Goal: Information Seeking & Learning: Learn about a topic

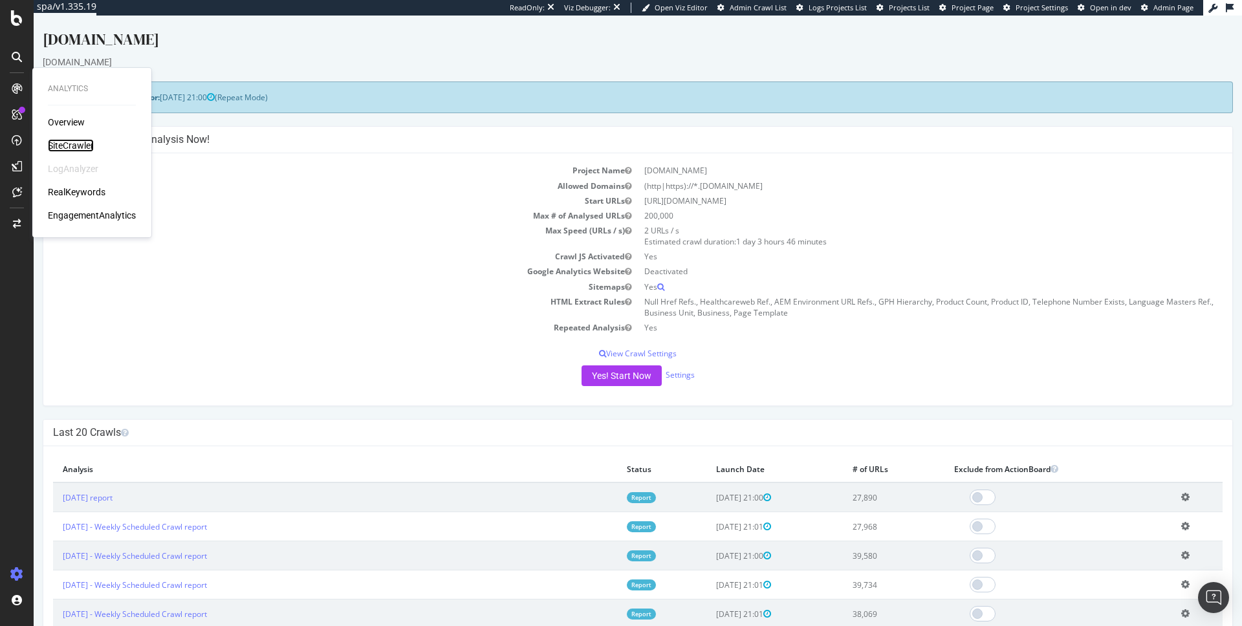
click at [69, 142] on div "SiteCrawler" at bounding box center [71, 145] width 46 height 13
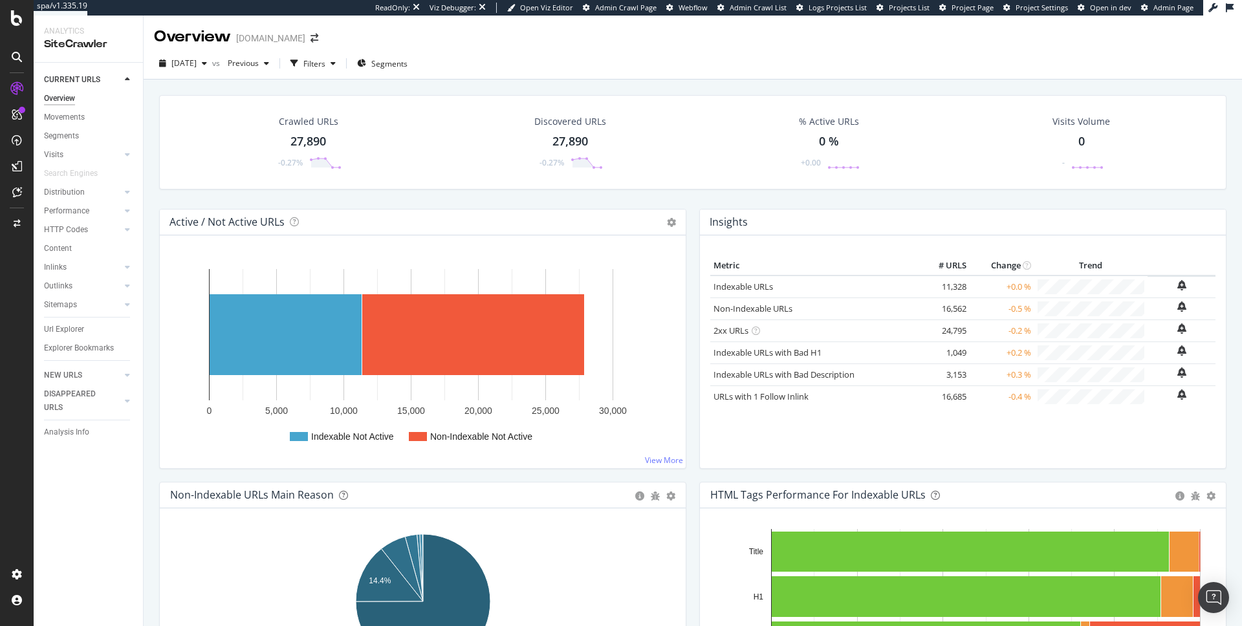
scroll to position [1, 0]
click at [341, 61] on div "button" at bounding box center [333, 63] width 16 height 8
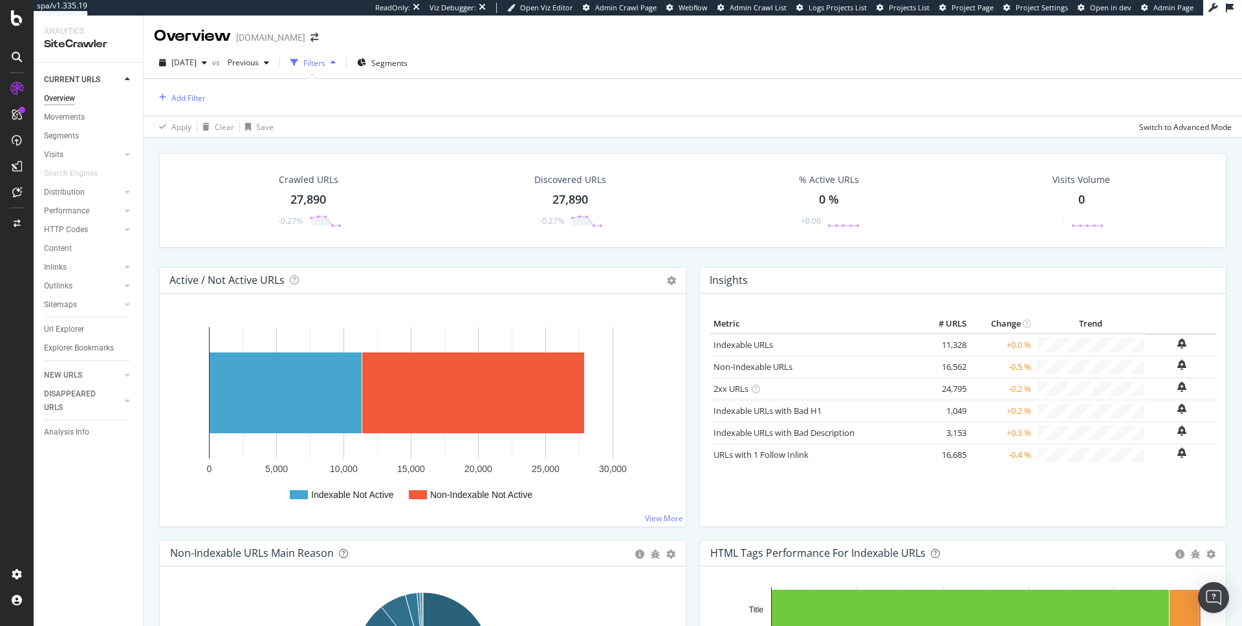
click at [341, 61] on div "button" at bounding box center [333, 63] width 16 height 8
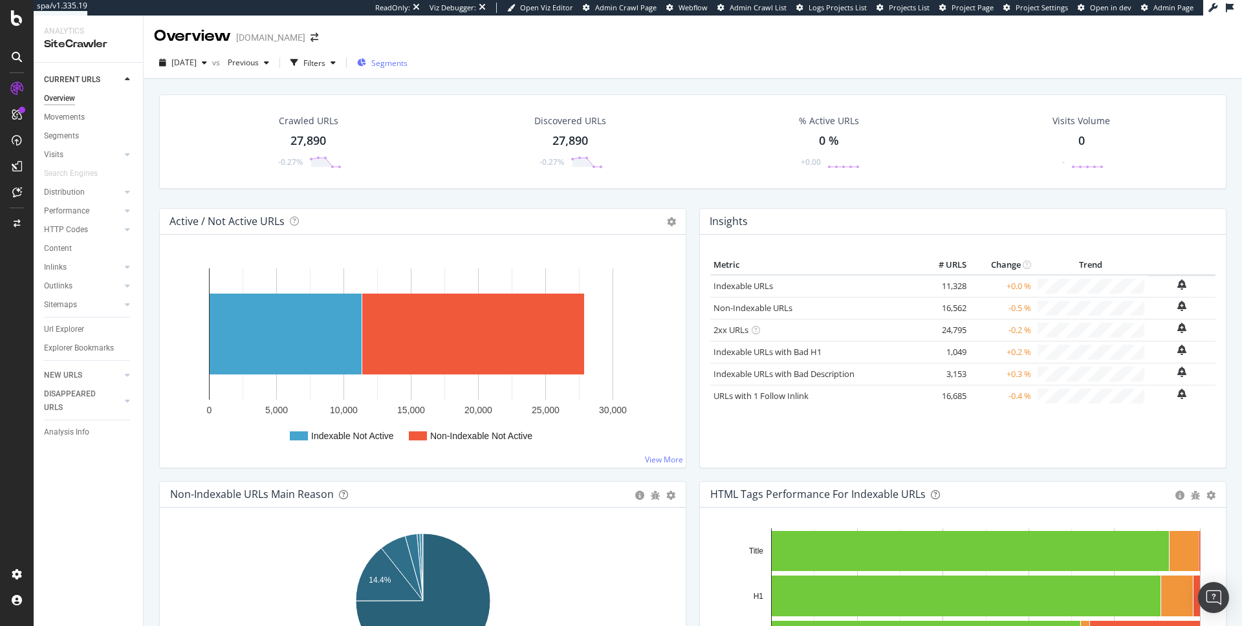
click at [408, 61] on span "Segments" at bounding box center [389, 63] width 36 height 11
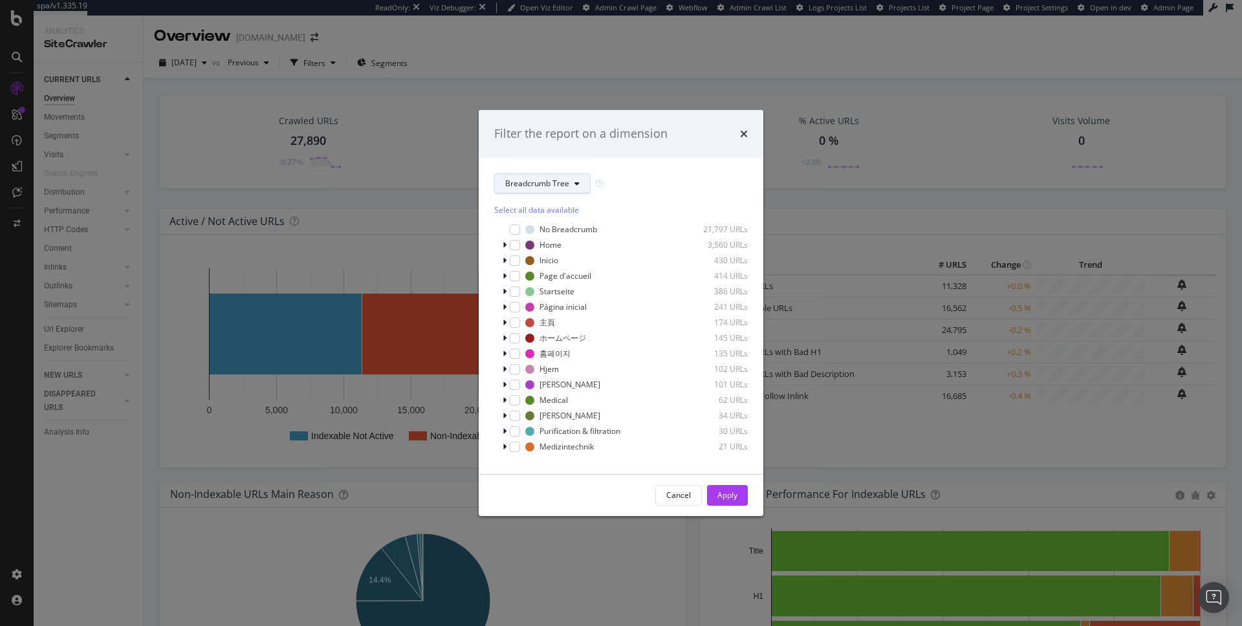
click at [550, 178] on span "Breadcrumb Tree" at bounding box center [537, 183] width 64 height 11
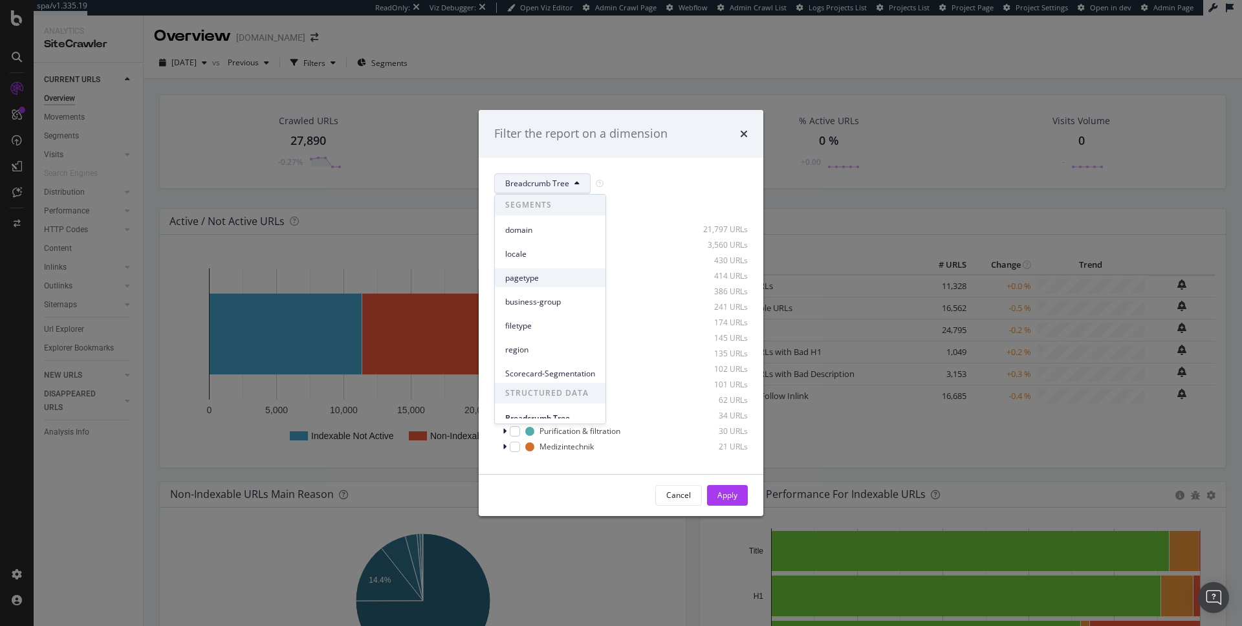
click at [533, 279] on span "pagetype" at bounding box center [550, 278] width 90 height 12
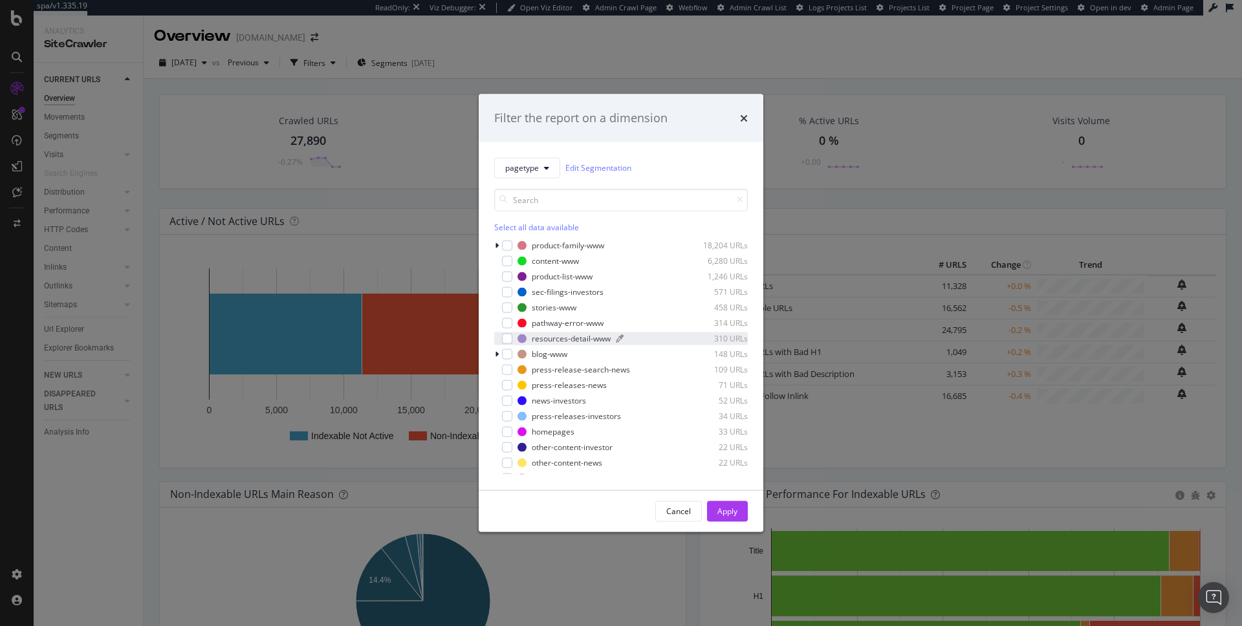
scroll to position [26, 0]
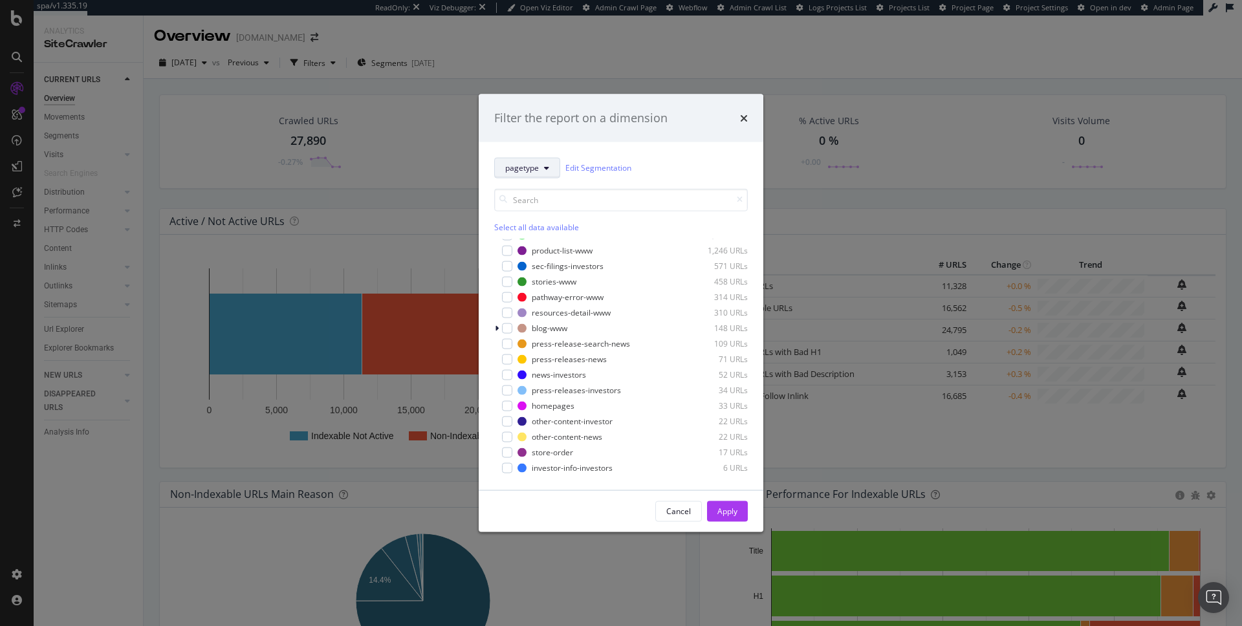
click at [544, 158] on button "pagetype" at bounding box center [527, 167] width 66 height 21
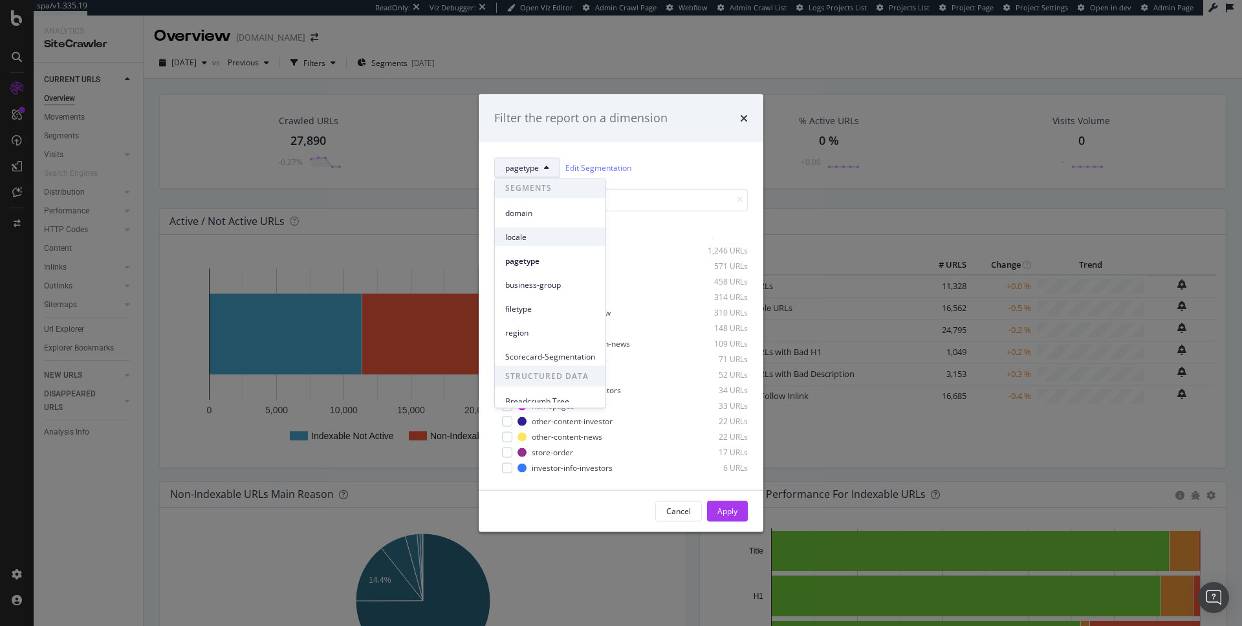
scroll to position [9, 0]
click at [527, 391] on span "Breadcrumb Tree" at bounding box center [550, 393] width 90 height 12
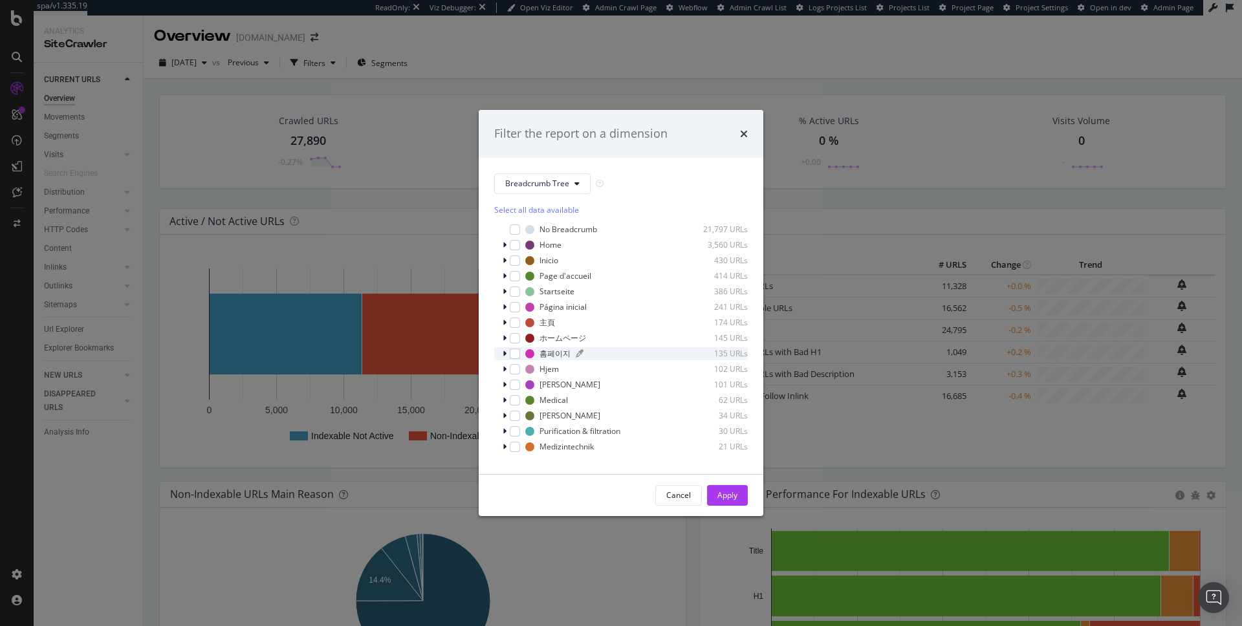
scroll to position [11, 0]
click at [542, 450] on span "Show 15 more" at bounding box center [529, 453] width 48 height 11
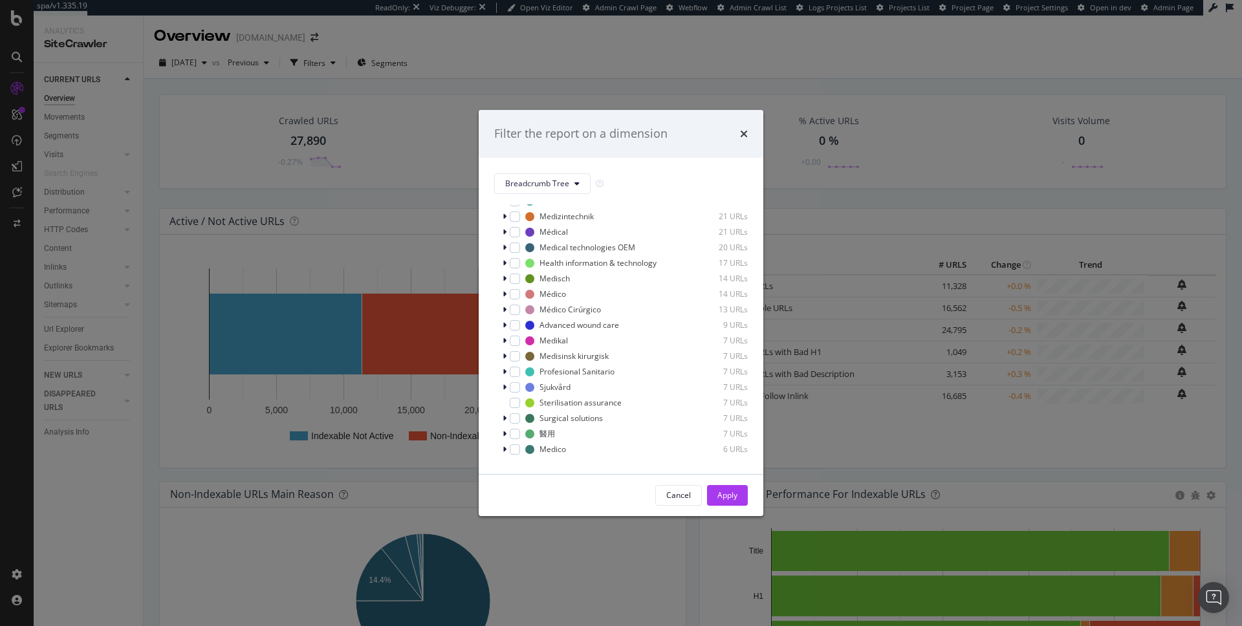
scroll to position [244, 0]
click at [745, 131] on icon "times" at bounding box center [744, 134] width 8 height 10
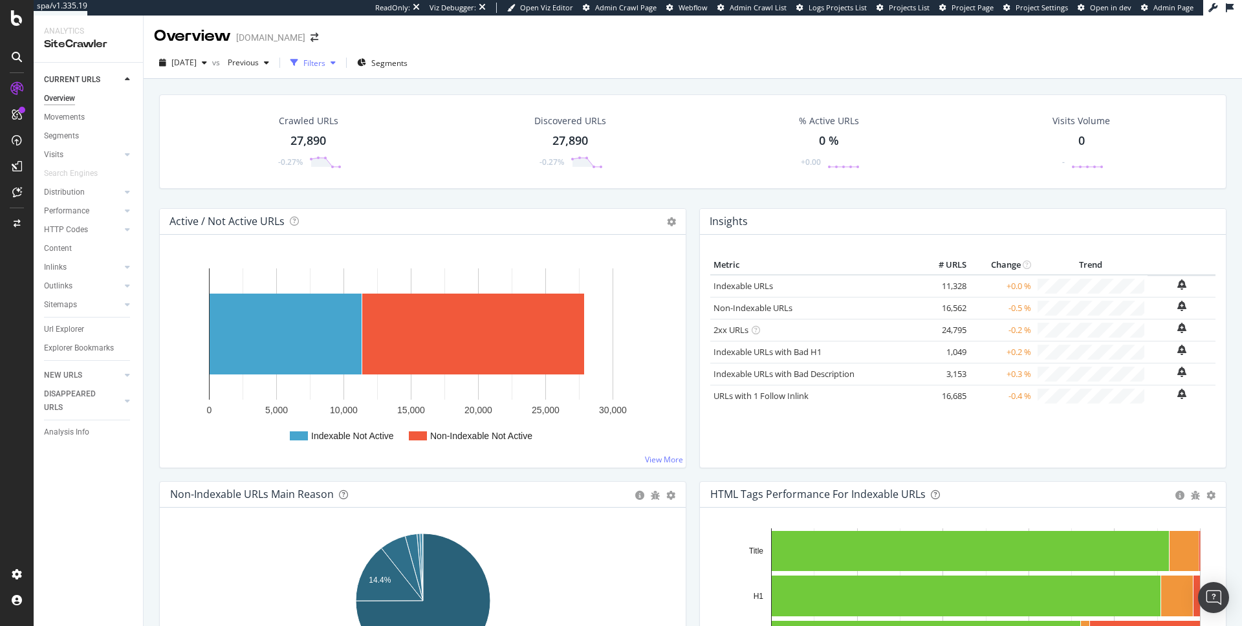
click at [325, 64] on div "Filters" at bounding box center [314, 63] width 22 height 11
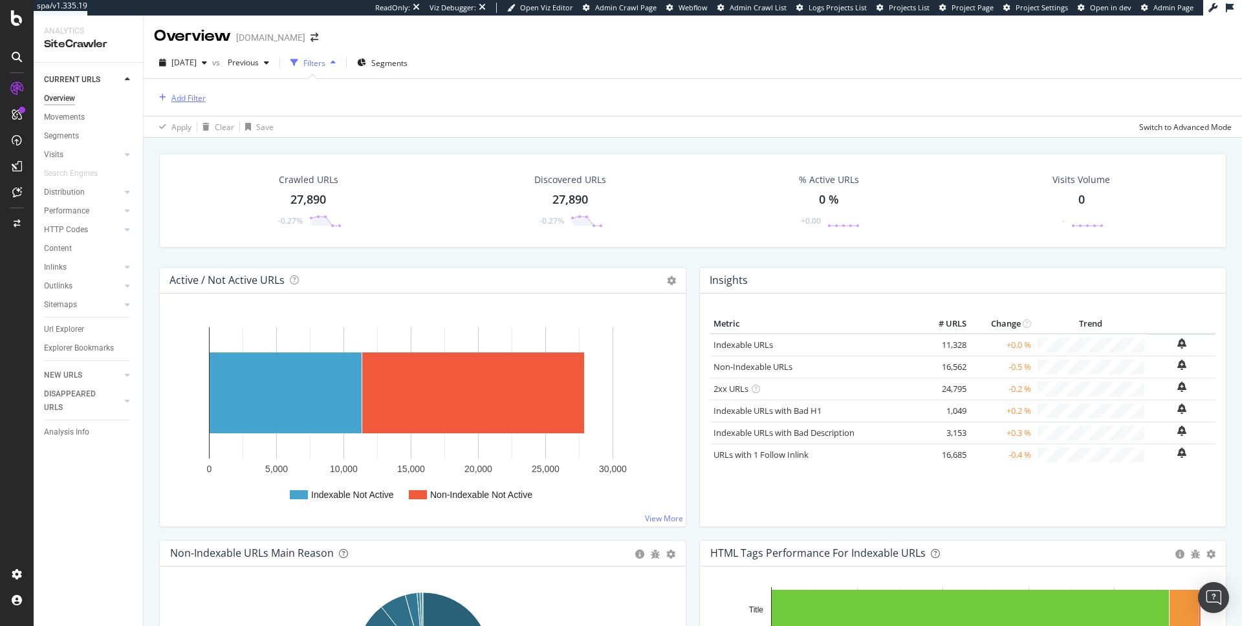
click at [199, 100] on div "Add Filter" at bounding box center [188, 98] width 34 height 11
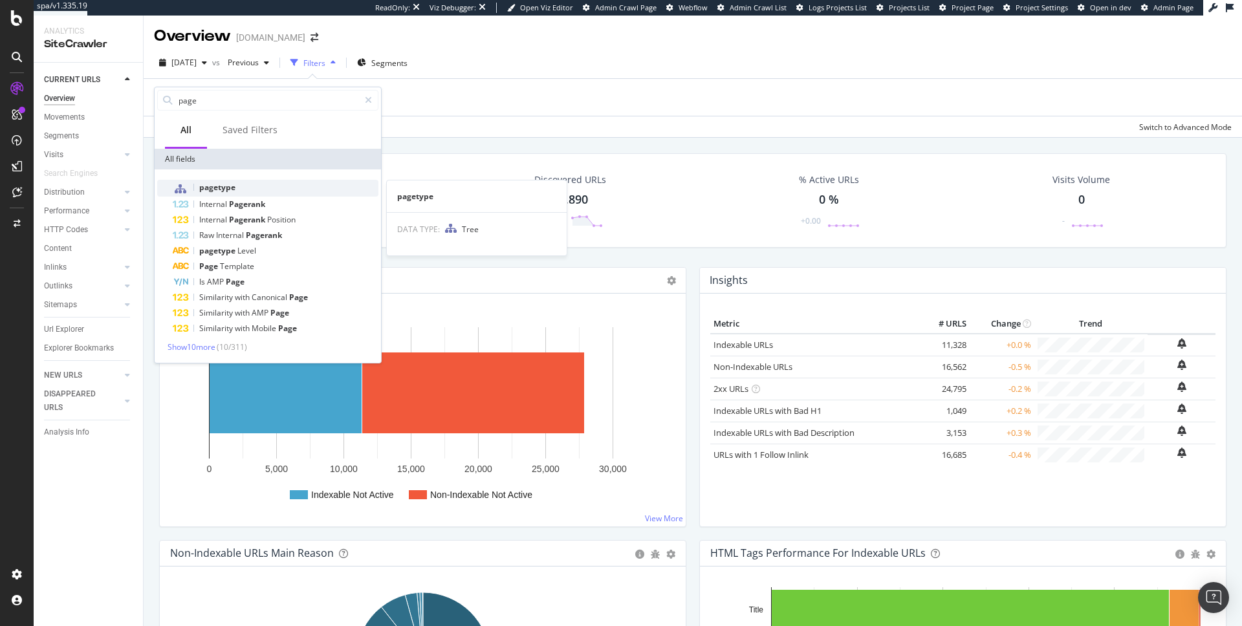
type input "page"
click at [208, 185] on span "pagetype" at bounding box center [217, 187] width 36 height 11
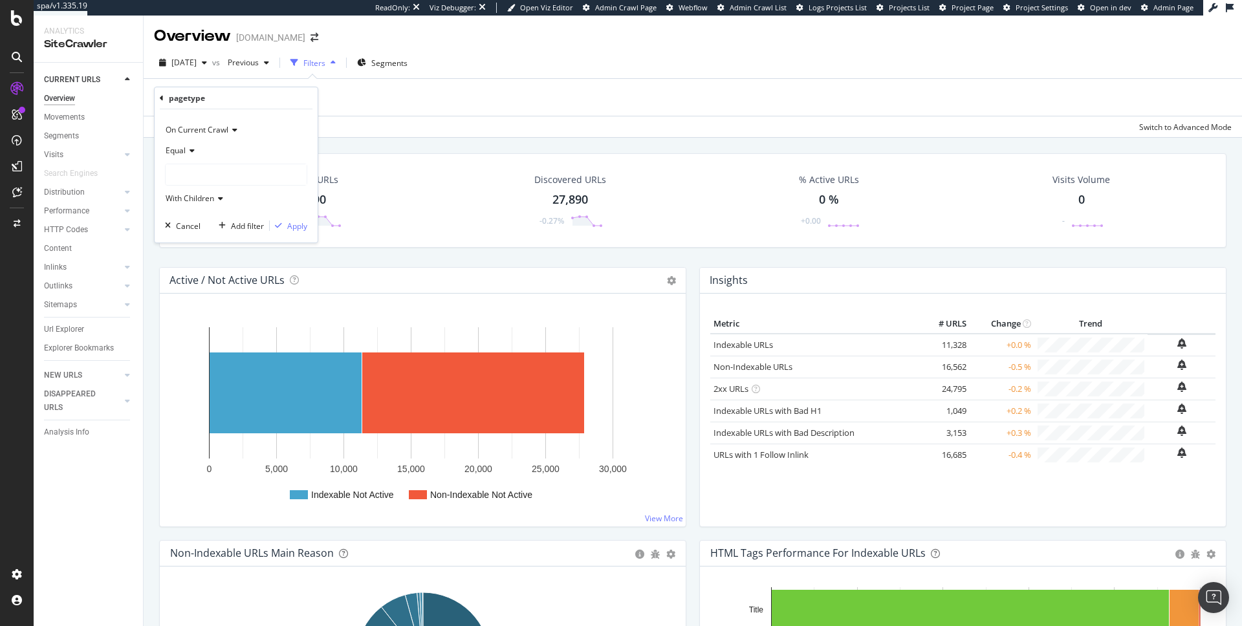
click at [232, 178] on div at bounding box center [236, 174] width 141 height 21
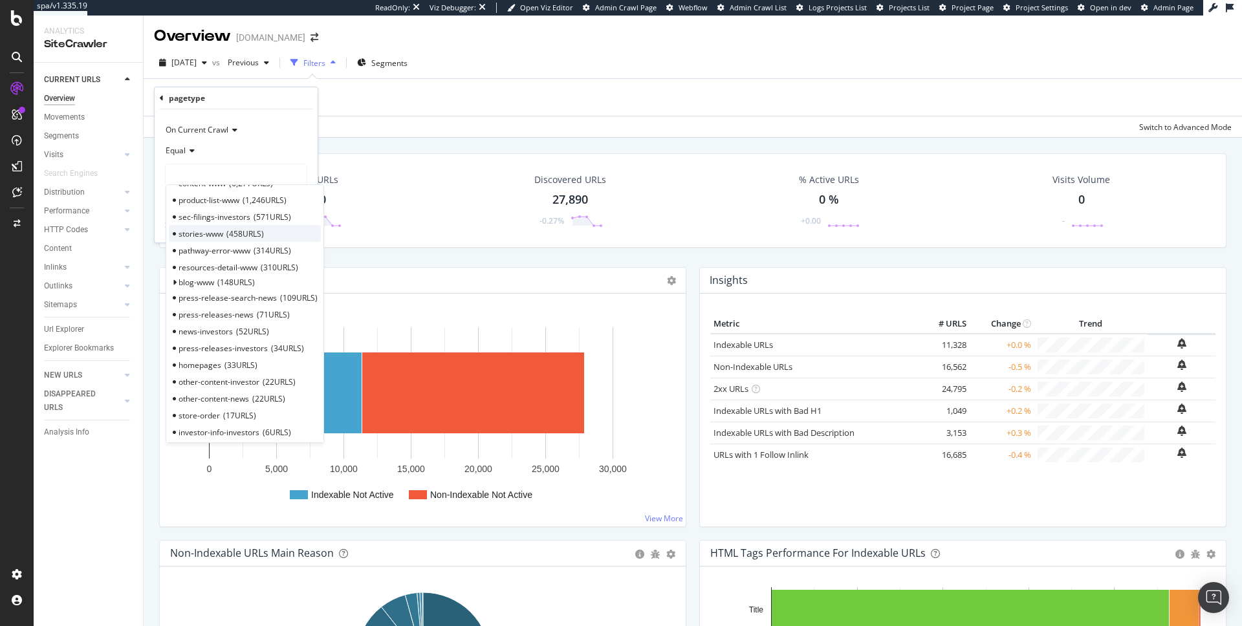
scroll to position [38, 0]
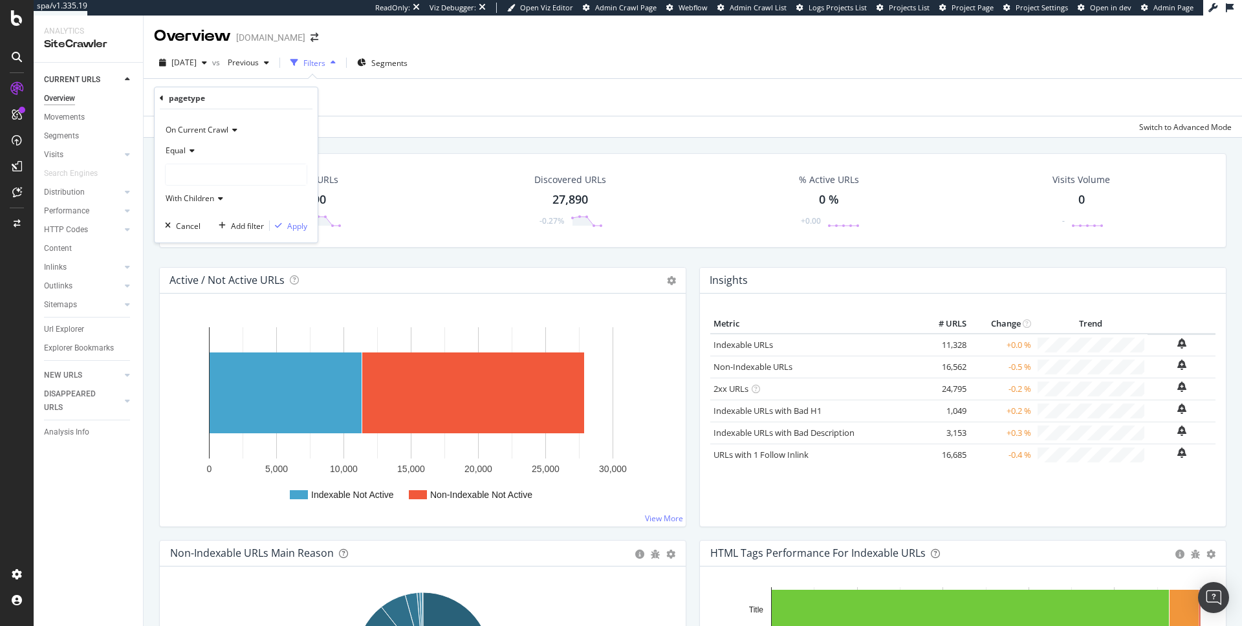
click at [278, 141] on div "Equal" at bounding box center [236, 150] width 142 height 21
click at [163, 96] on icon at bounding box center [162, 98] width 4 height 8
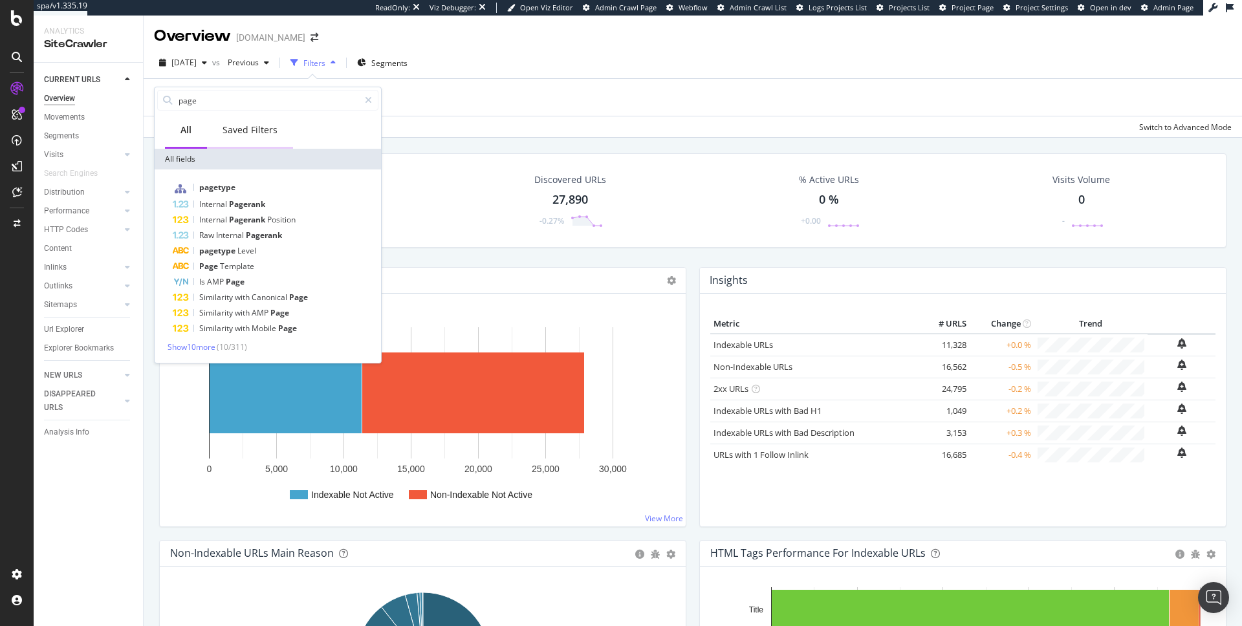
click at [232, 119] on div "Saved Filters" at bounding box center [250, 131] width 86 height 36
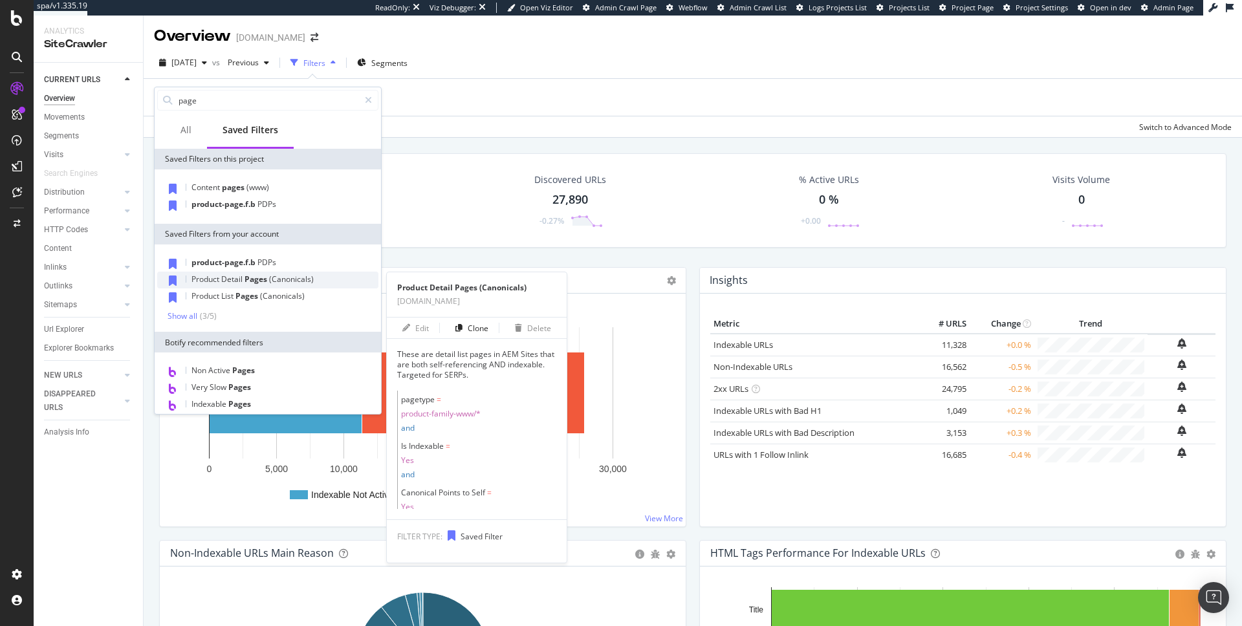
click at [239, 279] on span "Detail" at bounding box center [232, 279] width 23 height 11
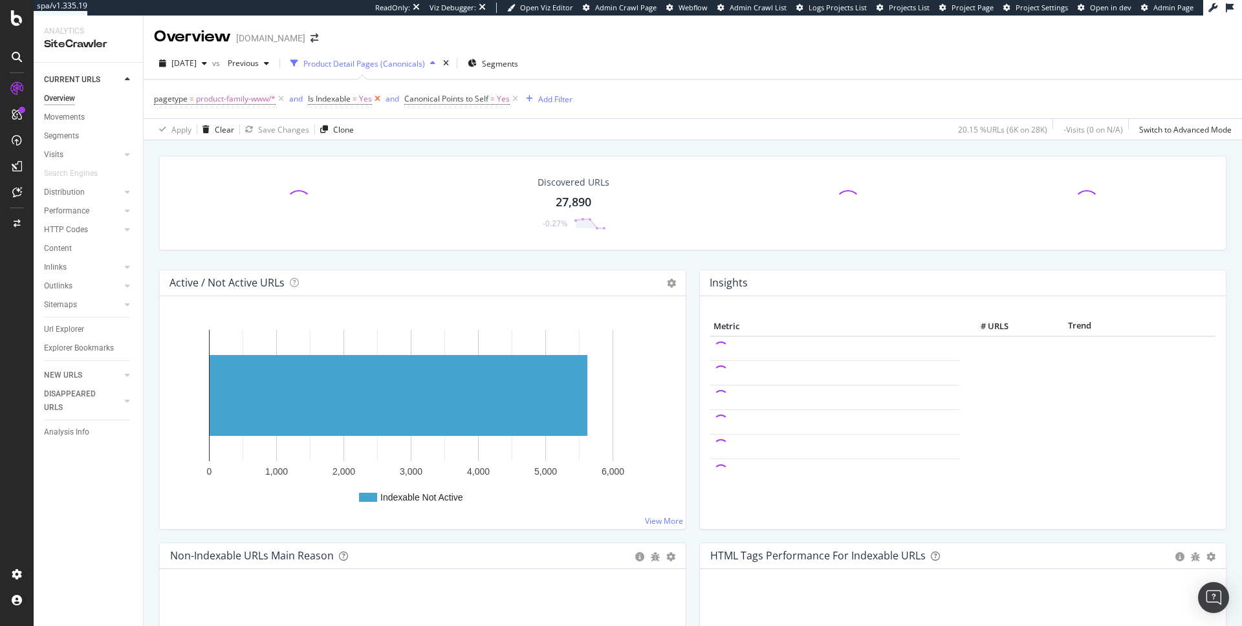
click at [375, 101] on icon at bounding box center [377, 99] width 11 height 13
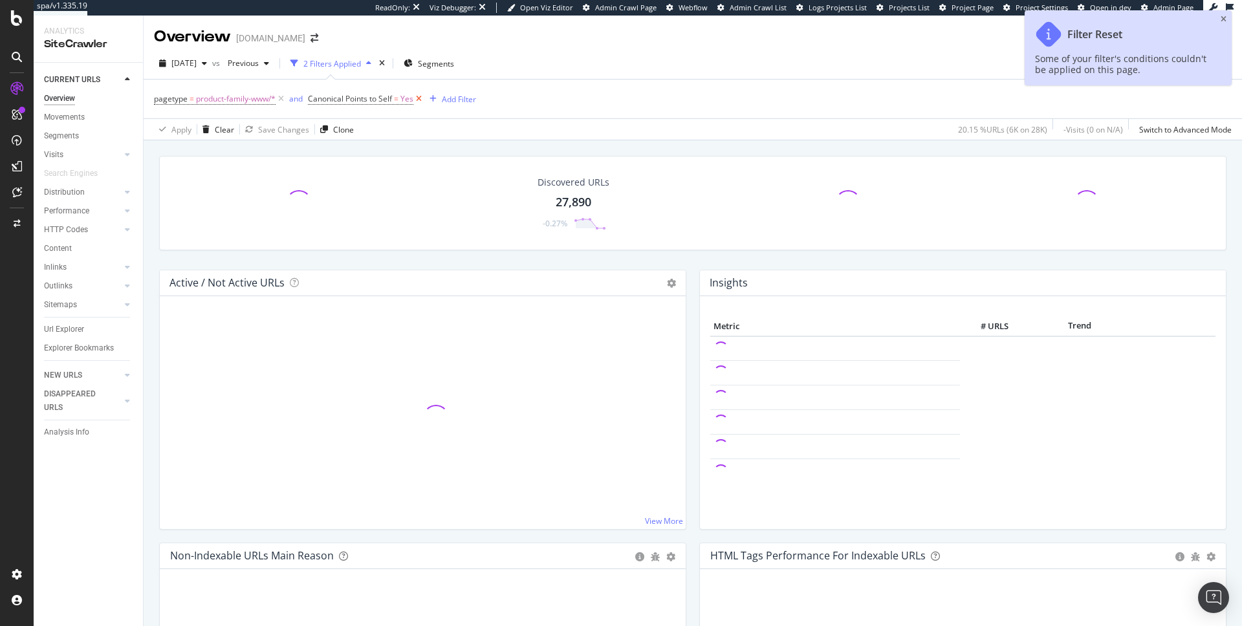
click at [419, 102] on icon at bounding box center [418, 99] width 11 height 13
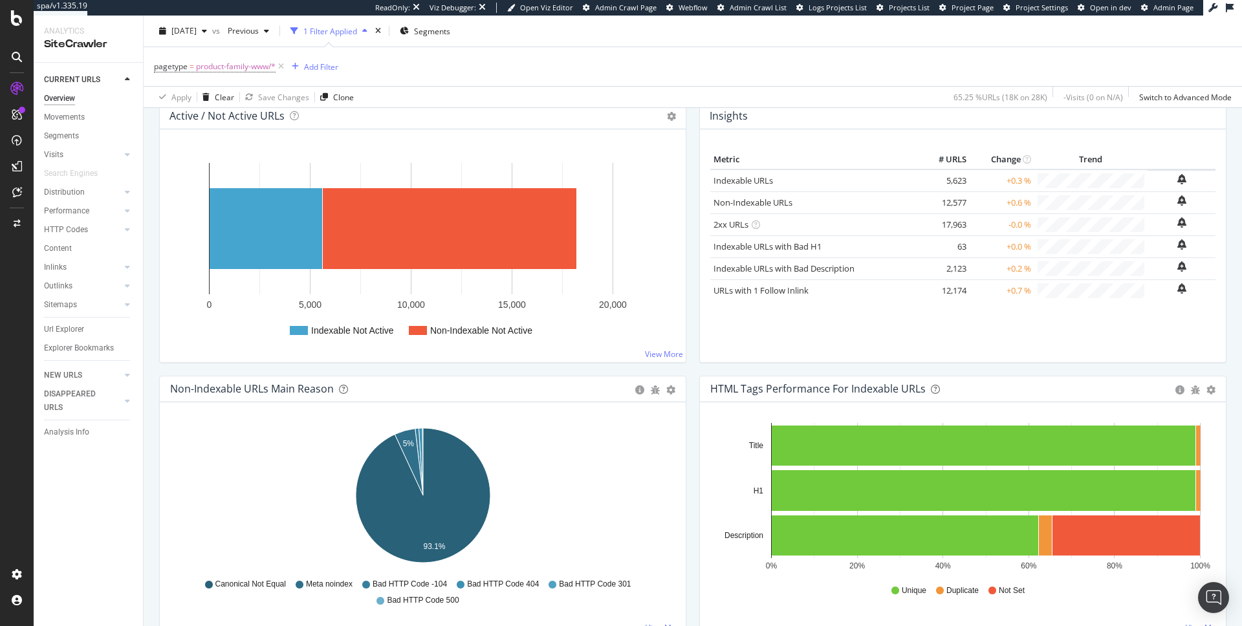
scroll to position [158, 0]
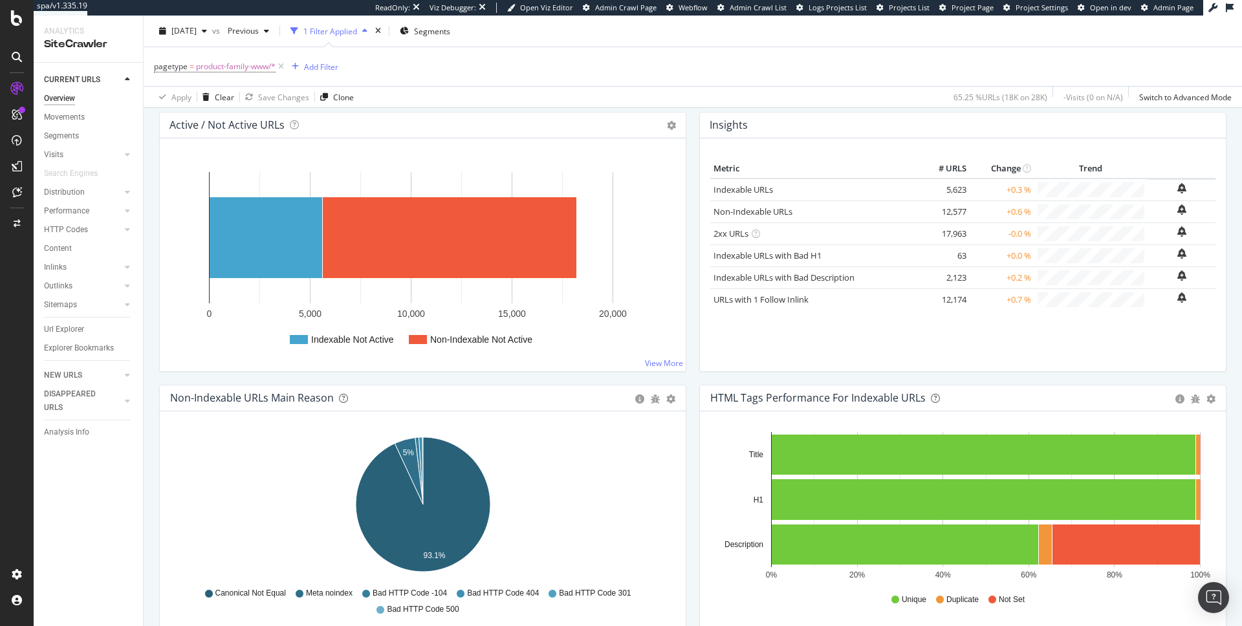
click at [279, 63] on icon at bounding box center [281, 66] width 11 height 13
click at [279, 63] on div "pagetype = product-family-www/* Add Filter" at bounding box center [693, 66] width 1078 height 39
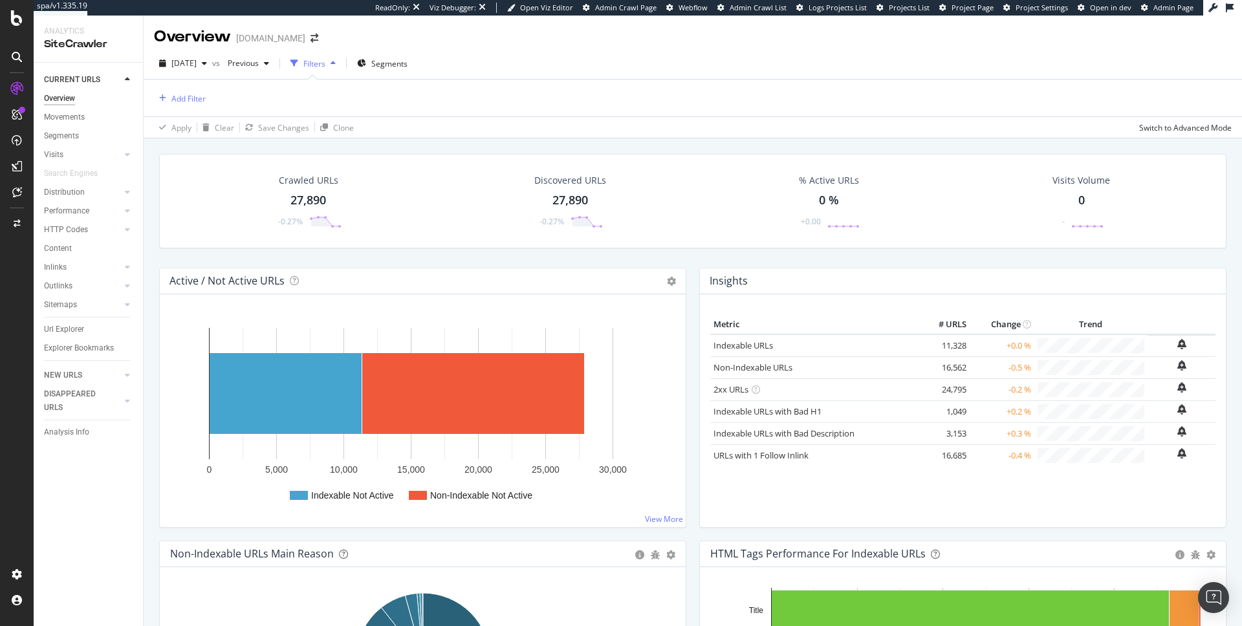
click at [325, 59] on div "Filters" at bounding box center [314, 63] width 22 height 11
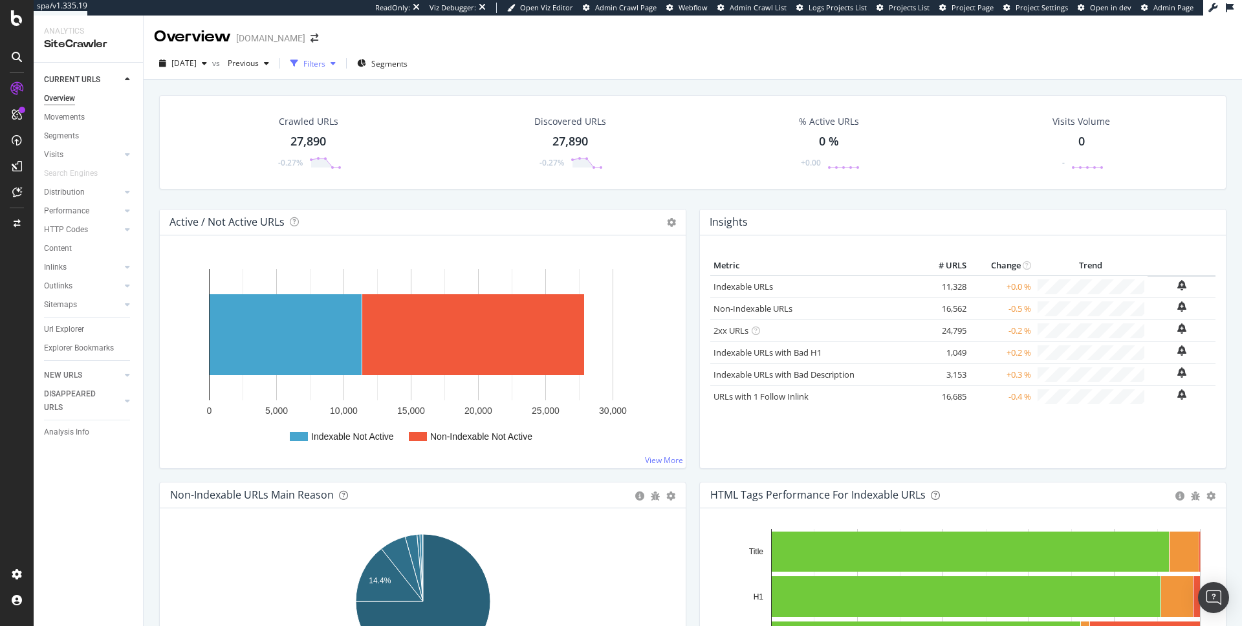
click at [325, 59] on div "Filters" at bounding box center [314, 63] width 22 height 11
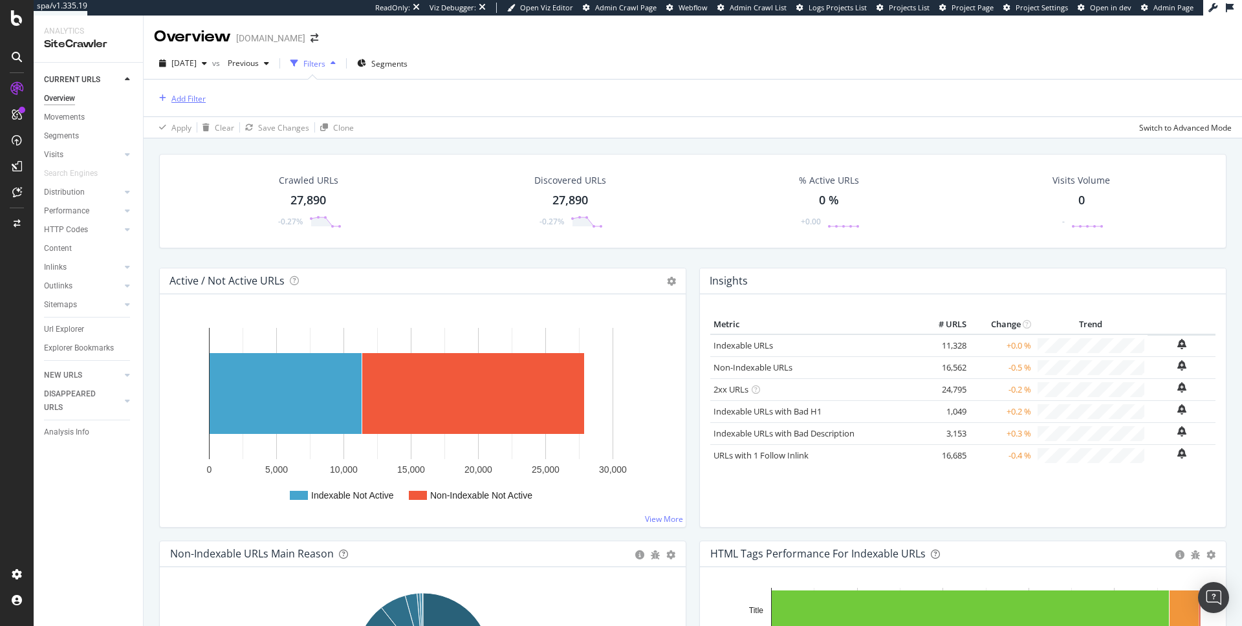
click at [193, 93] on div "Add Filter" at bounding box center [188, 98] width 34 height 11
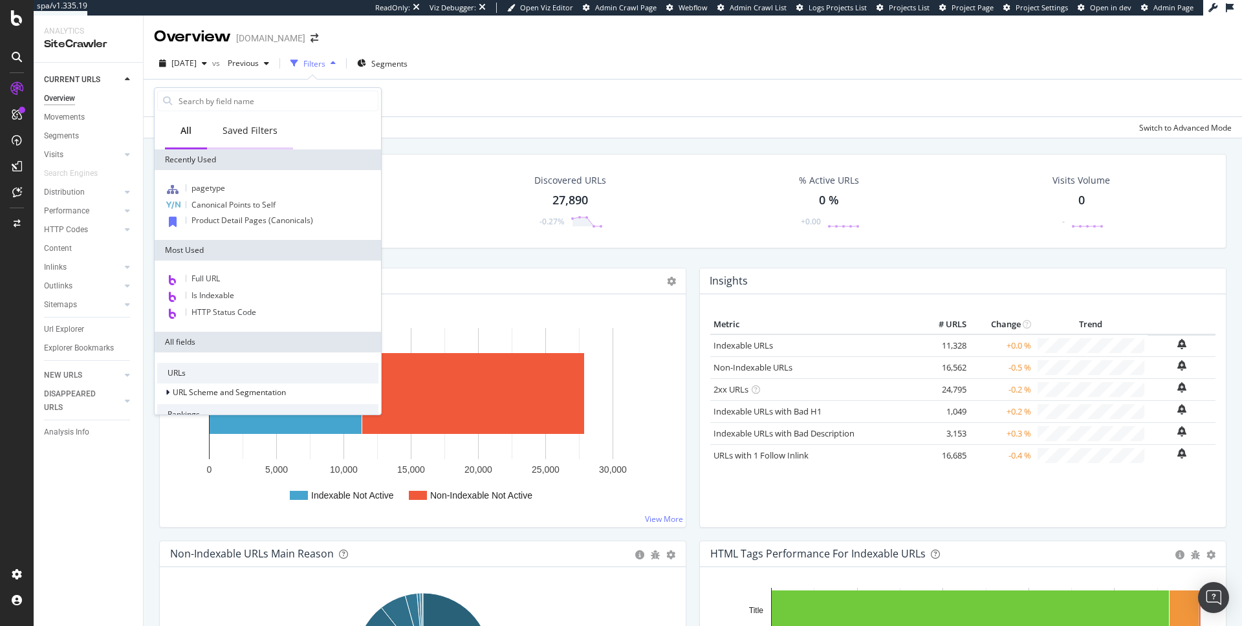
click at [254, 128] on div "Saved Filters" at bounding box center [250, 130] width 55 height 13
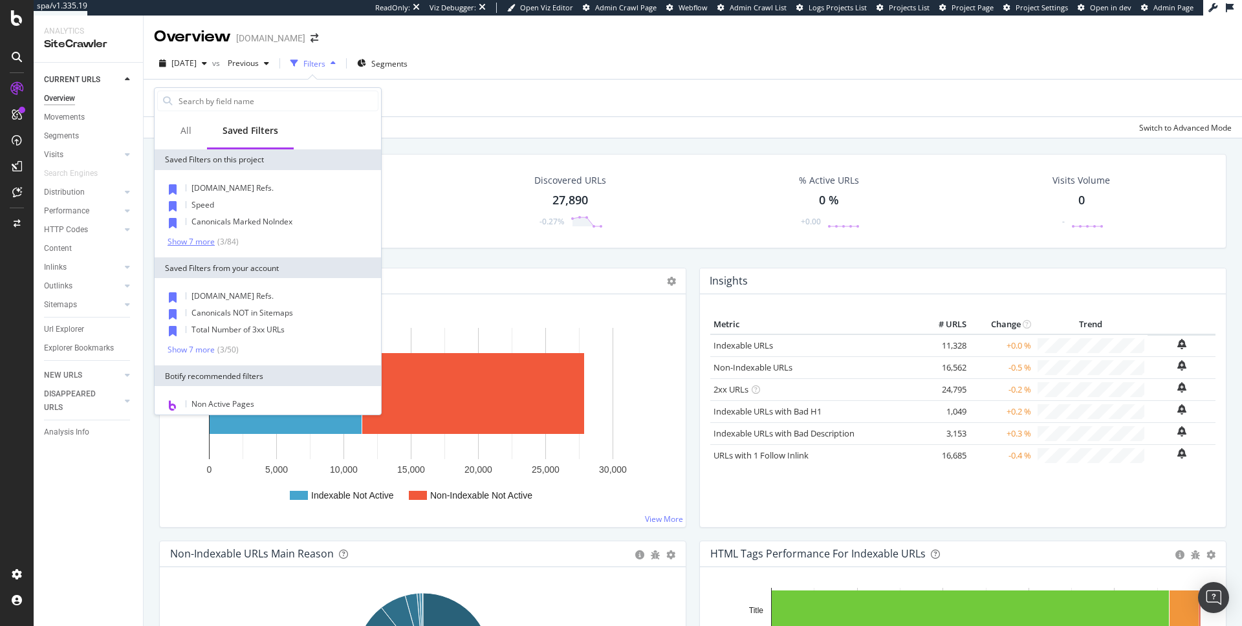
click at [200, 238] on div "Show 7 more" at bounding box center [191, 241] width 47 height 9
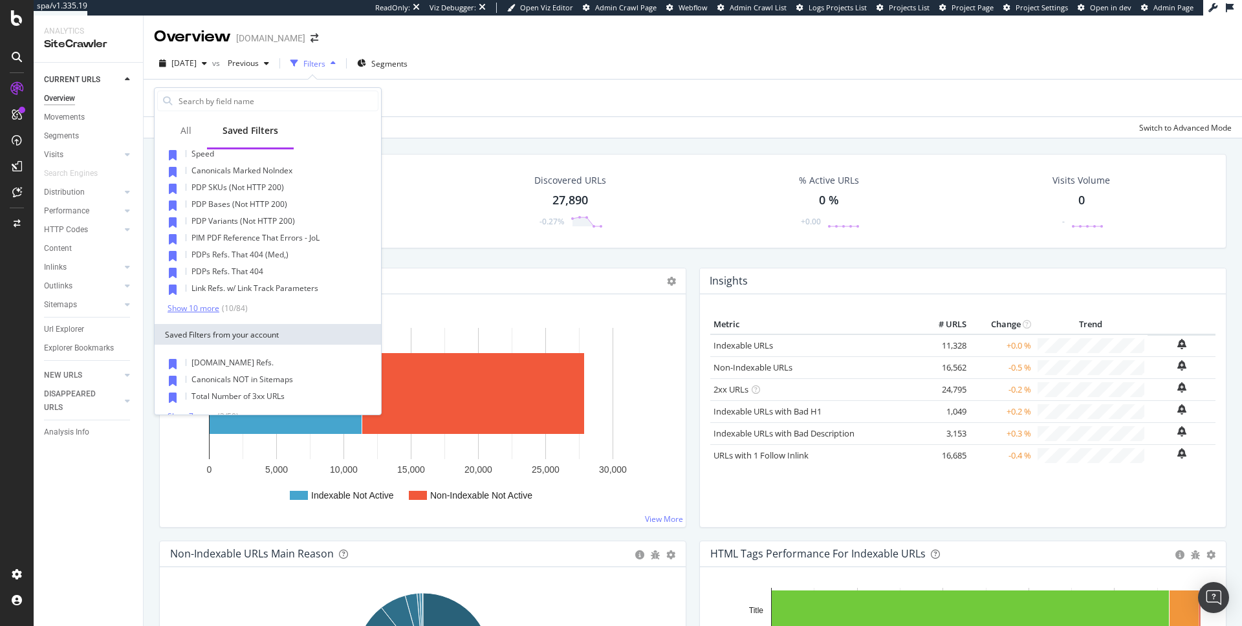
scroll to position [177, 0]
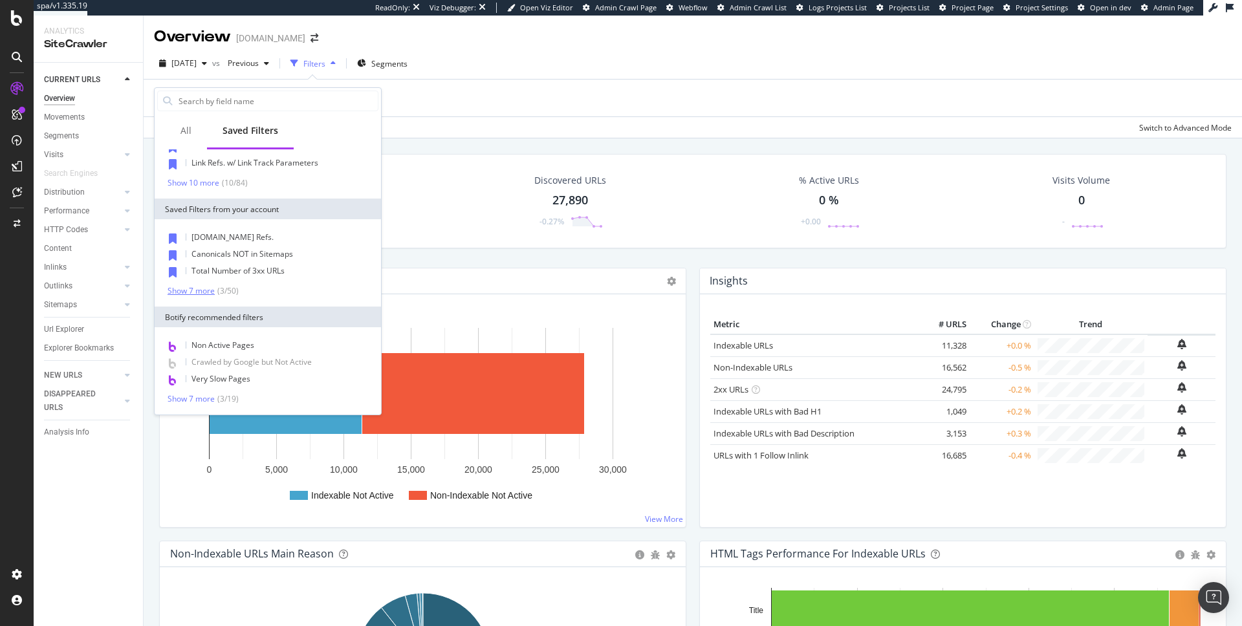
click at [194, 292] on div "Show 7 more" at bounding box center [191, 291] width 47 height 9
click at [196, 406] on div "Show 10 more" at bounding box center [194, 408] width 52 height 9
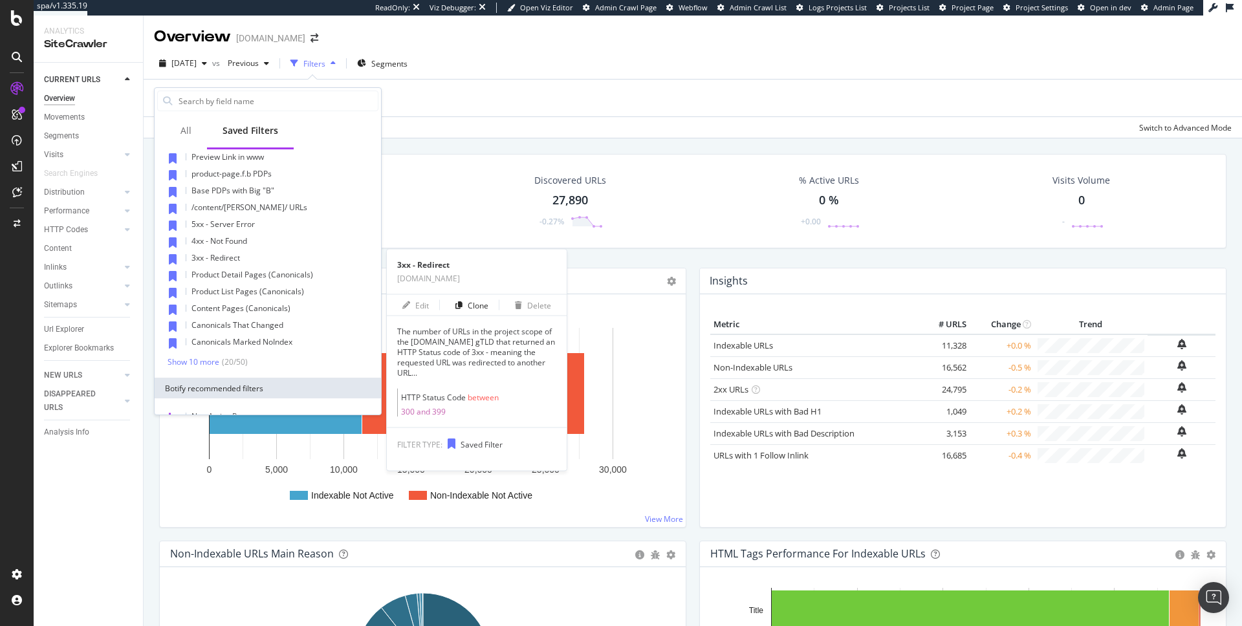
scroll to position [393, 0]
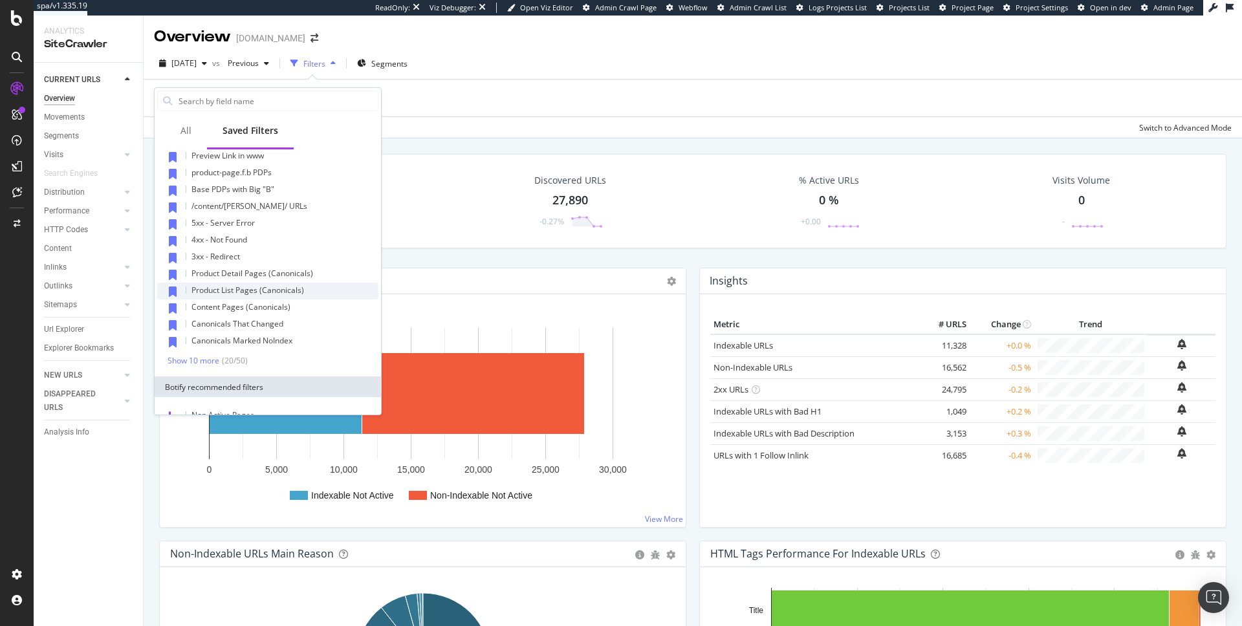
click at [241, 288] on span "Product List Pages (Canonicals)" at bounding box center [247, 290] width 113 height 11
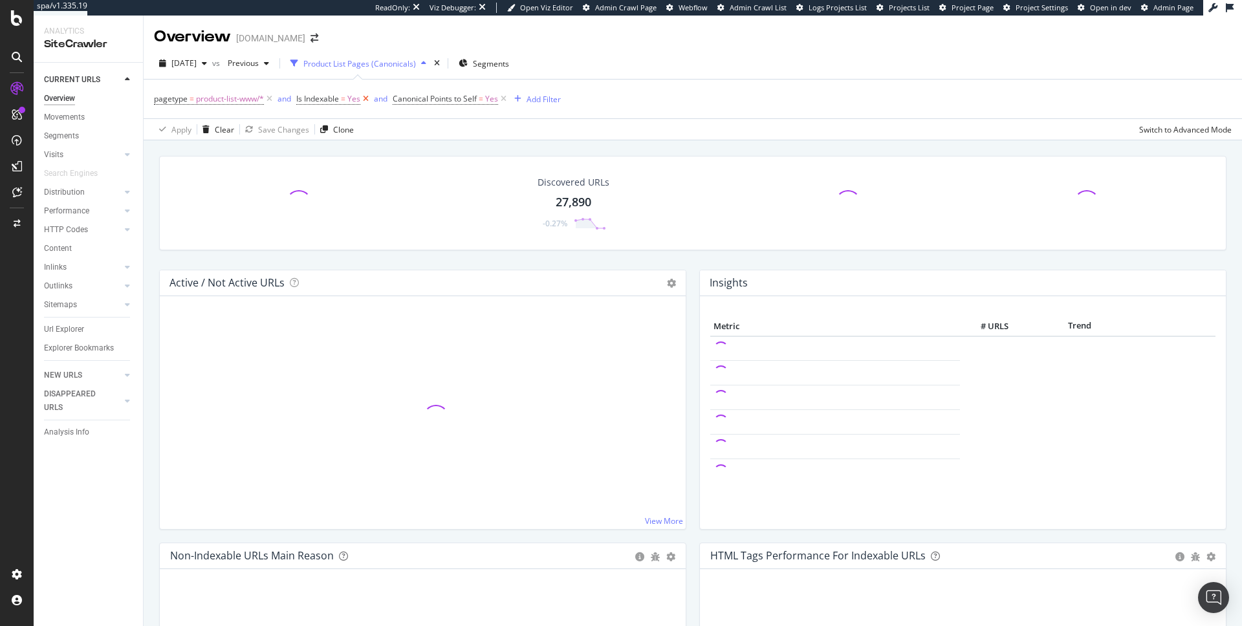
click at [369, 103] on icon at bounding box center [365, 99] width 11 height 13
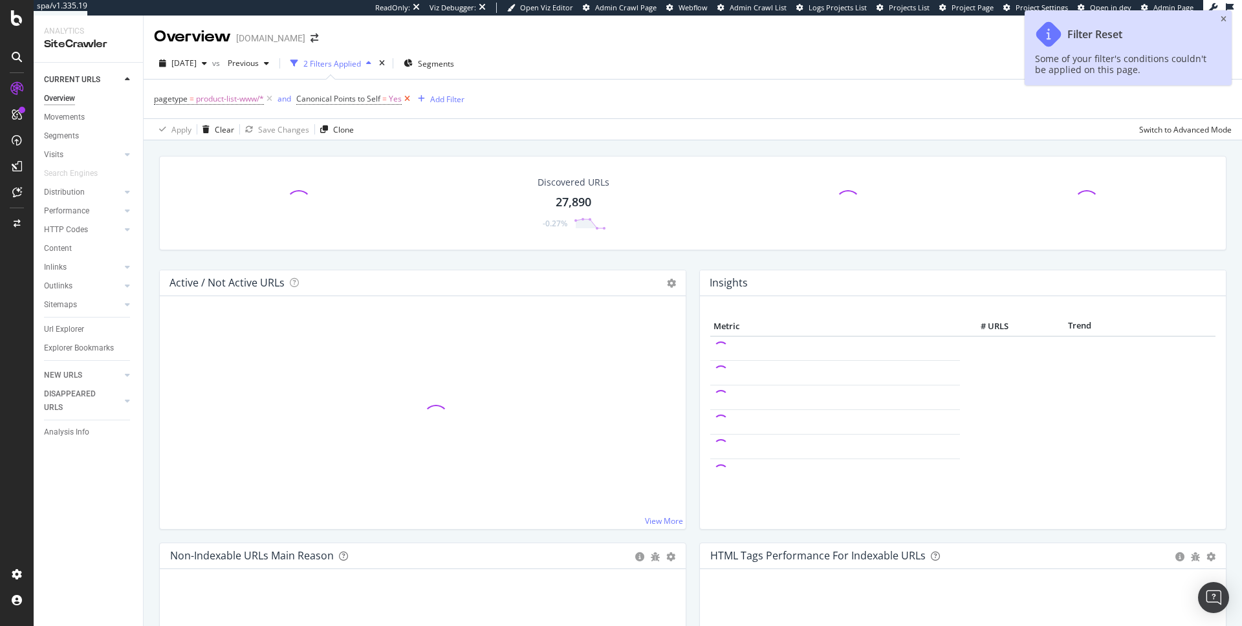
click at [407, 97] on icon at bounding box center [407, 99] width 11 height 13
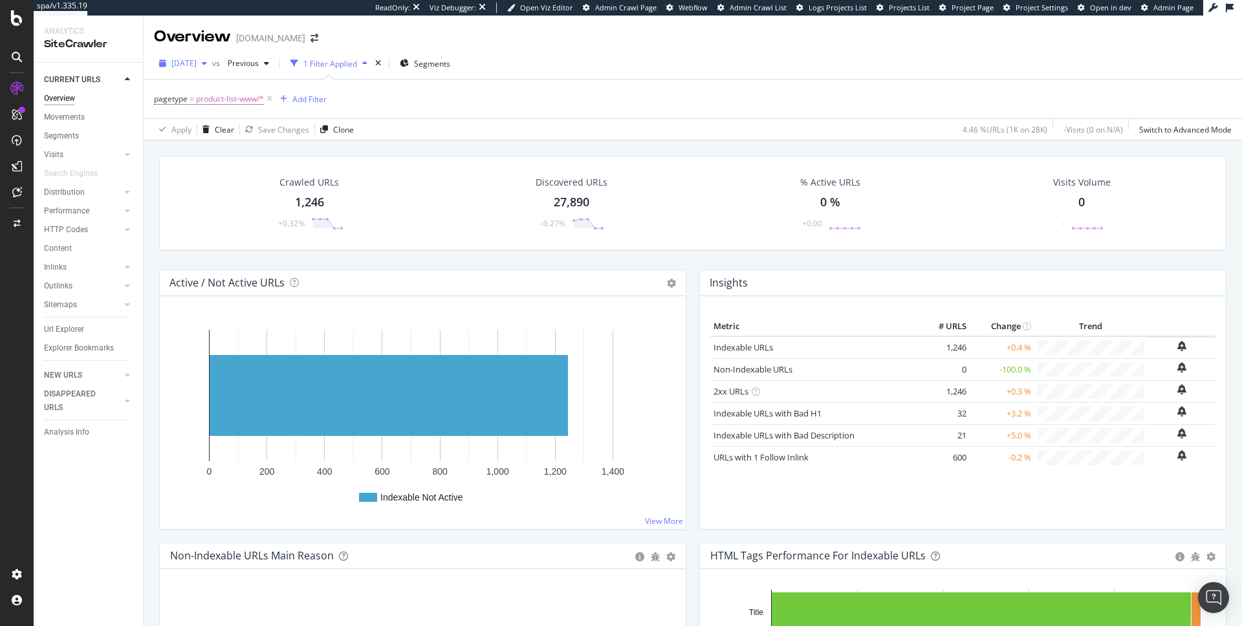
click at [197, 59] on span "[DATE]" at bounding box center [183, 63] width 25 height 11
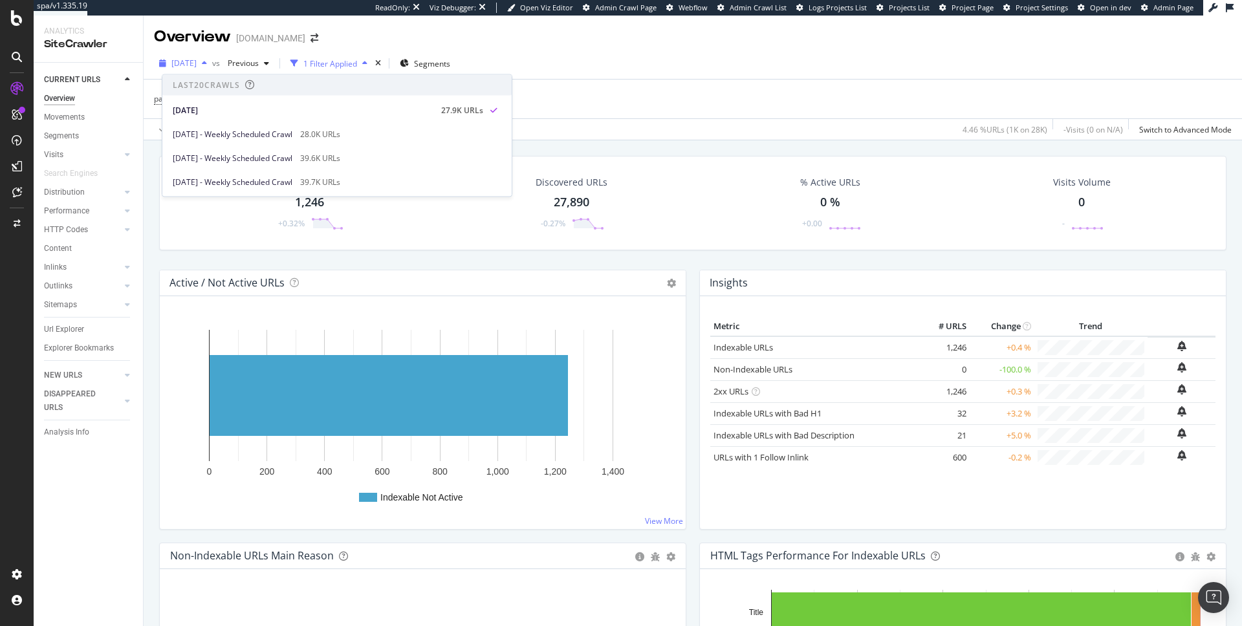
click at [197, 63] on span "[DATE]" at bounding box center [183, 63] width 25 height 11
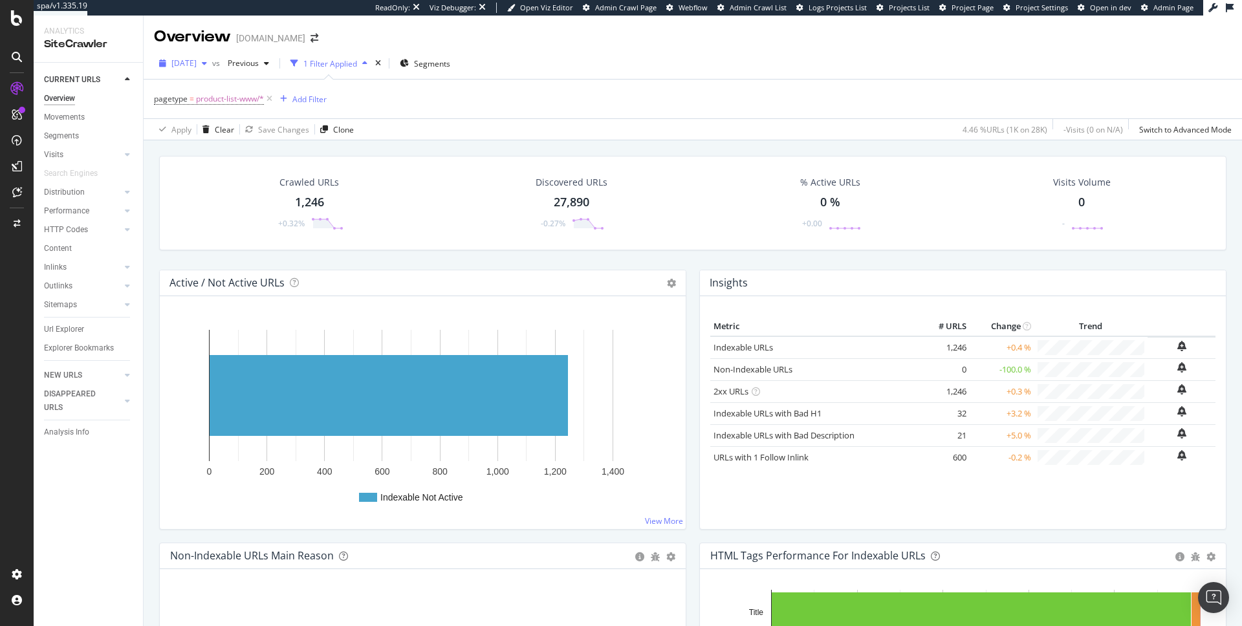
click at [197, 63] on span "[DATE]" at bounding box center [183, 63] width 25 height 11
click at [259, 63] on span "Previous" at bounding box center [241, 63] width 36 height 11
click at [197, 58] on span "[DATE]" at bounding box center [183, 63] width 25 height 11
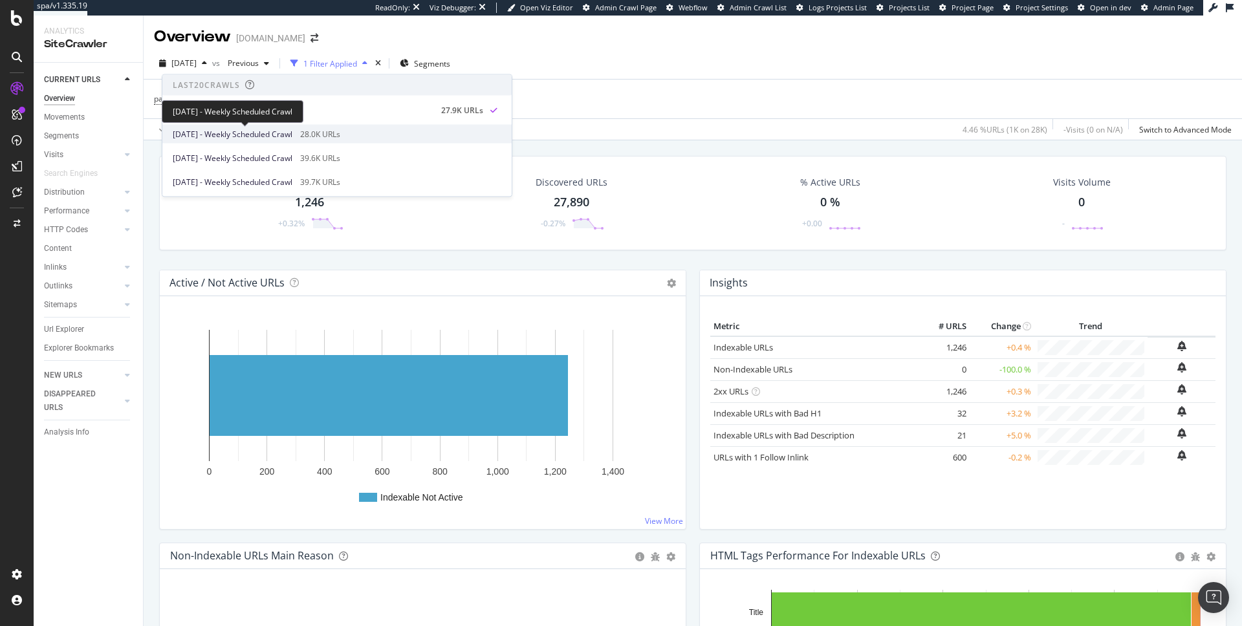
click at [206, 129] on span "[DATE] - Weekly Scheduled Crawl" at bounding box center [233, 134] width 120 height 12
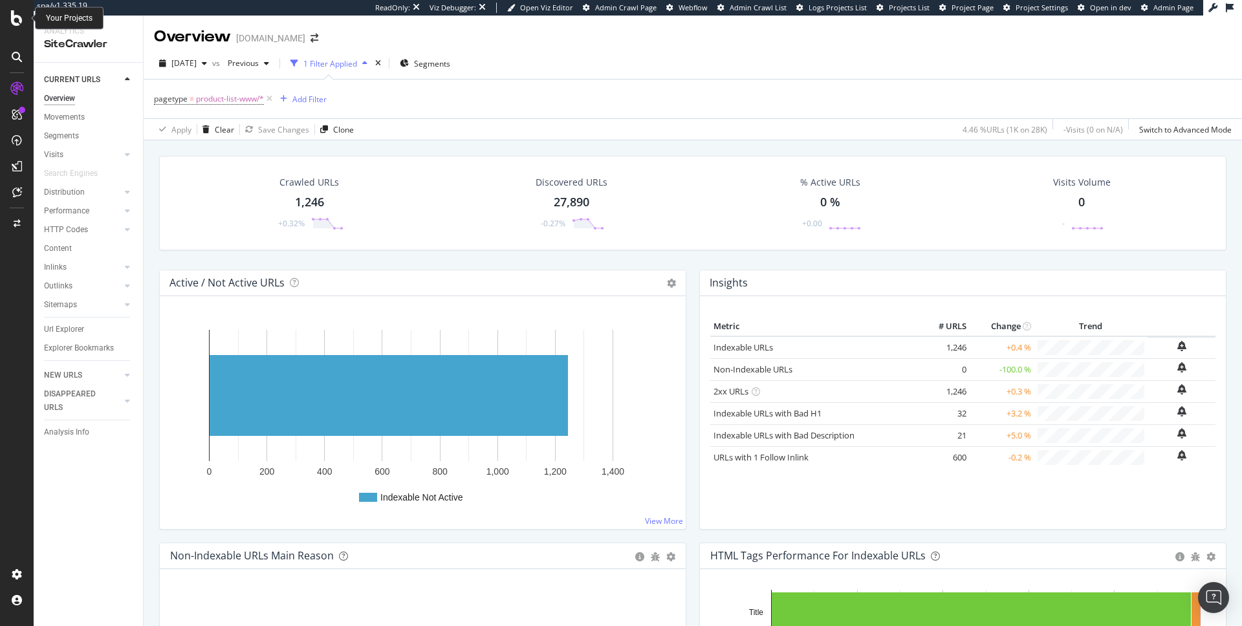
click at [14, 21] on icon at bounding box center [17, 18] width 12 height 16
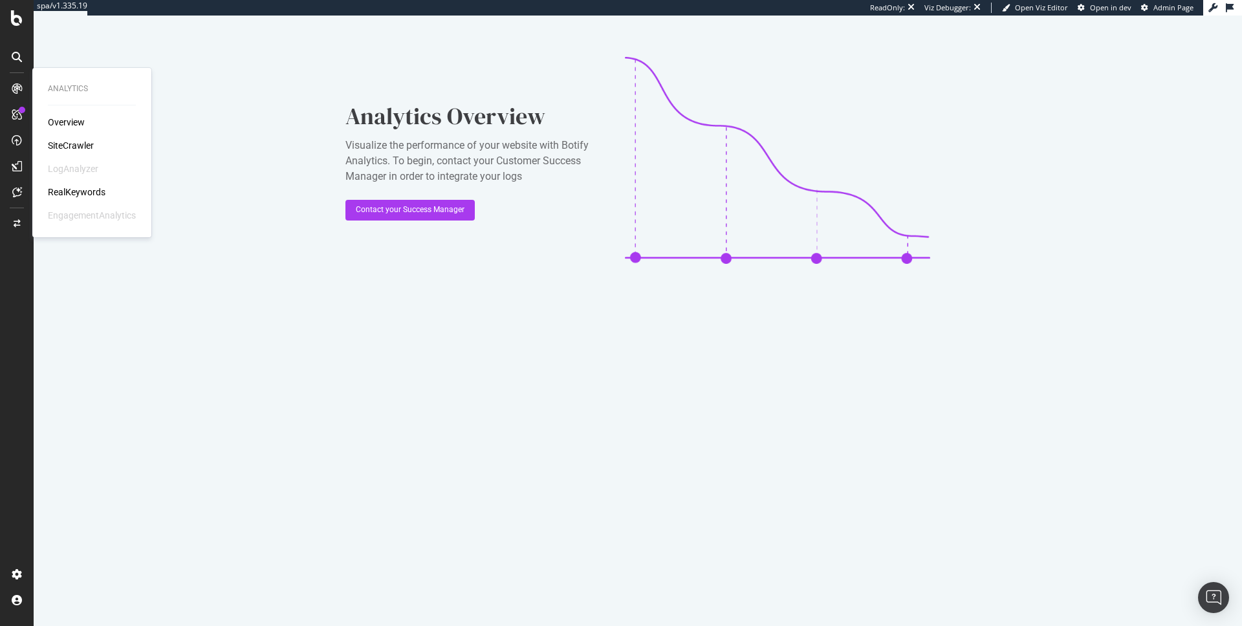
click at [63, 142] on div "SiteCrawler" at bounding box center [71, 145] width 46 height 13
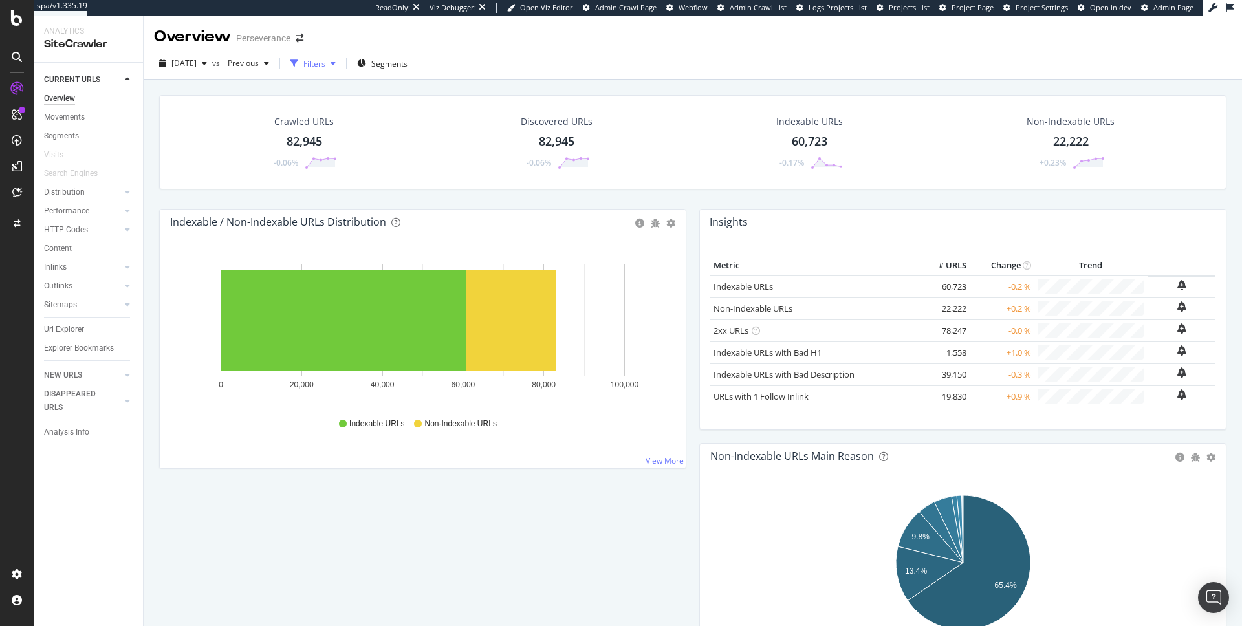
click at [325, 63] on div "Filters" at bounding box center [314, 63] width 22 height 11
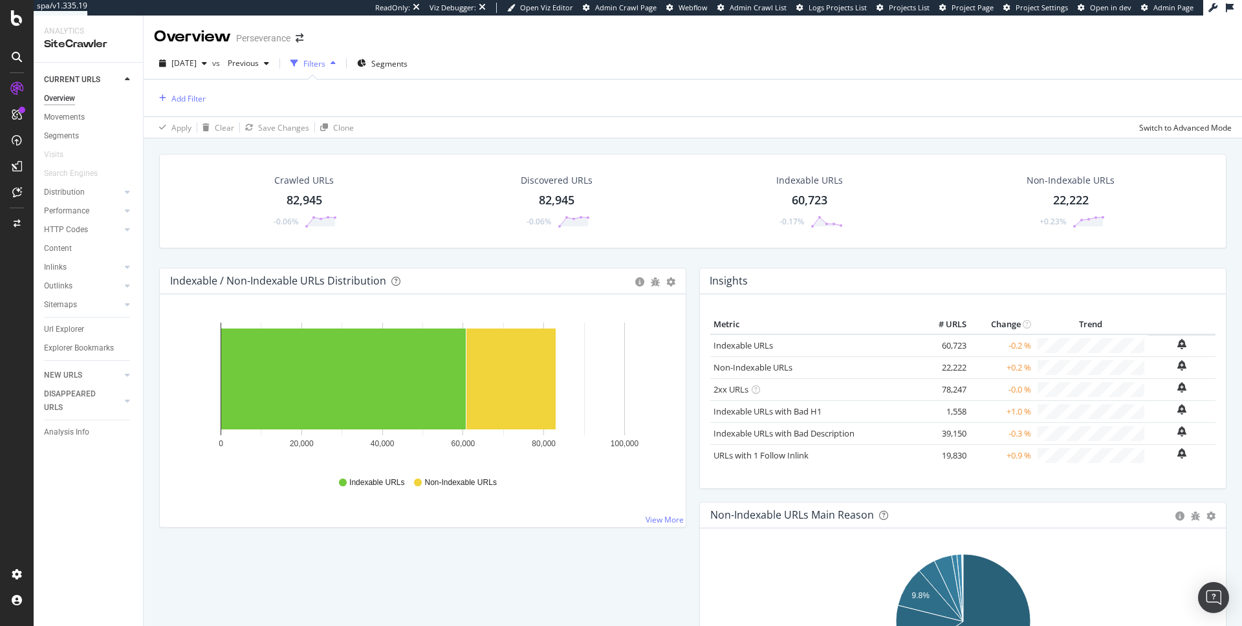
click at [325, 63] on div "Filters" at bounding box center [314, 63] width 22 height 11
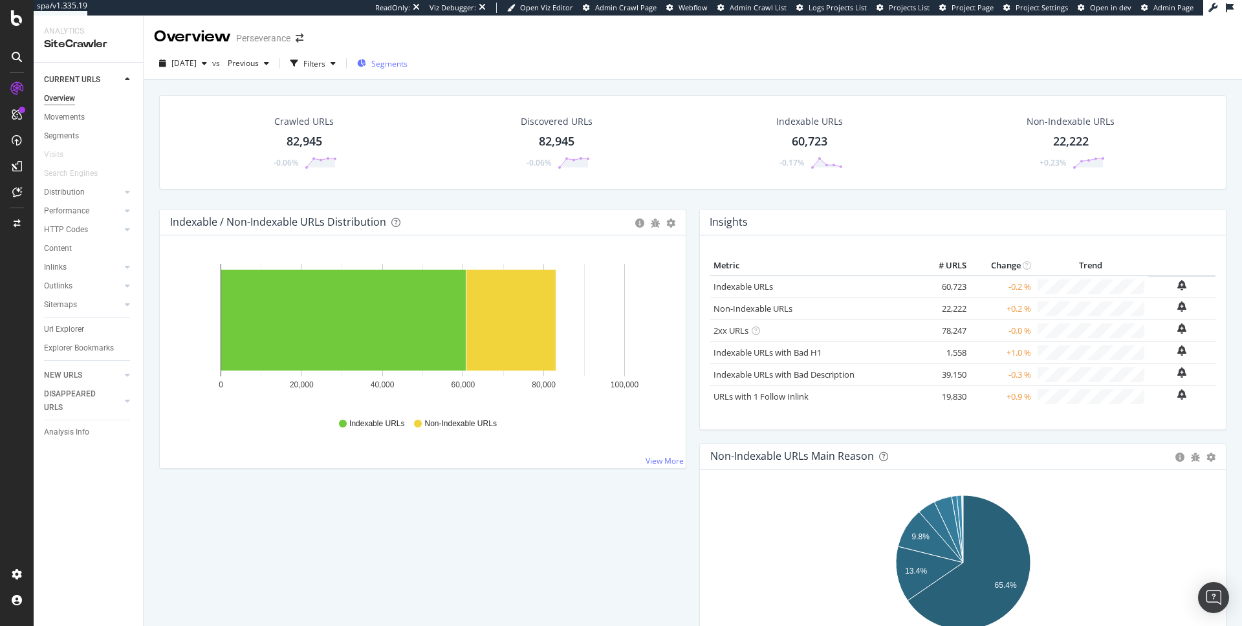
click at [408, 63] on span "Segments" at bounding box center [389, 63] width 36 height 11
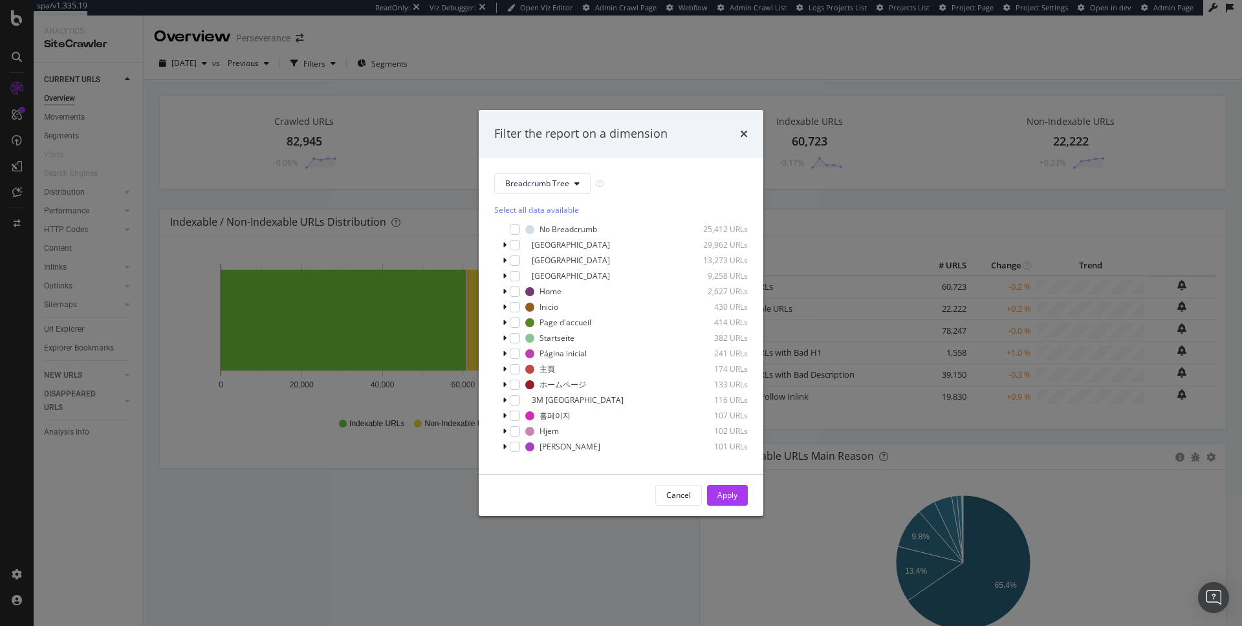
click at [327, 59] on div "Filter the report on a dimension Breadcrumb Tree Select all data available No B…" at bounding box center [621, 313] width 1242 height 626
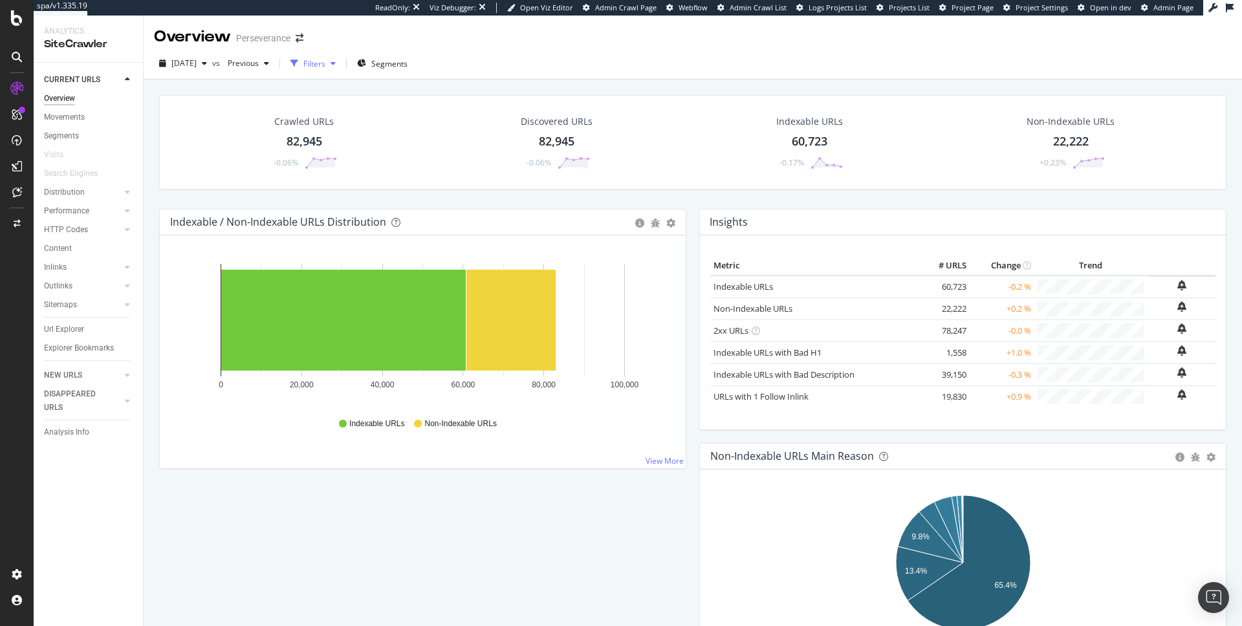
click at [325, 59] on div "Filters" at bounding box center [314, 63] width 22 height 11
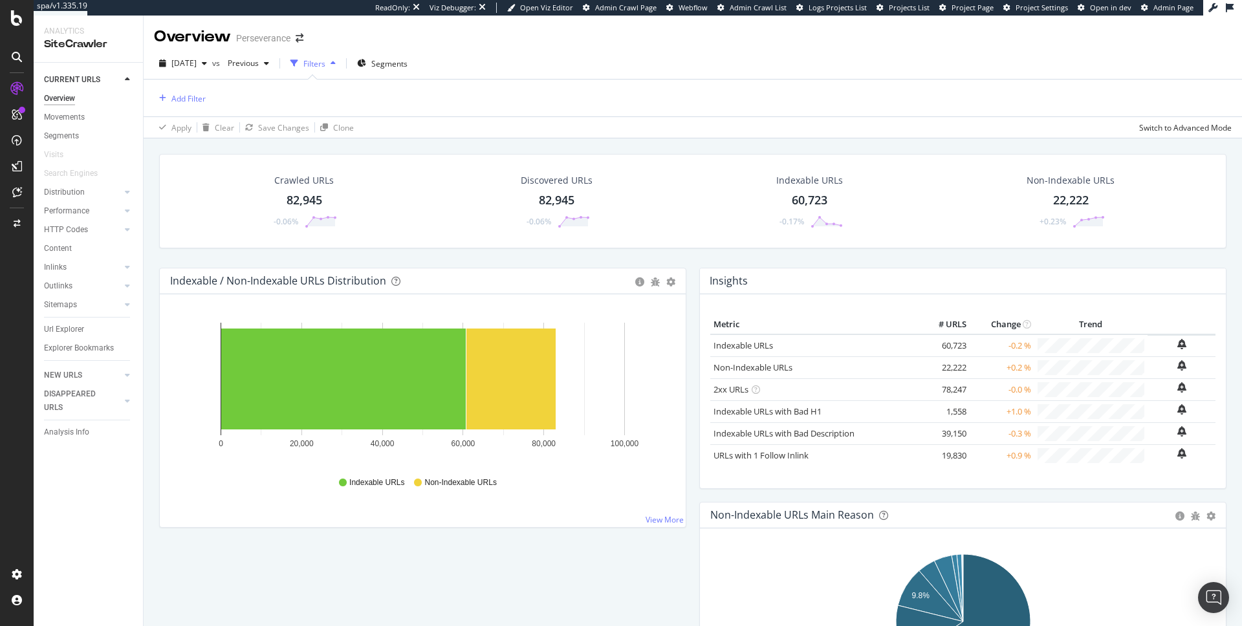
click at [187, 89] on div "Add Filter" at bounding box center [693, 98] width 1078 height 37
click at [188, 95] on div "Add Filter" at bounding box center [188, 98] width 34 height 11
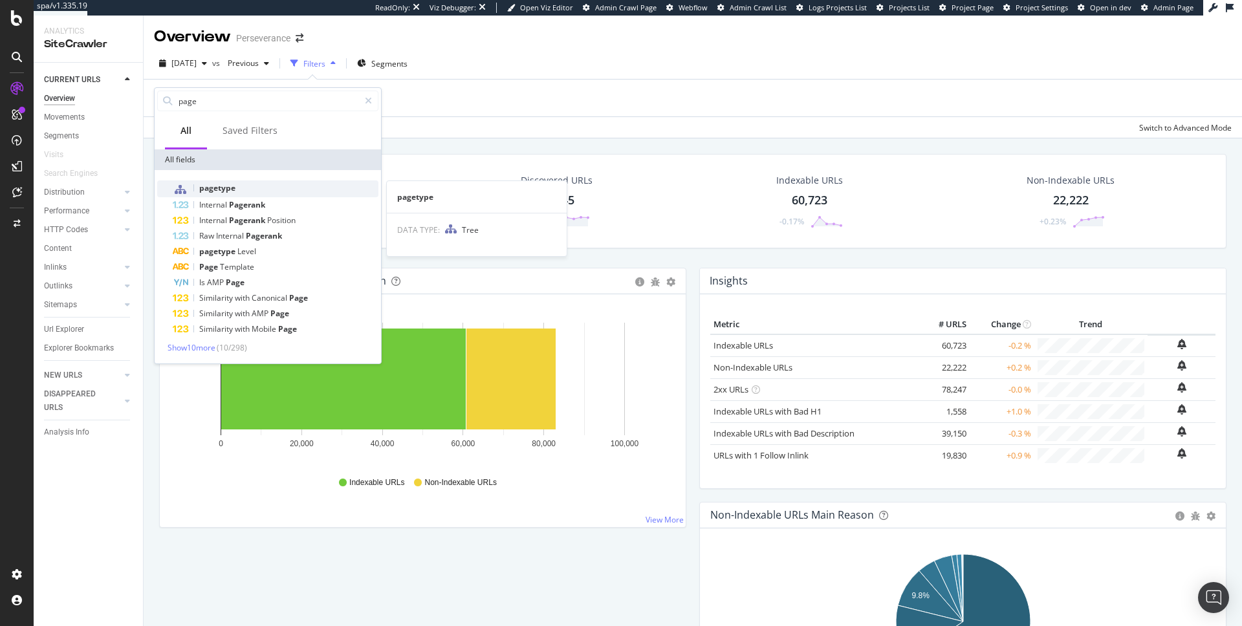
type input "page"
click at [213, 189] on span "pagetype" at bounding box center [217, 187] width 36 height 11
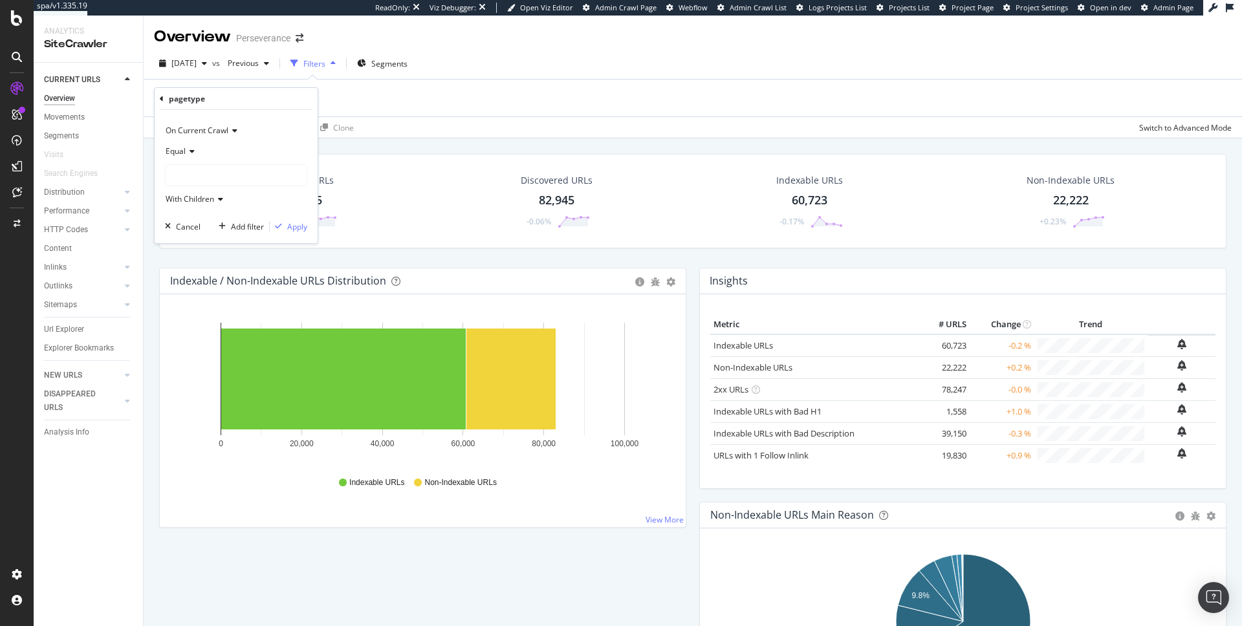
click at [222, 179] on div at bounding box center [236, 175] width 141 height 21
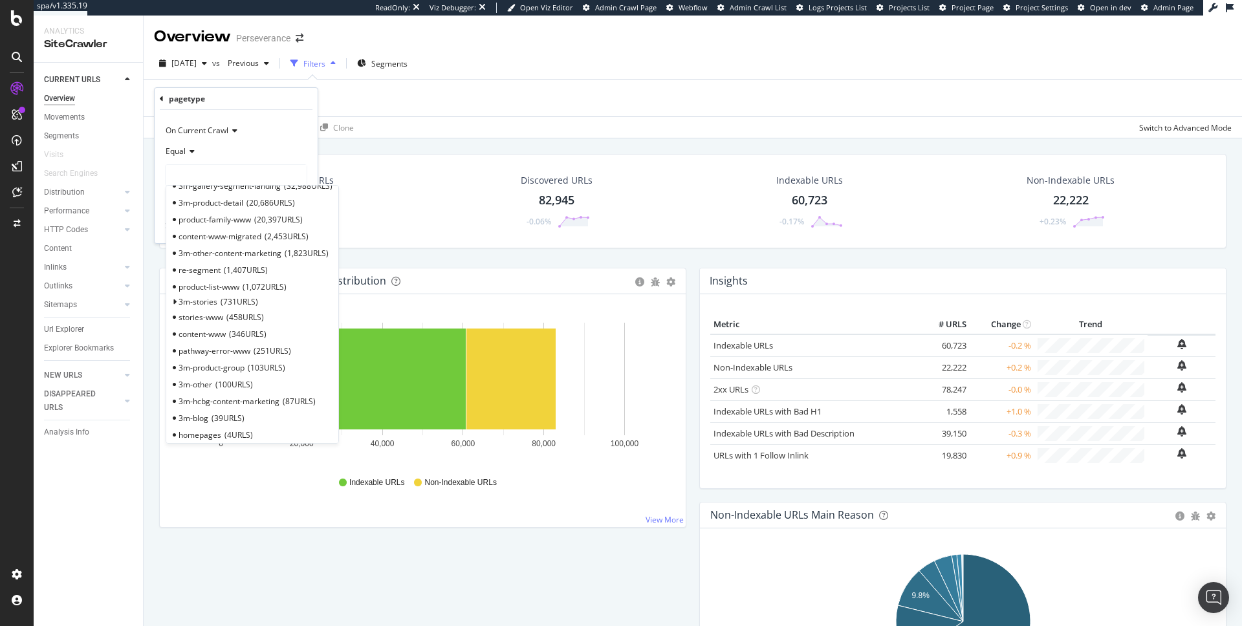
scroll to position [24, 0]
click at [219, 277] on span "product-list-www" at bounding box center [209, 279] width 61 height 11
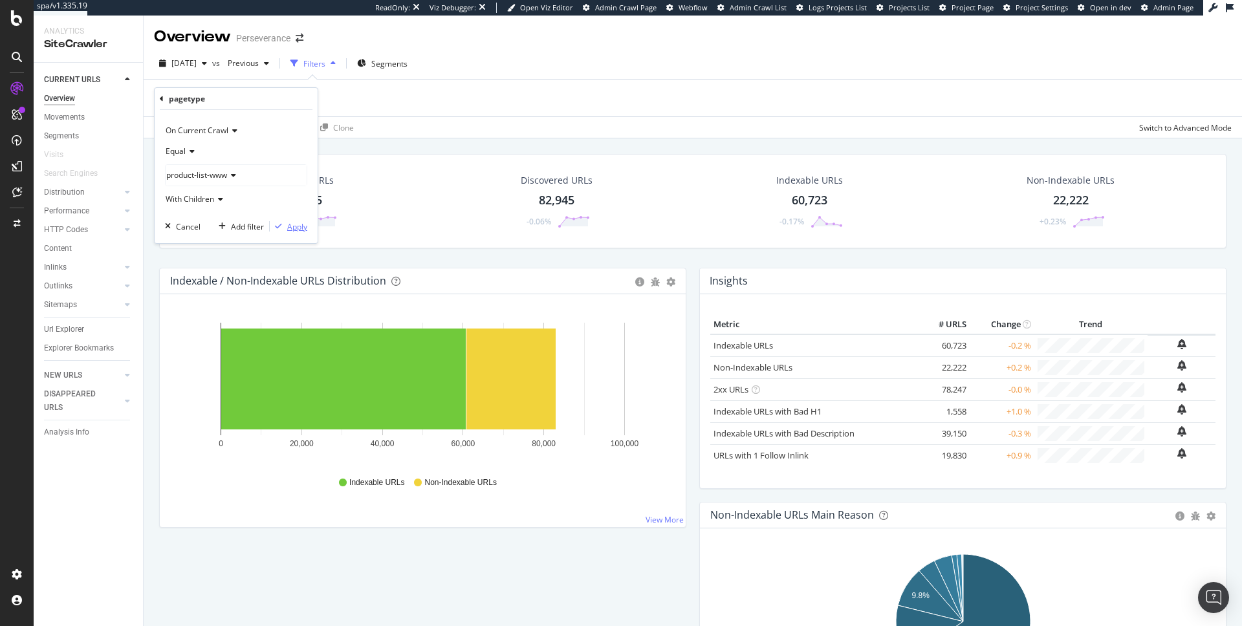
click at [299, 226] on div "Apply" at bounding box center [297, 226] width 20 height 11
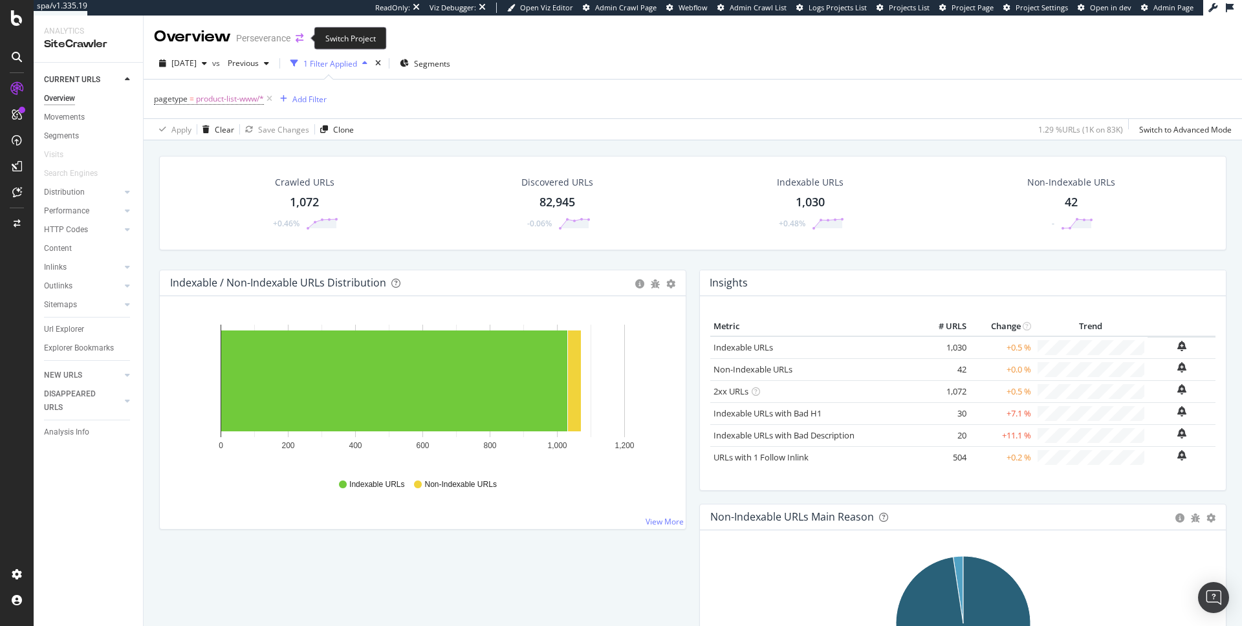
click at [297, 37] on icon "arrow-right-arrow-left" at bounding box center [300, 38] width 8 height 9
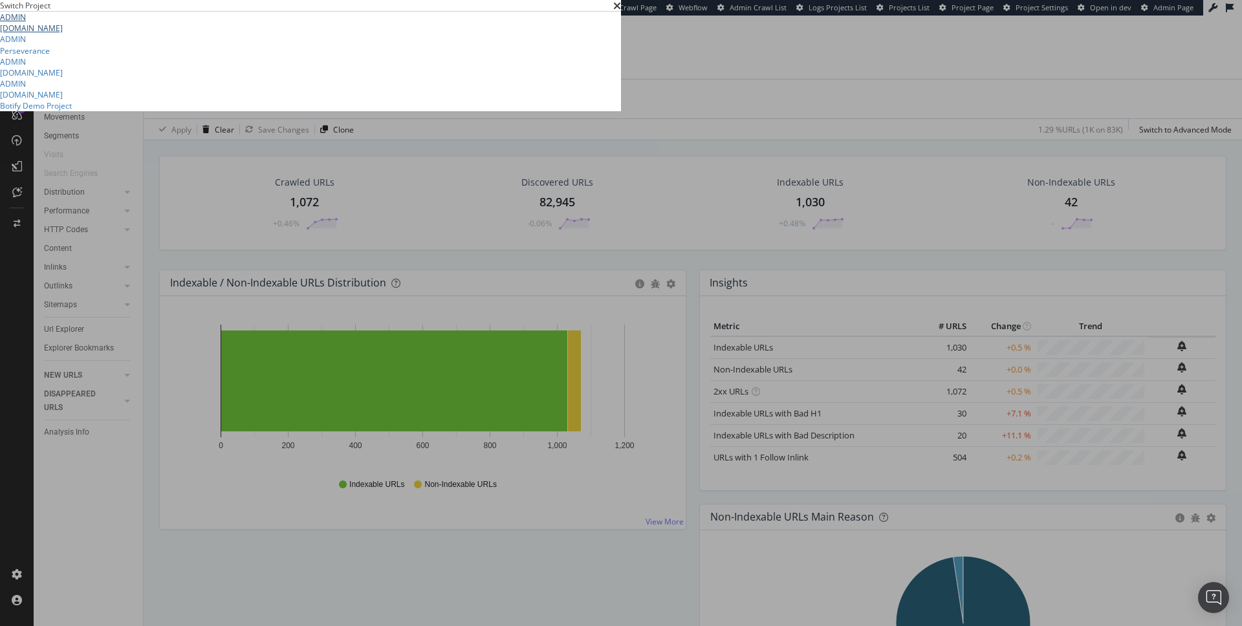
click at [325, 34] on link "ADMIN [DOMAIN_NAME]" at bounding box center [310, 23] width 621 height 22
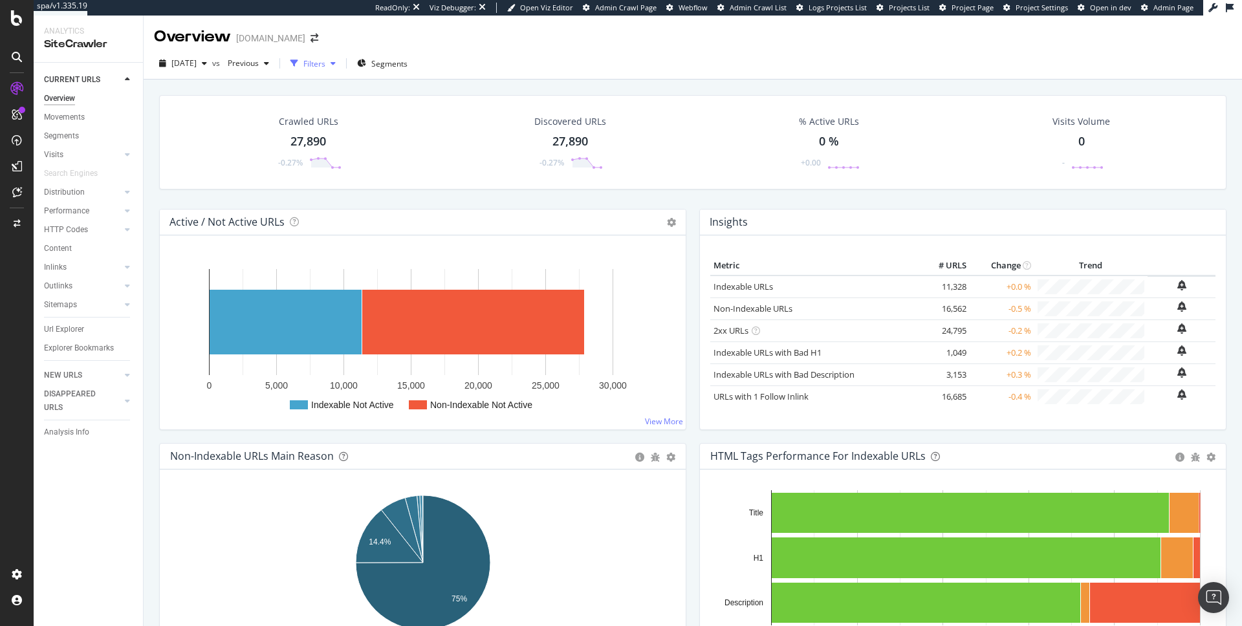
click at [325, 62] on div "Filters" at bounding box center [314, 63] width 22 height 11
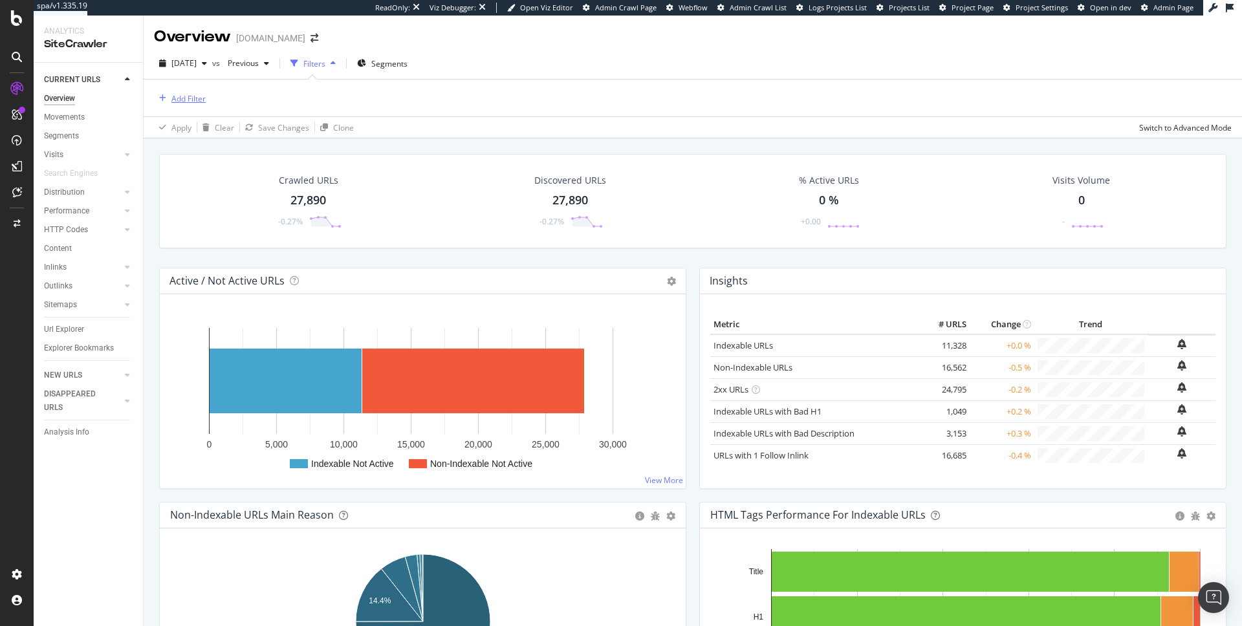
click at [186, 95] on div "Add Filter" at bounding box center [188, 98] width 34 height 11
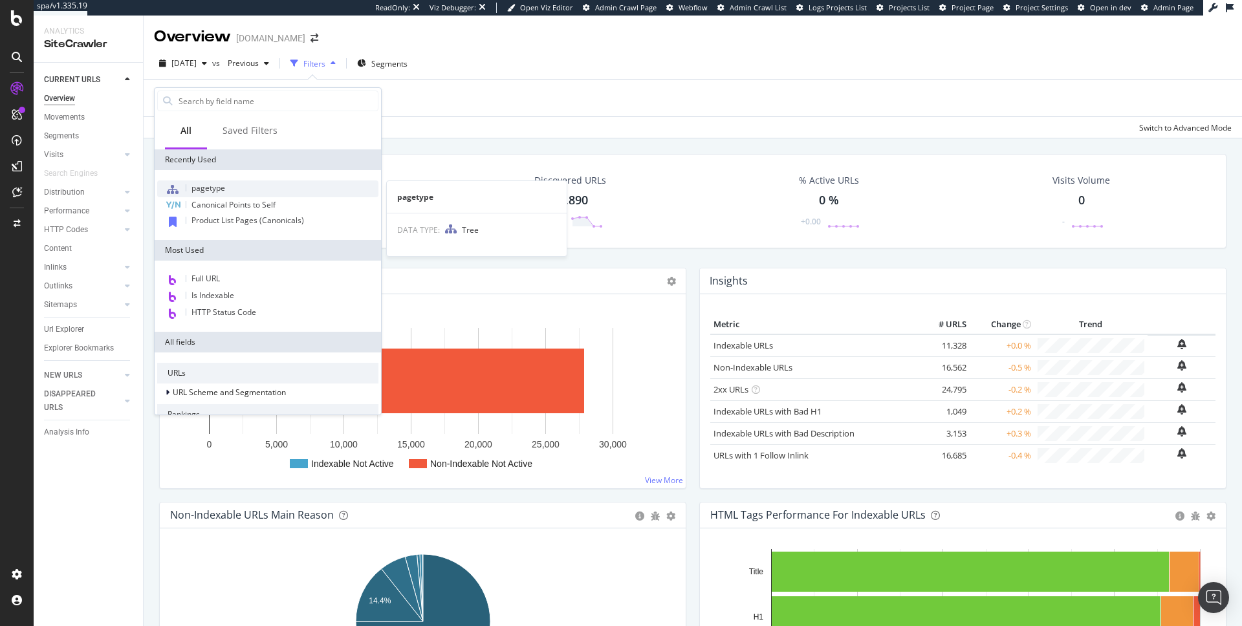
click at [192, 186] on span "pagetype" at bounding box center [208, 187] width 34 height 11
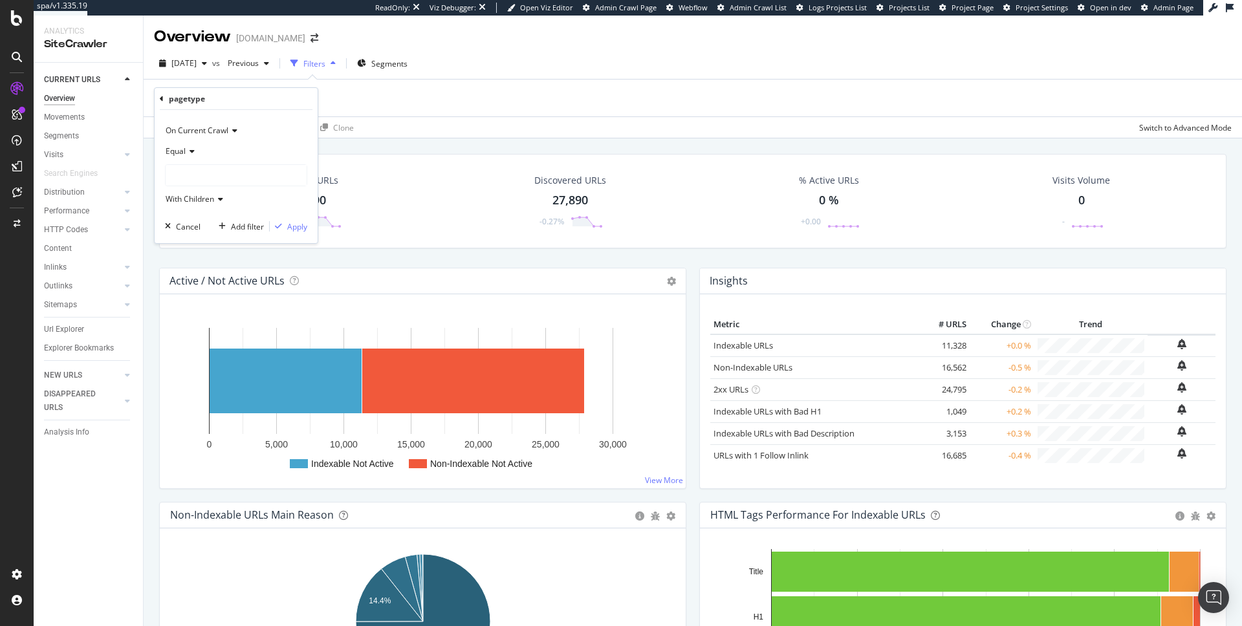
click at [197, 180] on div at bounding box center [236, 175] width 141 height 21
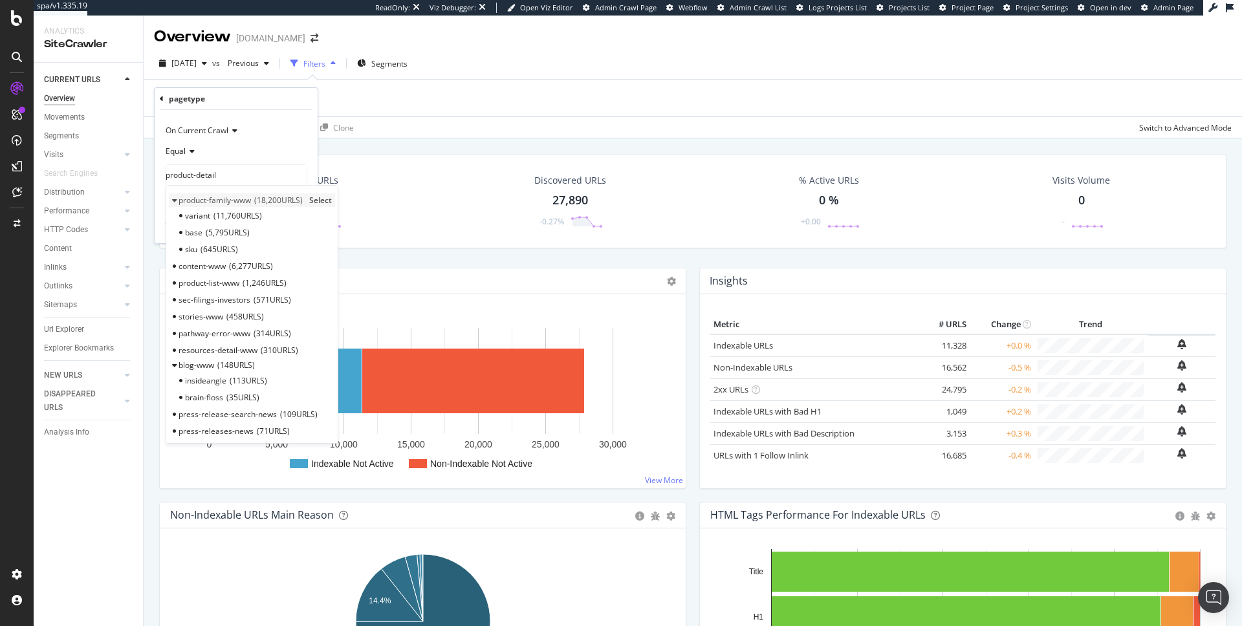
type input "product-detail"
click at [257, 195] on span "18,200 URLS" at bounding box center [278, 200] width 49 height 11
click at [252, 151] on div "Equal" at bounding box center [236, 151] width 142 height 21
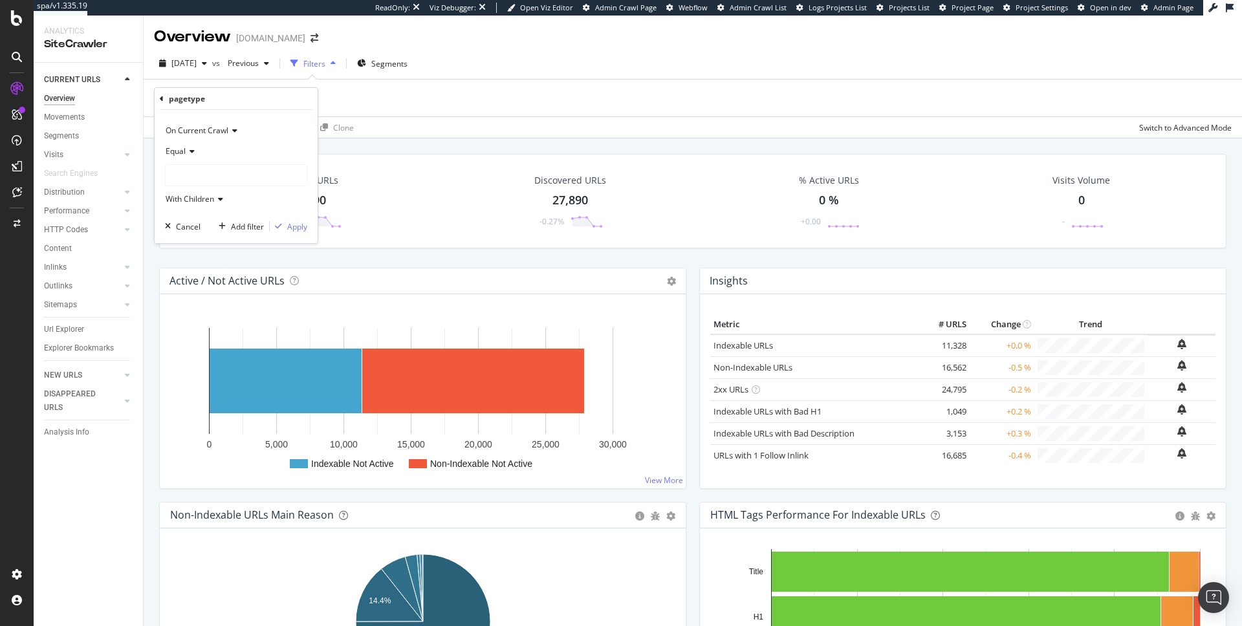
click at [274, 127] on div "On Current Crawl" at bounding box center [236, 130] width 142 height 21
click at [161, 90] on div "pagetype" at bounding box center [236, 99] width 153 height 22
click at [161, 94] on div "pagetype" at bounding box center [236, 99] width 153 height 22
click at [161, 98] on icon at bounding box center [162, 99] width 4 height 8
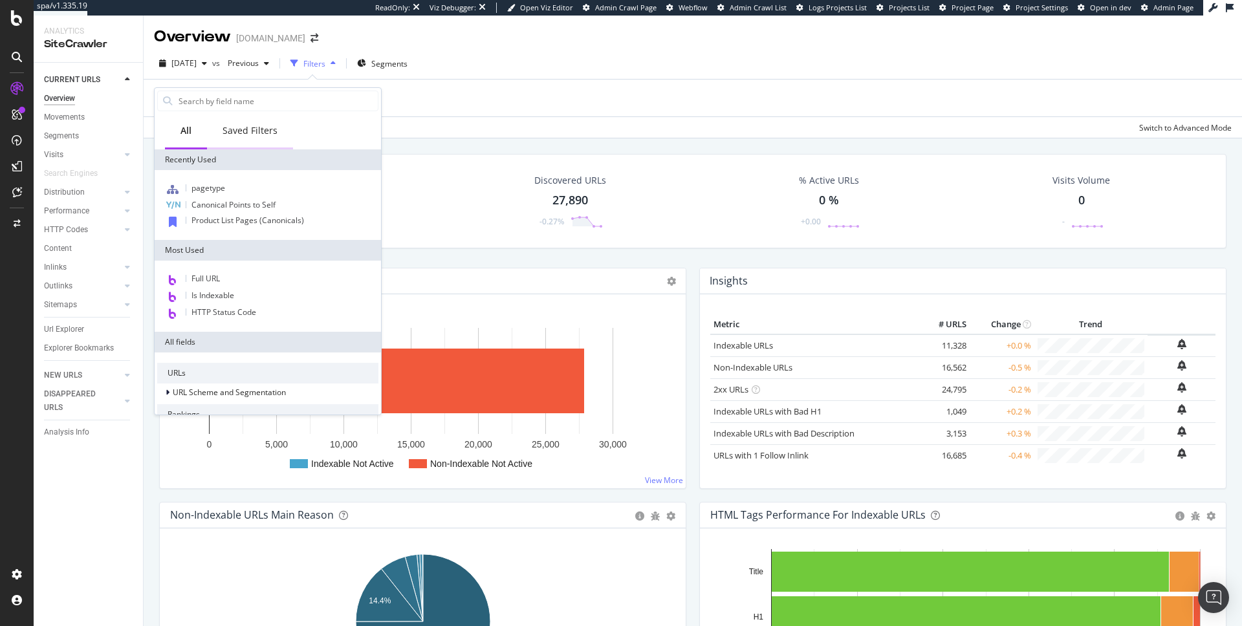
click at [271, 134] on div "Saved Filters" at bounding box center [250, 130] width 55 height 13
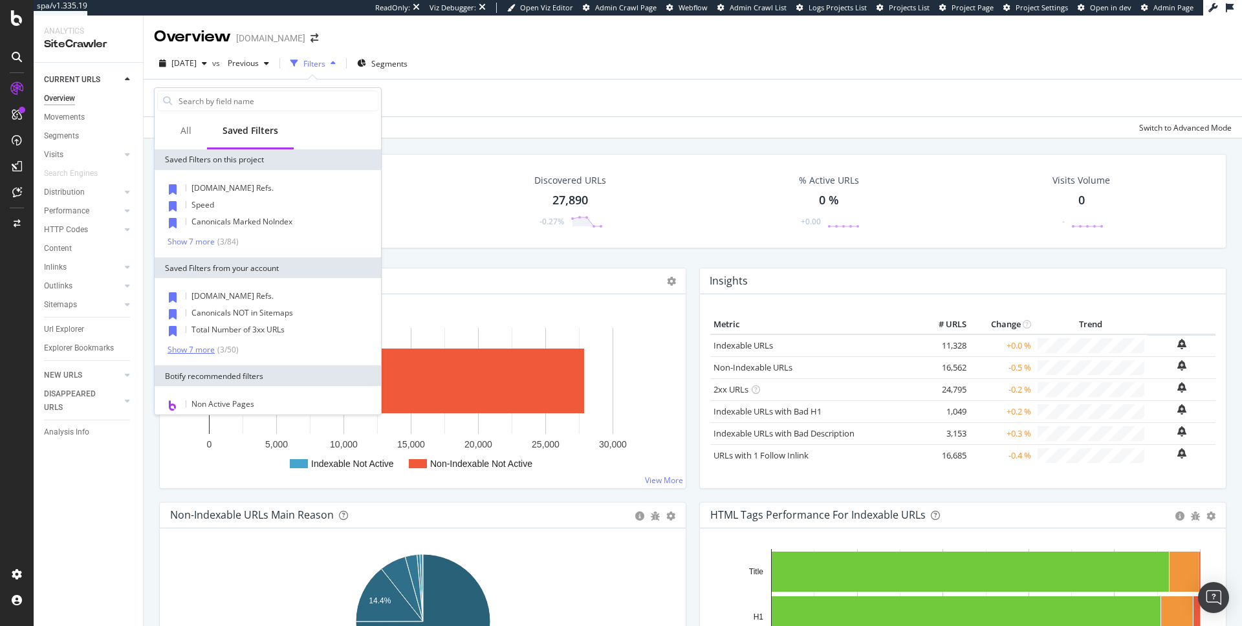
click at [226, 347] on div "( 3 / 50 )" at bounding box center [227, 349] width 24 height 11
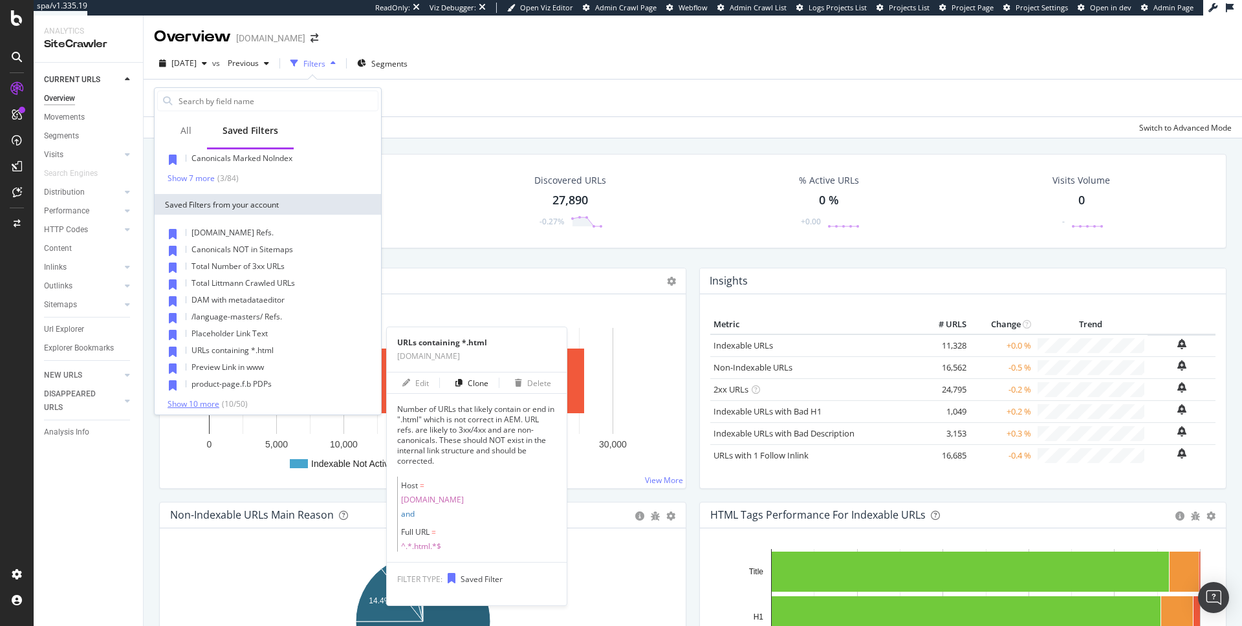
scroll to position [88, 0]
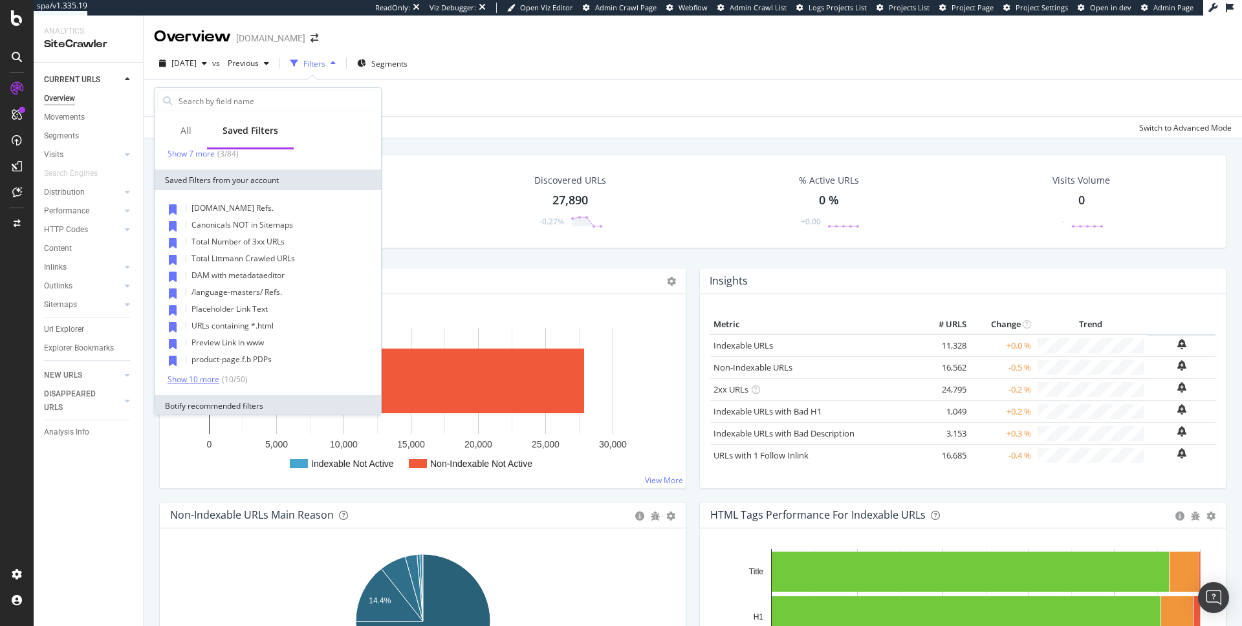
click at [207, 378] on div "Show 10 more" at bounding box center [194, 379] width 52 height 9
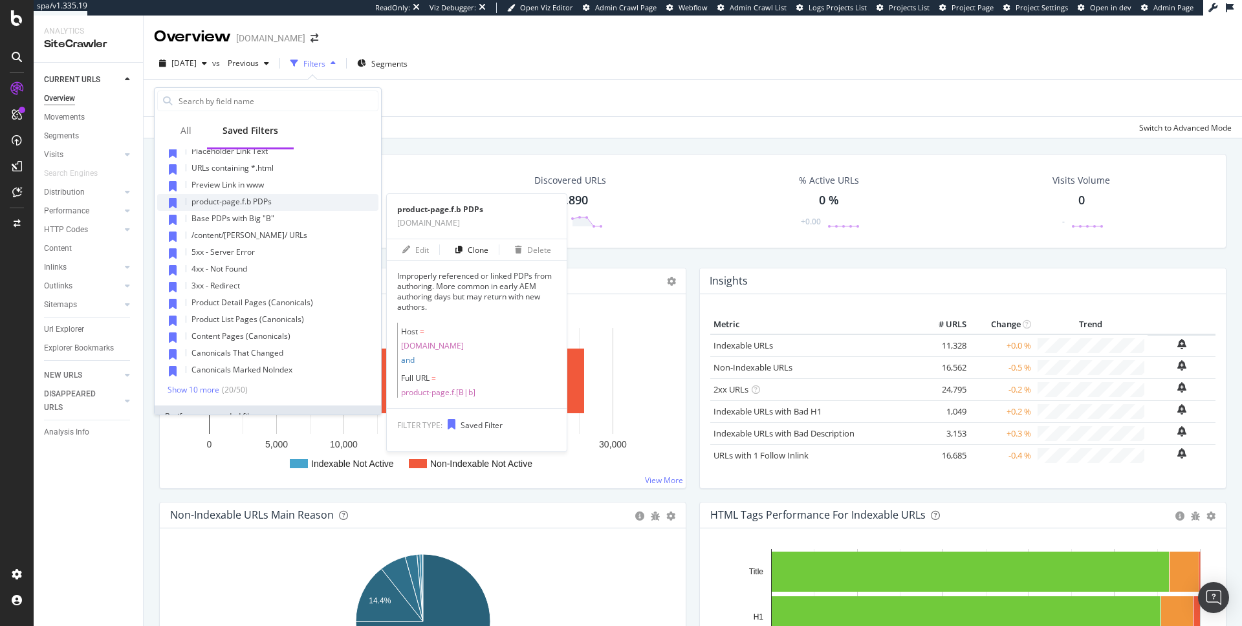
scroll to position [246, 0]
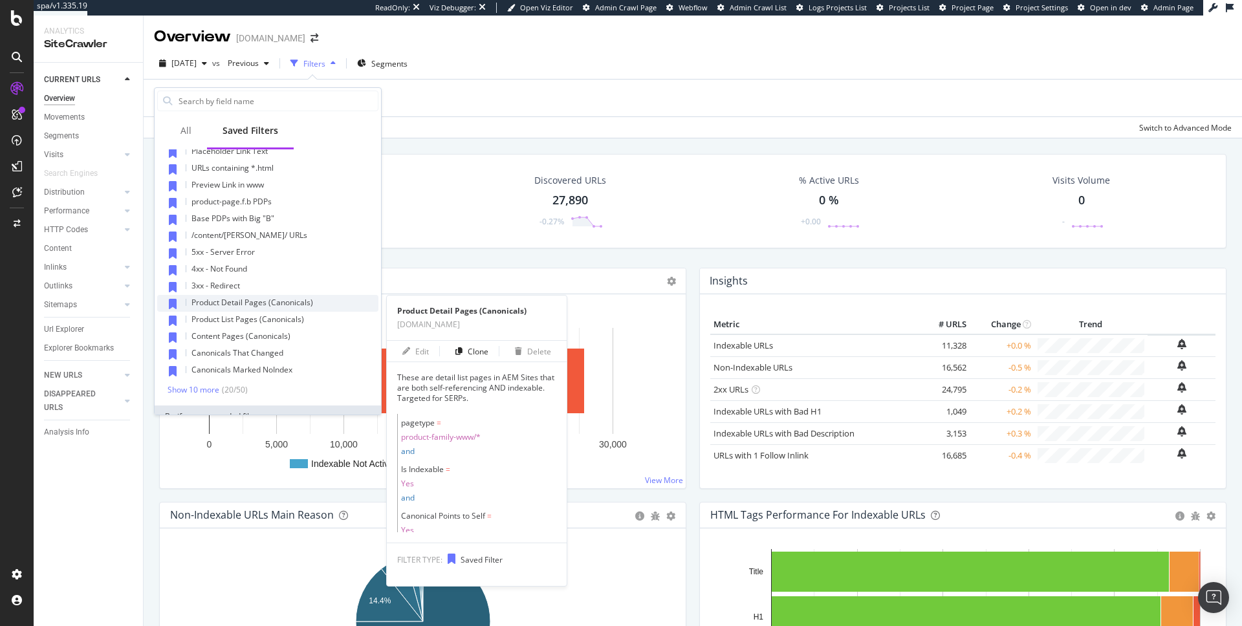
click at [261, 303] on span "Product Detail Pages (Canonicals)" at bounding box center [252, 302] width 122 height 11
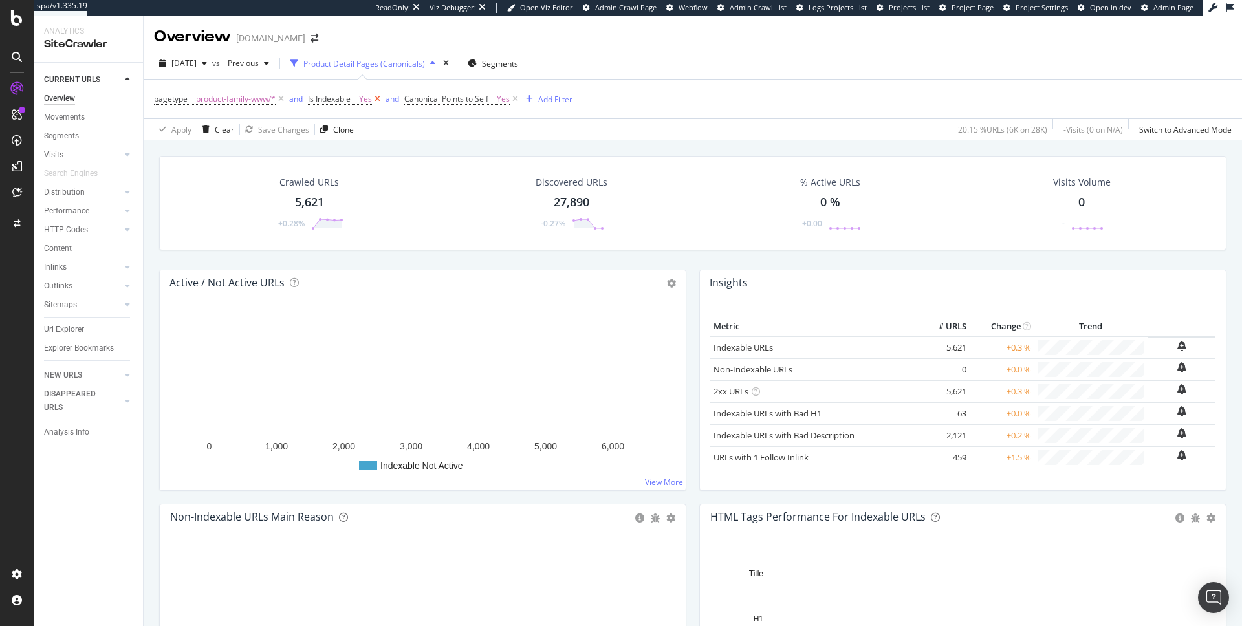
click at [379, 99] on icon at bounding box center [377, 99] width 11 height 13
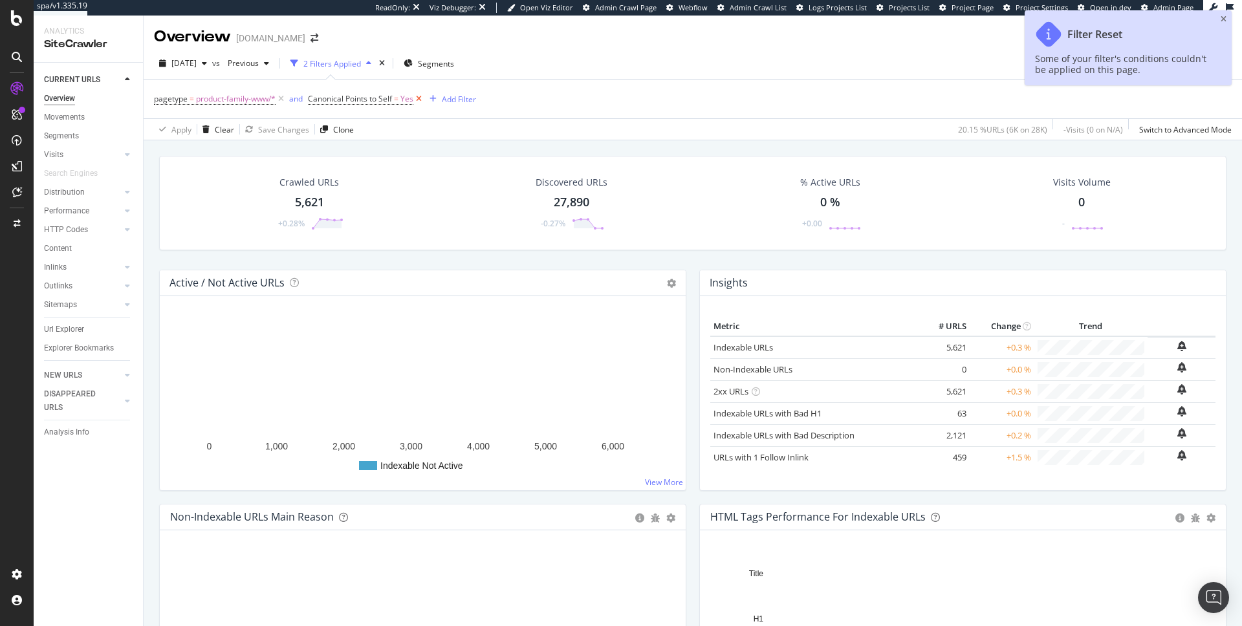
click at [417, 98] on icon at bounding box center [418, 99] width 11 height 13
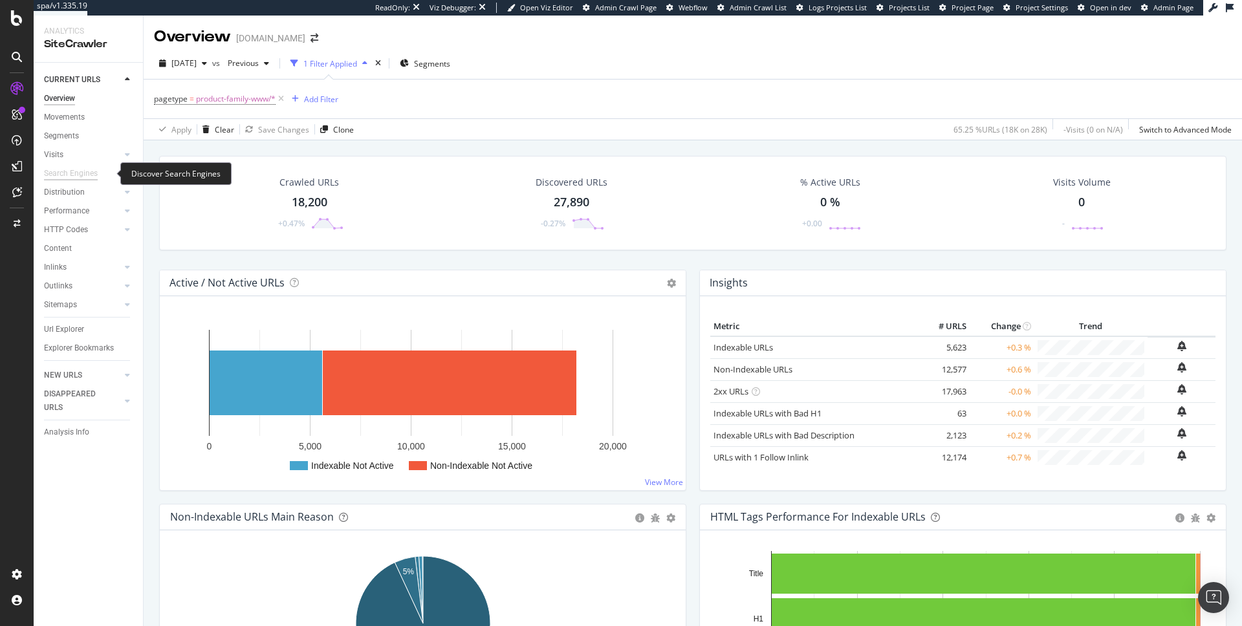
click at [82, 174] on div "Search Engines" at bounding box center [71, 174] width 54 height 14
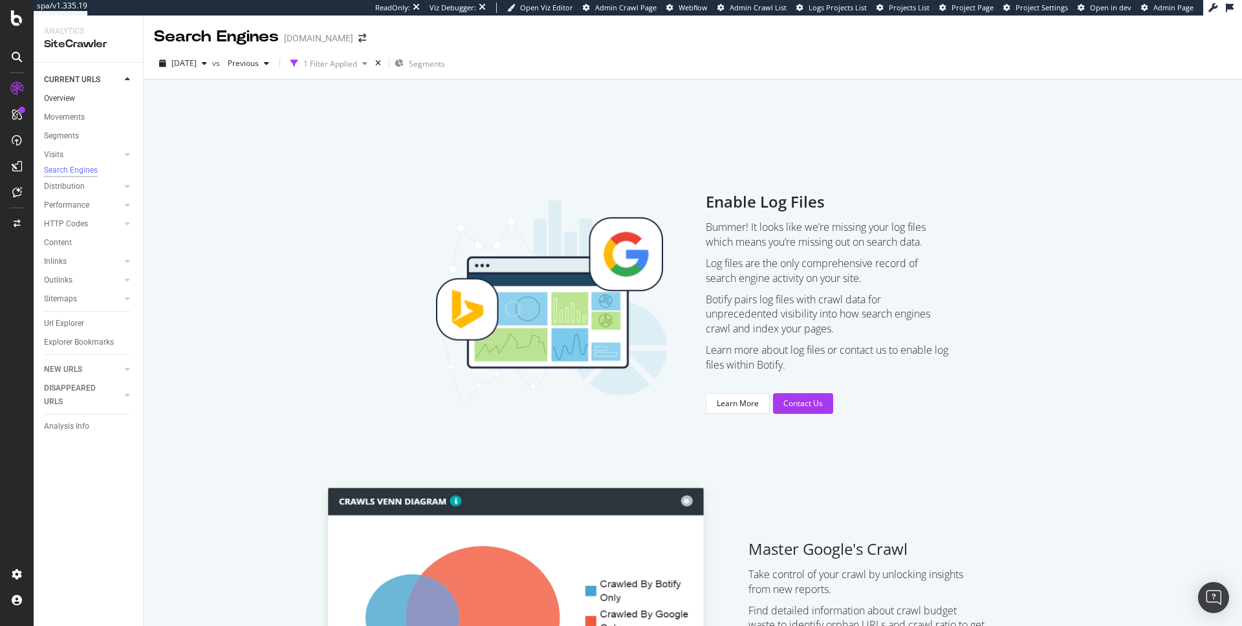
click at [76, 100] on link "Overview" at bounding box center [89, 99] width 90 height 14
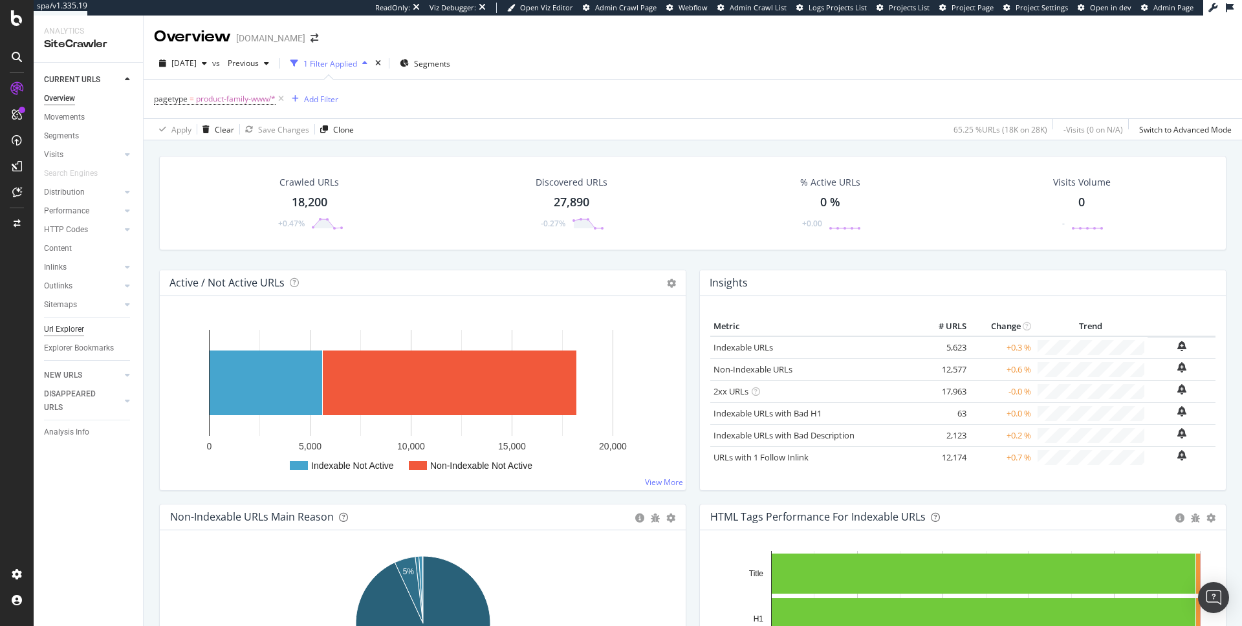
click at [71, 323] on div "Url Explorer" at bounding box center [64, 330] width 40 height 14
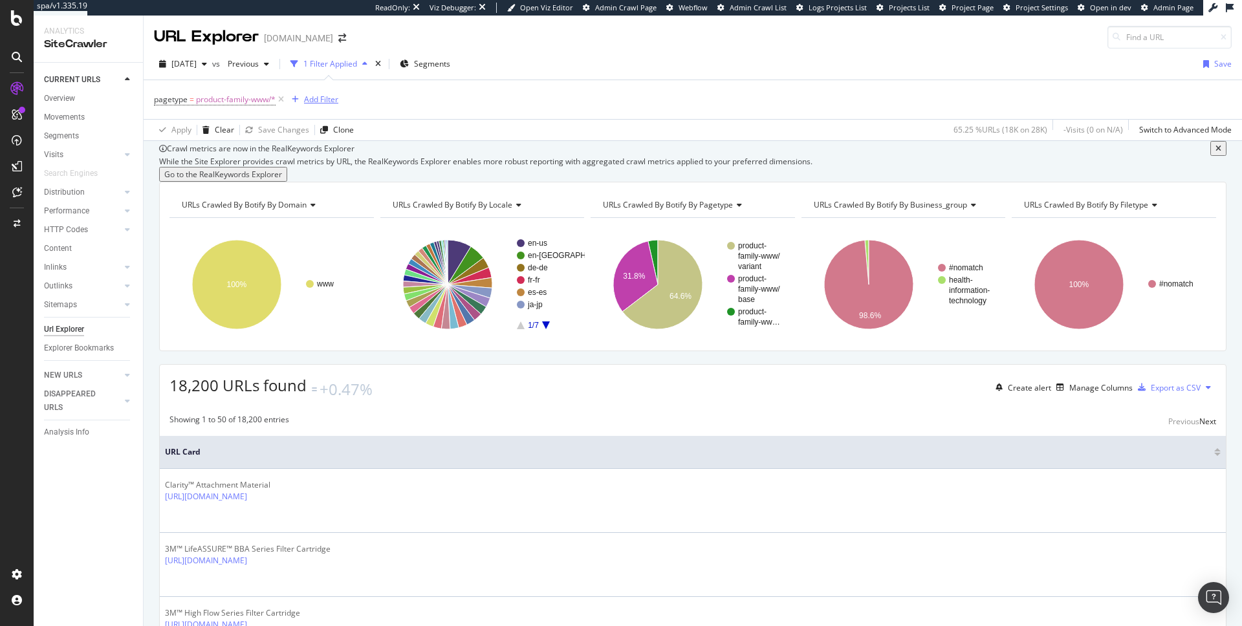
click at [313, 100] on div "Add Filter" at bounding box center [321, 99] width 34 height 11
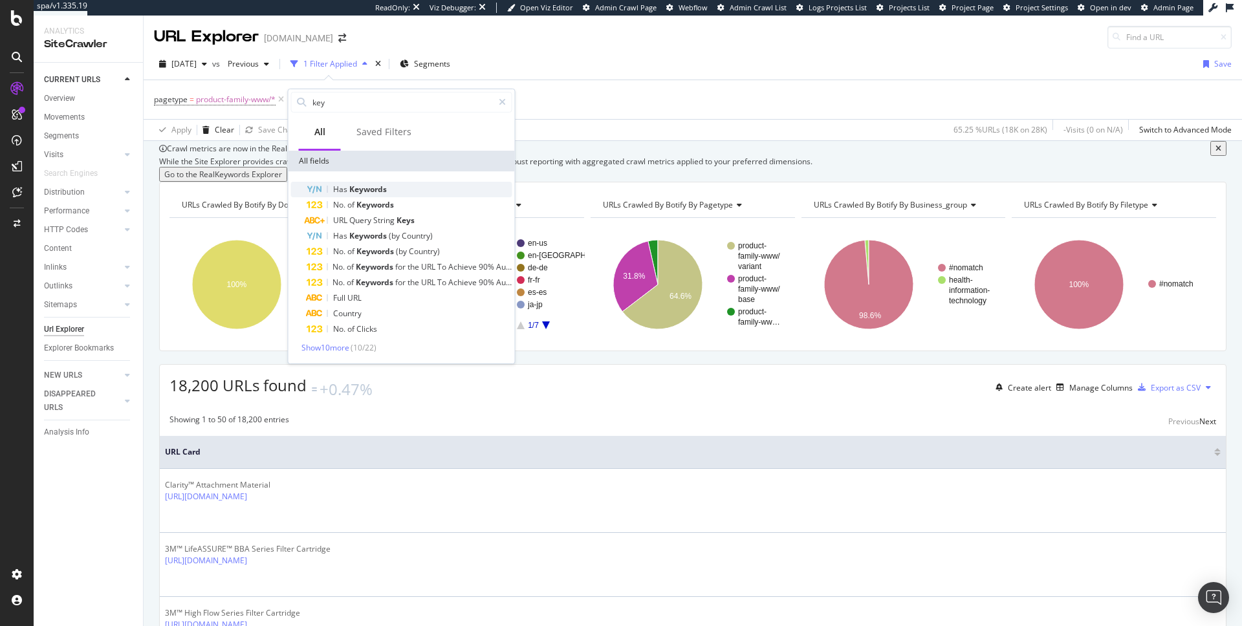
type input "key"
click at [331, 191] on div "Has Keywords" at bounding box center [410, 190] width 206 height 16
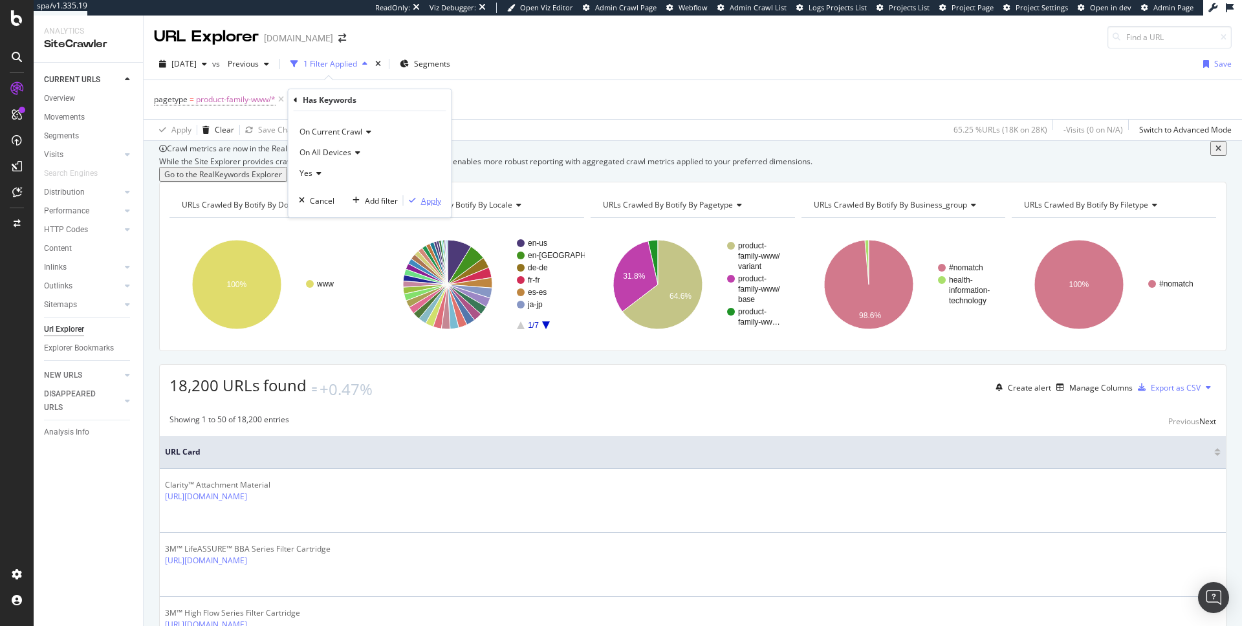
click at [431, 197] on div "Apply" at bounding box center [431, 200] width 20 height 11
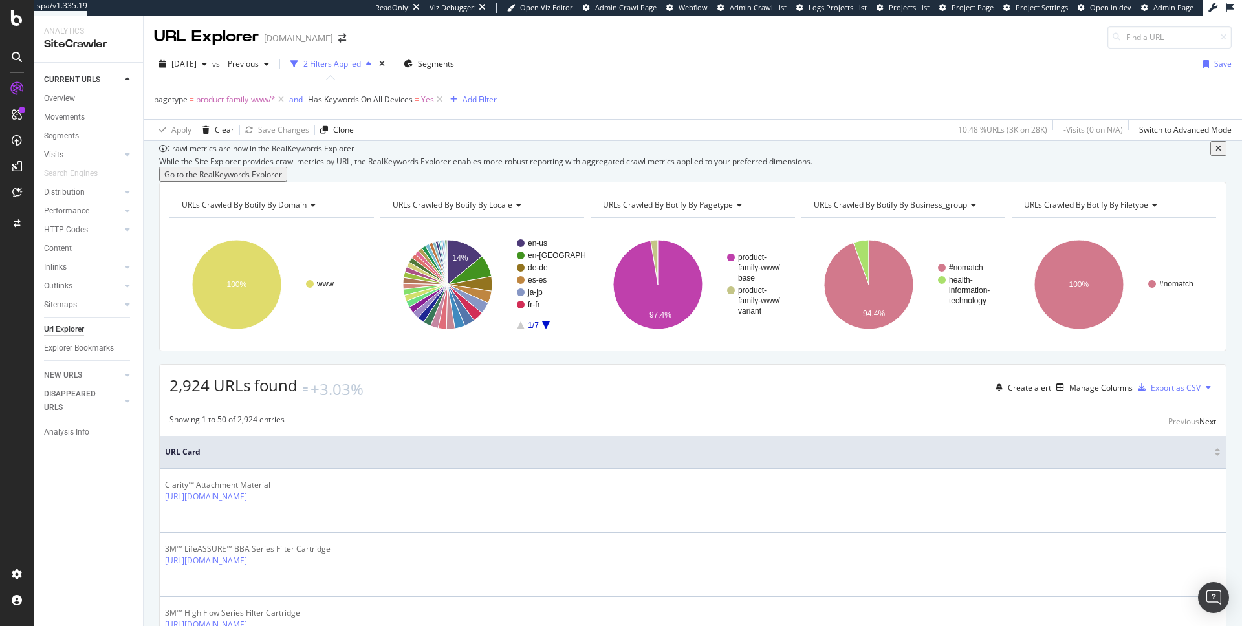
click at [283, 210] on span "URLs Crawled By Botify By domain" at bounding box center [244, 204] width 125 height 11
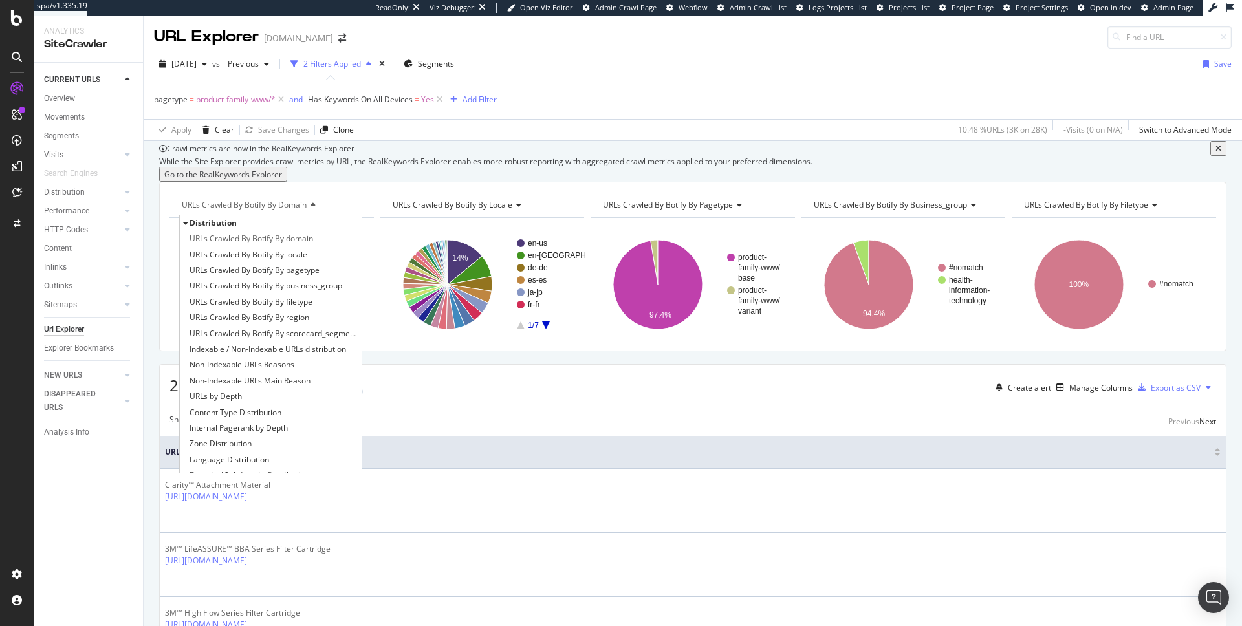
click at [383, 218] on div "URLs Crawled By Botify By locale Chart (by Value) Table Expand Export as CSV Ex…" at bounding box center [482, 205] width 204 height 26
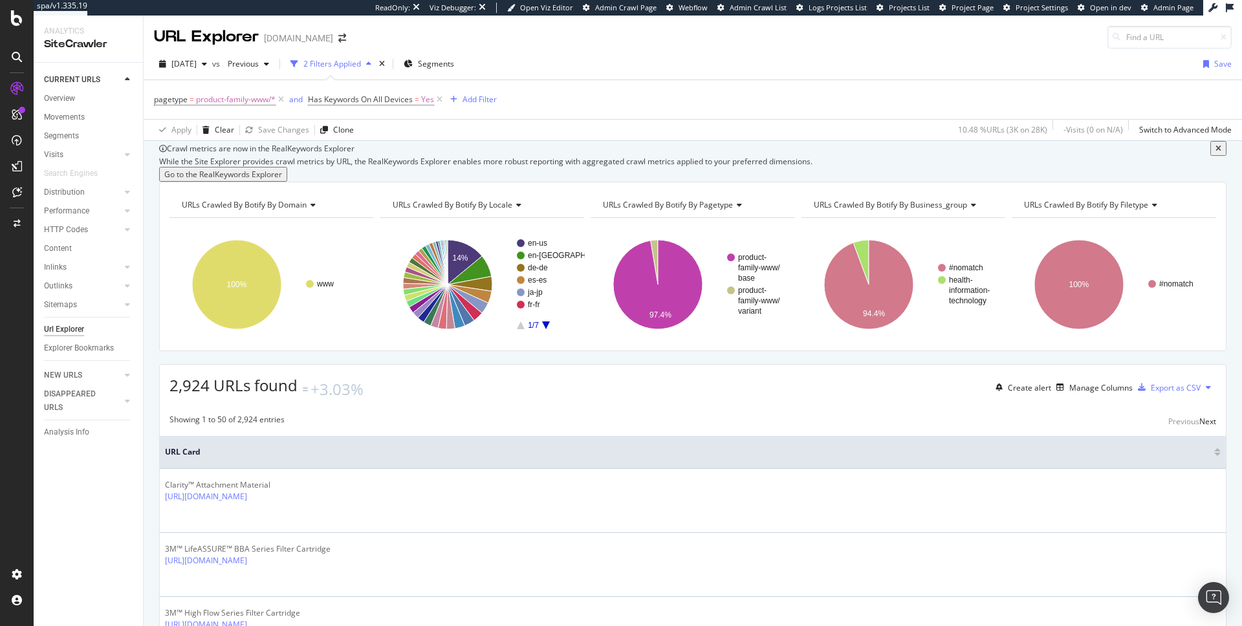
click at [416, 210] on span "URLs Crawled By Botify By locale" at bounding box center [453, 204] width 120 height 11
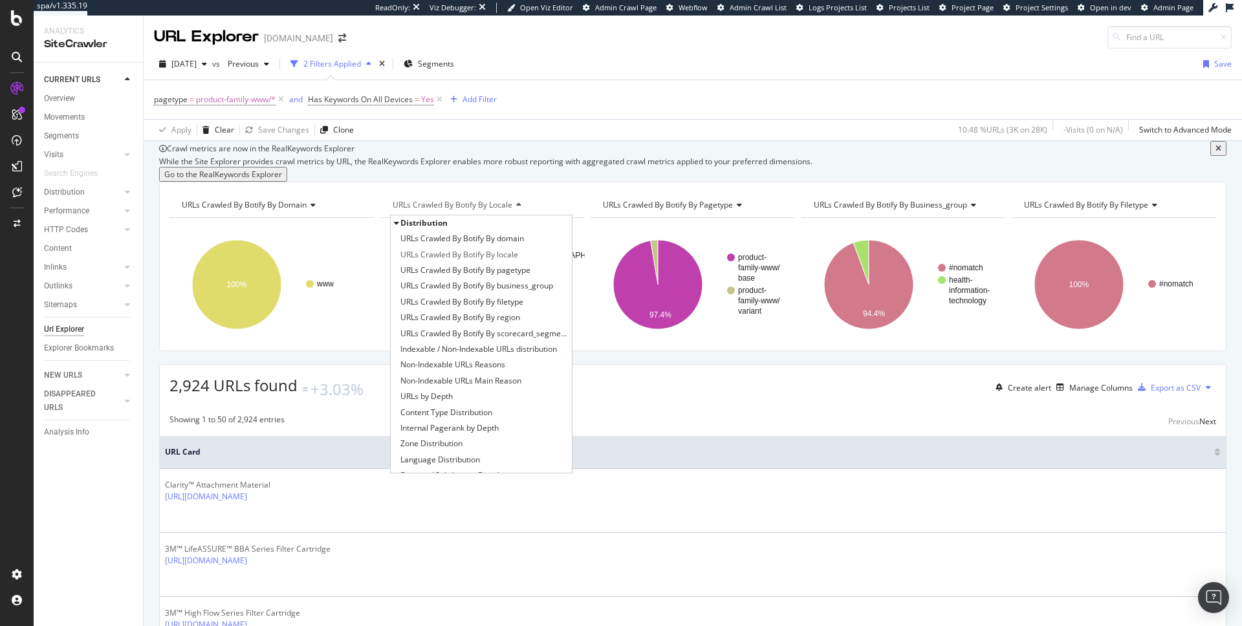
click at [416, 210] on span "URLs Crawled By Botify By locale" at bounding box center [453, 204] width 120 height 11
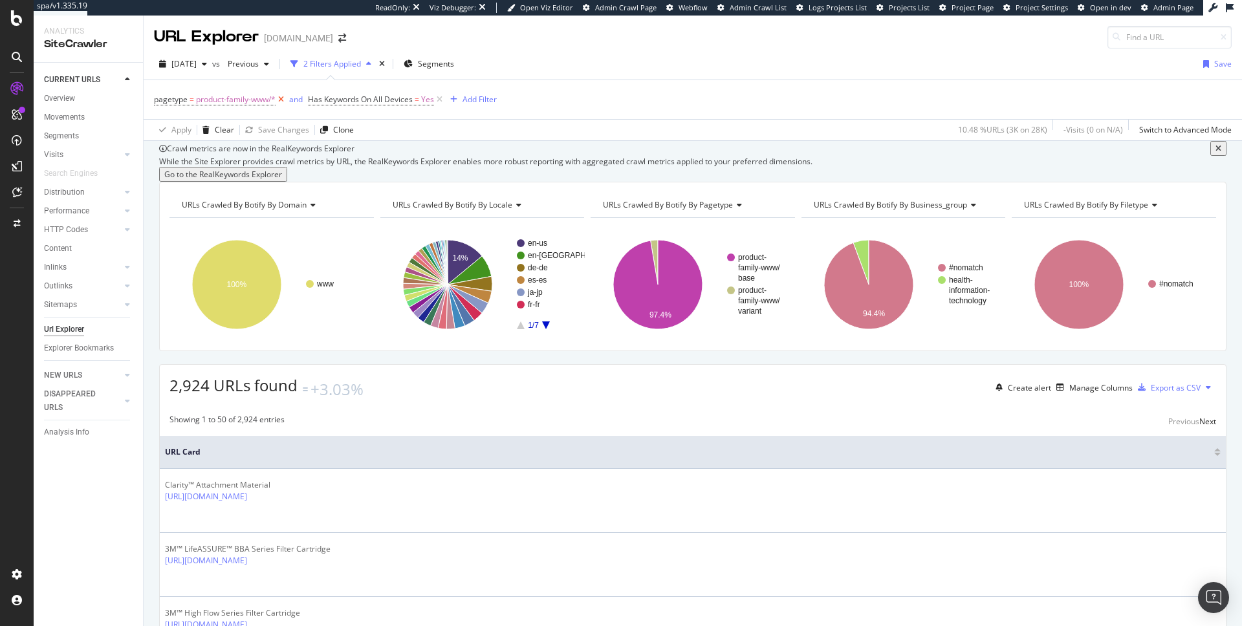
click at [280, 97] on icon at bounding box center [281, 99] width 11 height 13
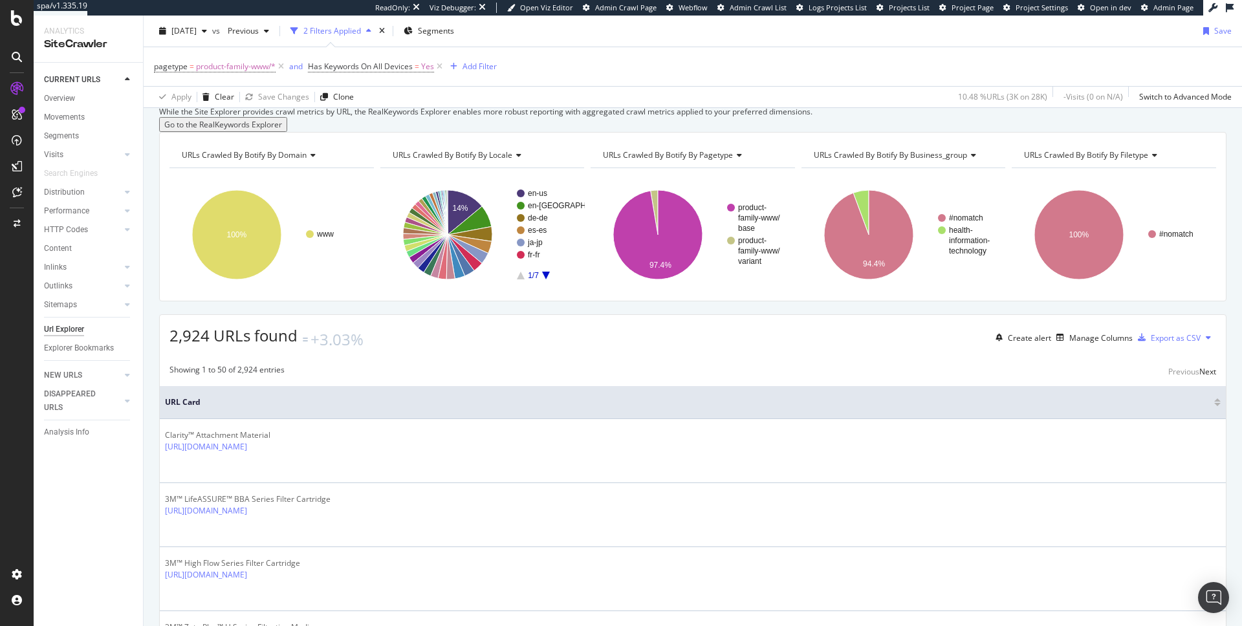
scroll to position [61, 0]
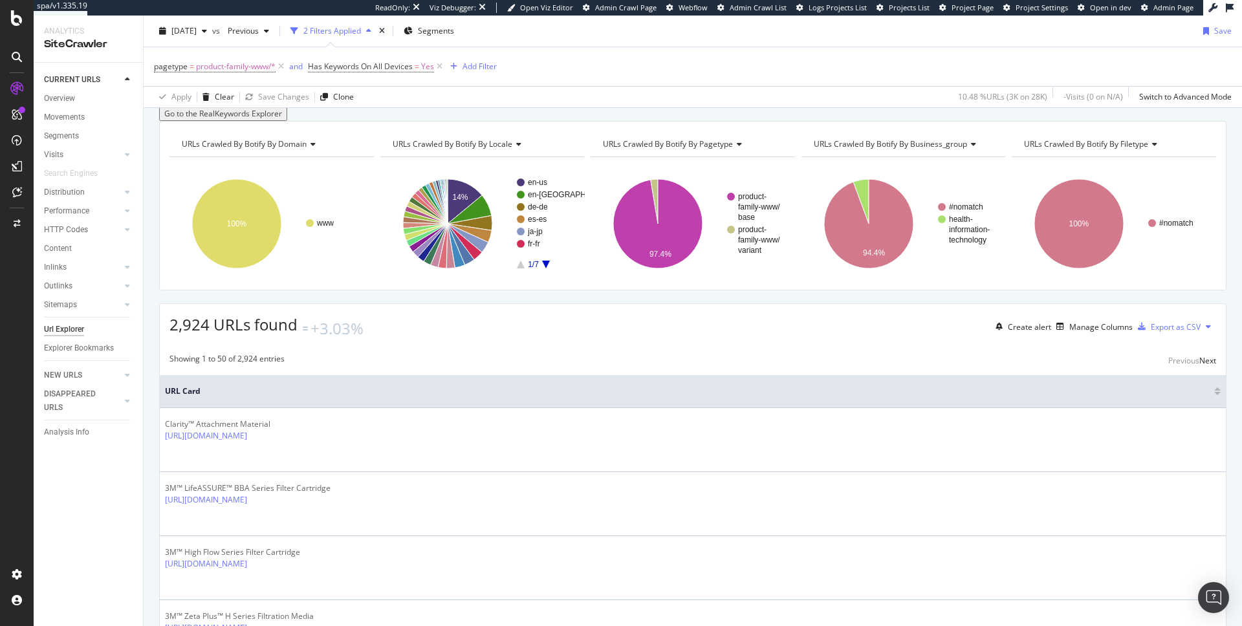
click at [317, 155] on div "URLs Crawled By Botify By domain" at bounding box center [270, 144] width 183 height 21
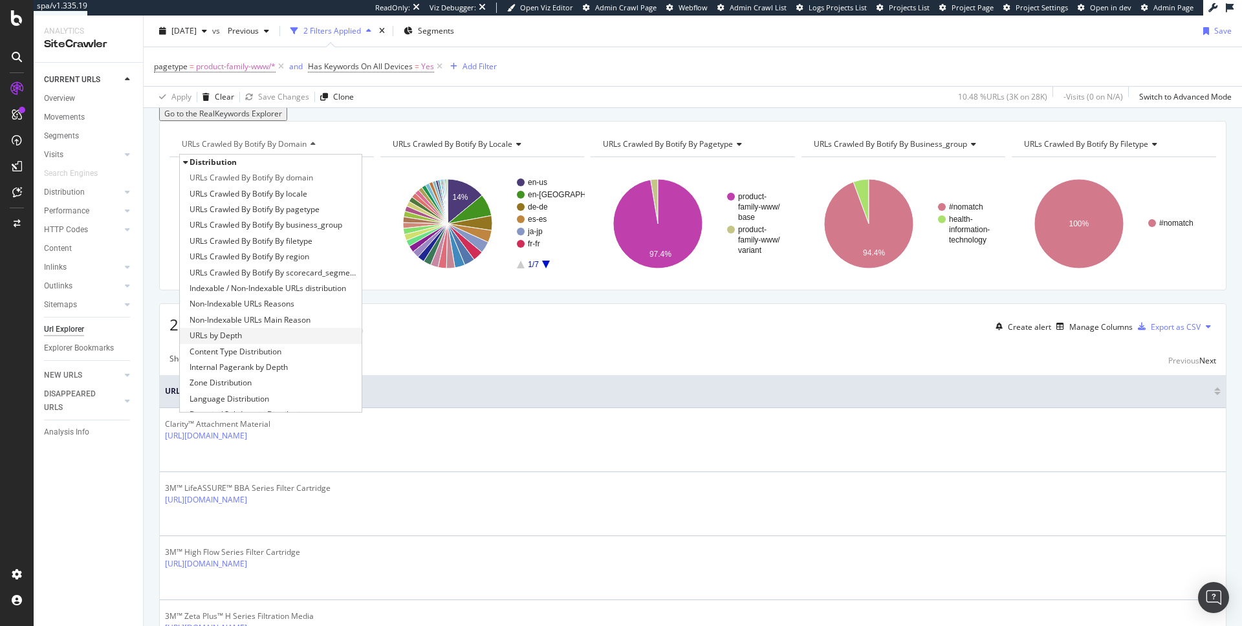
click at [249, 343] on div "URLs by Depth" at bounding box center [271, 336] width 182 height 16
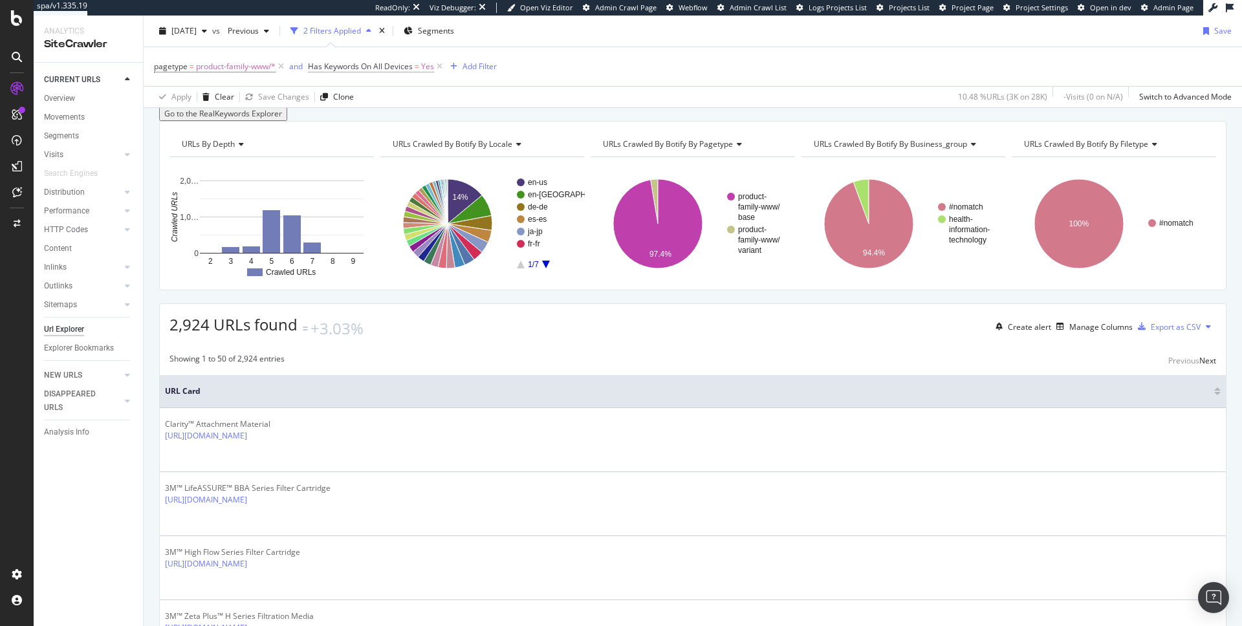
click at [387, 64] on span "Has Keywords On All Devices" at bounding box center [360, 66] width 105 height 11
click at [349, 122] on span "On All Devices" at bounding box center [347, 117] width 52 height 11
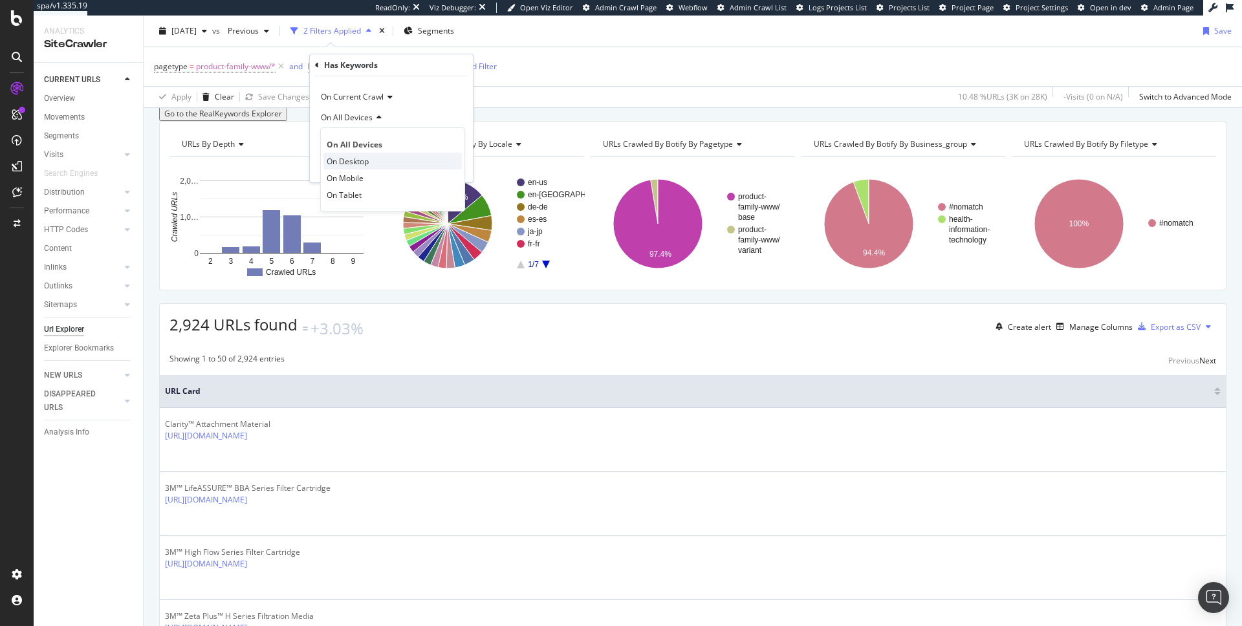
click at [360, 158] on span "On Desktop" at bounding box center [348, 161] width 42 height 11
click at [450, 165] on div "Apply" at bounding box center [452, 165] width 20 height 11
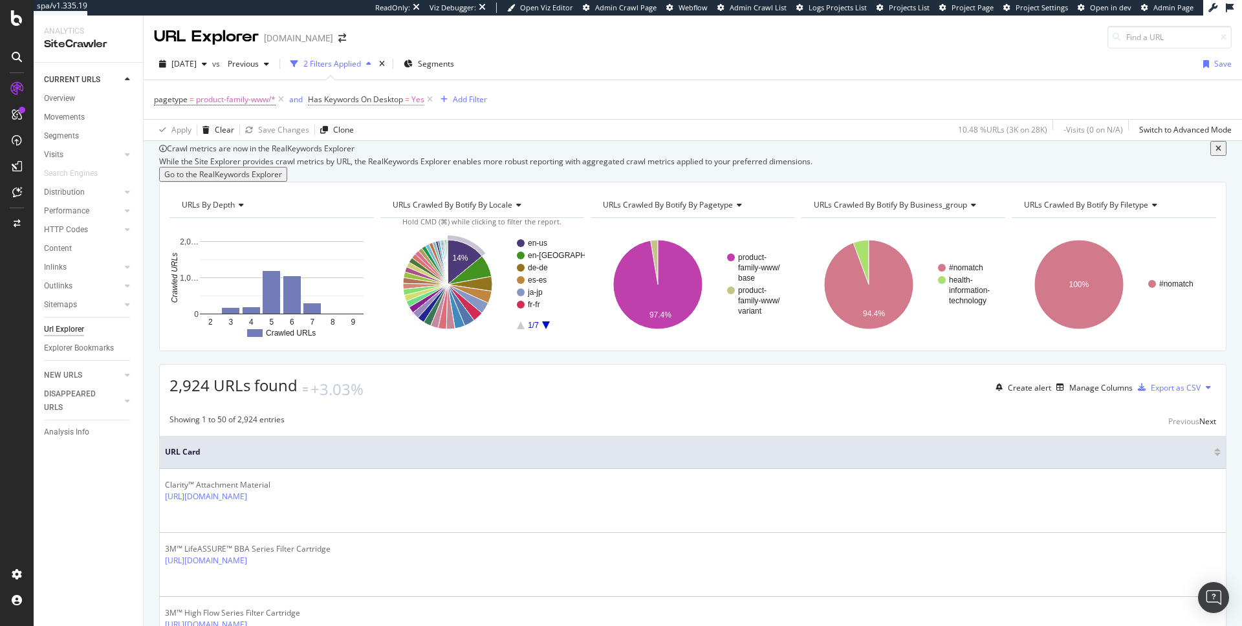
click at [384, 104] on span "Has Keywords On Desktop" at bounding box center [355, 99] width 95 height 11
click at [343, 151] on span "On Desktop" at bounding box center [342, 150] width 42 height 11
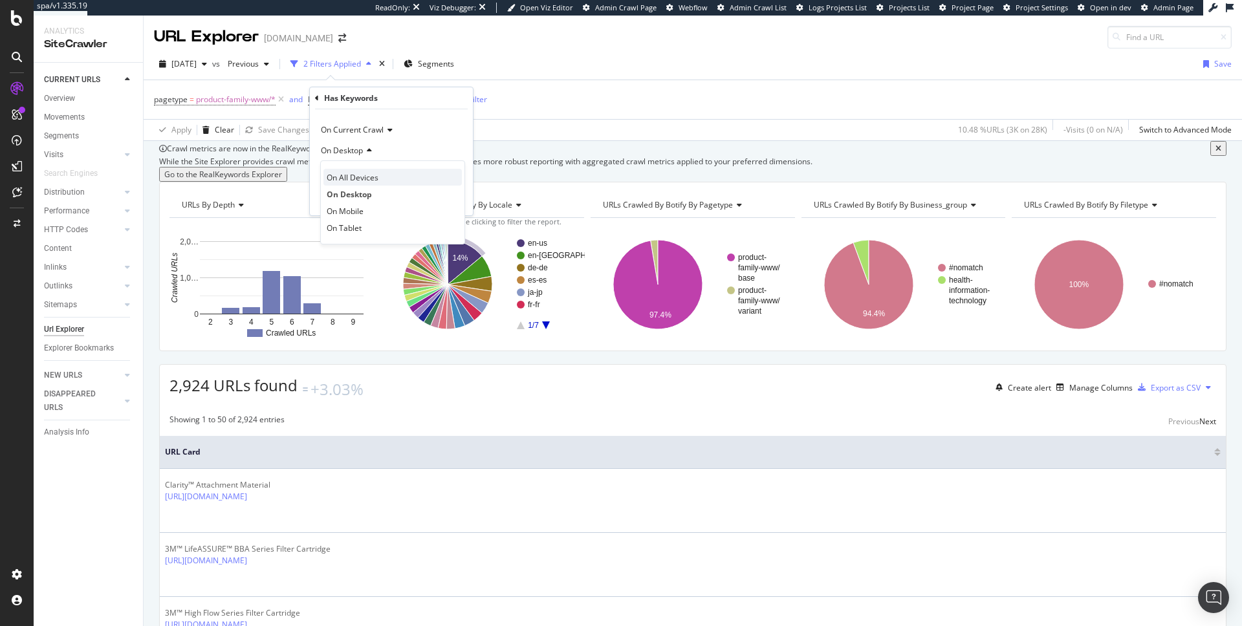
click at [354, 179] on span "On All Devices" at bounding box center [353, 177] width 52 height 11
click at [447, 193] on div "Apply" at bounding box center [452, 198] width 20 height 11
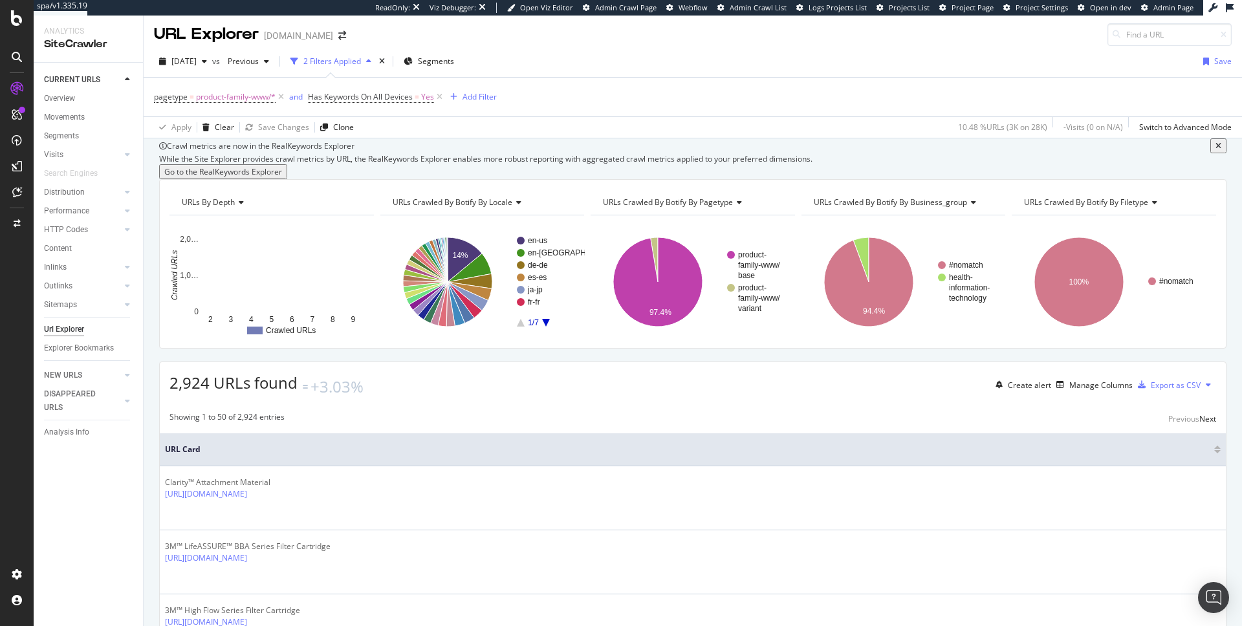
scroll to position [1, 0]
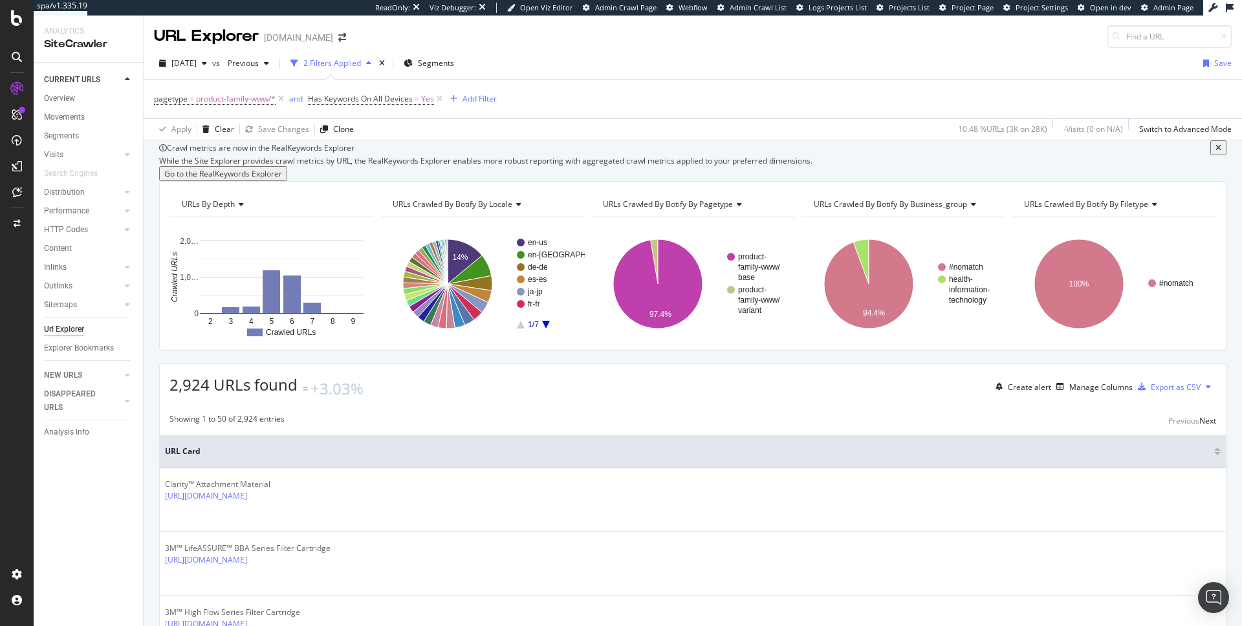
click at [1023, 133] on div "10.48 % URLs ( 3K on 28K )" at bounding box center [1002, 129] width 89 height 11
drag, startPoint x: 952, startPoint y: 130, endPoint x: 1047, endPoint y: 129, distance: 95.1
click at [1047, 129] on div "10.48 % URLs ( 3K on 28K ) - Visits ( 0 on N/A ) Switch to Advanced Mode" at bounding box center [1092, 130] width 279 height 21
click at [1006, 133] on div "10.48 % URLs ( 3K on 28K )" at bounding box center [1002, 129] width 89 height 11
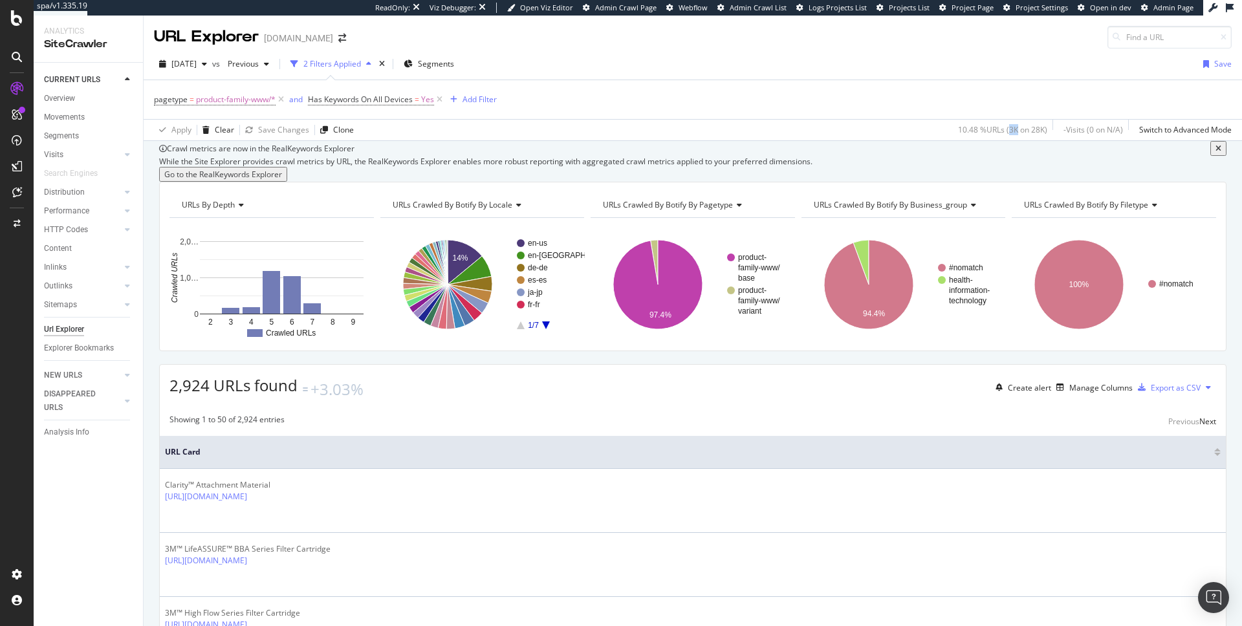
click at [1006, 133] on div "10.48 % URLs ( 3K on 28K )" at bounding box center [1002, 129] width 89 height 11
click at [243, 97] on span "product-family-www/*" at bounding box center [236, 100] width 80 height 18
click at [232, 174] on span "product-family-www" at bounding box center [202, 174] width 72 height 11
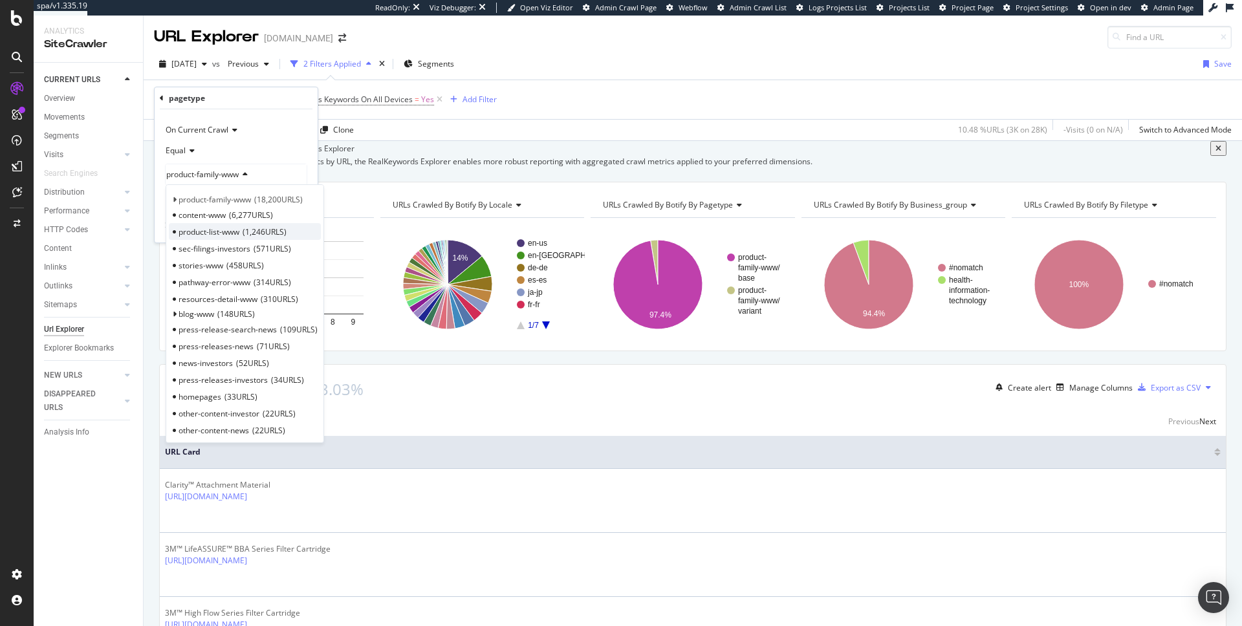
click at [218, 231] on span "product-list-www" at bounding box center [209, 231] width 61 height 11
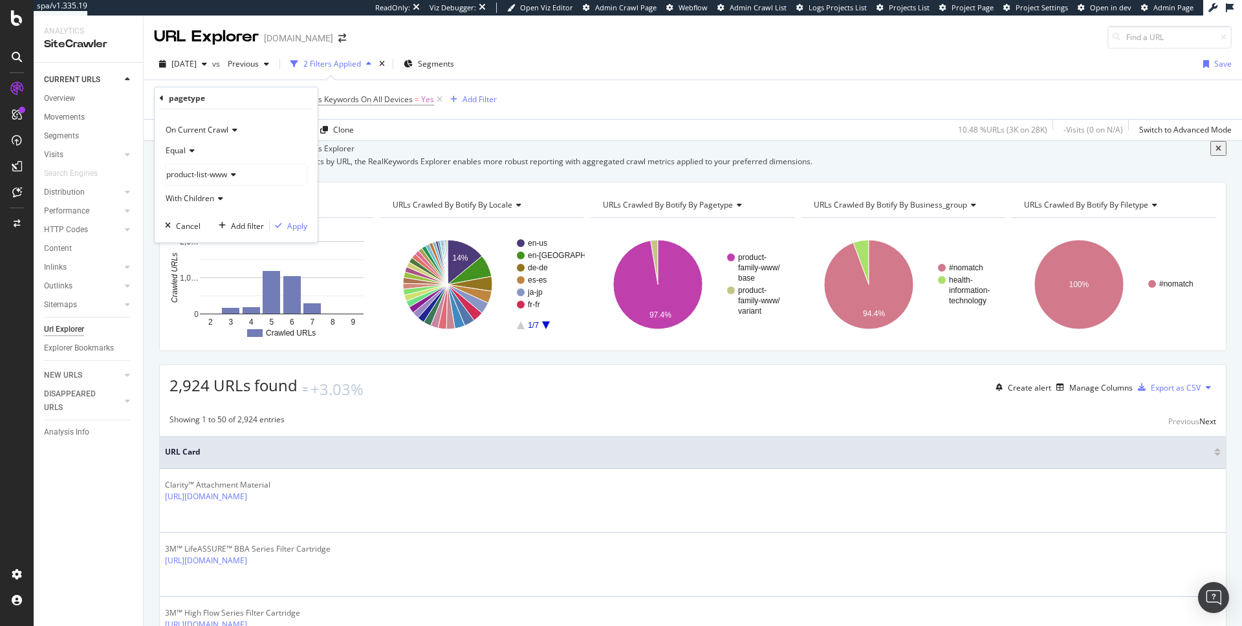
click at [245, 179] on div "product-list-www" at bounding box center [236, 174] width 141 height 21
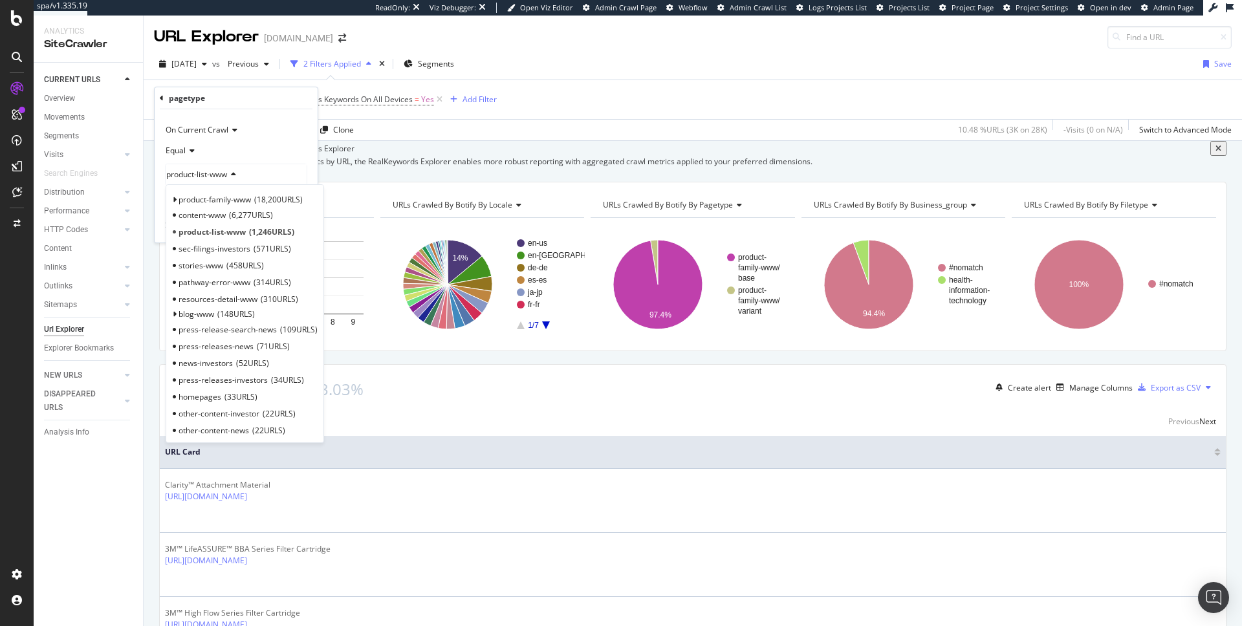
click at [289, 153] on div "Equal" at bounding box center [236, 150] width 142 height 21
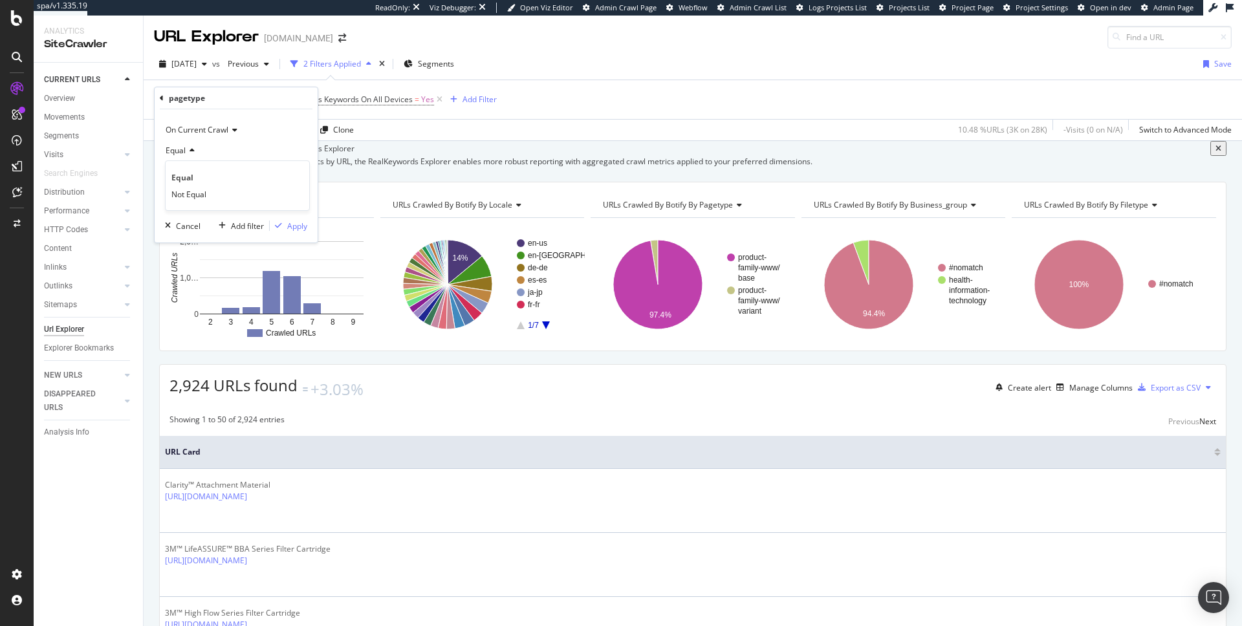
click at [278, 155] on div "Equal" at bounding box center [236, 150] width 142 height 21
click at [288, 223] on div "Apply" at bounding box center [297, 226] width 20 height 11
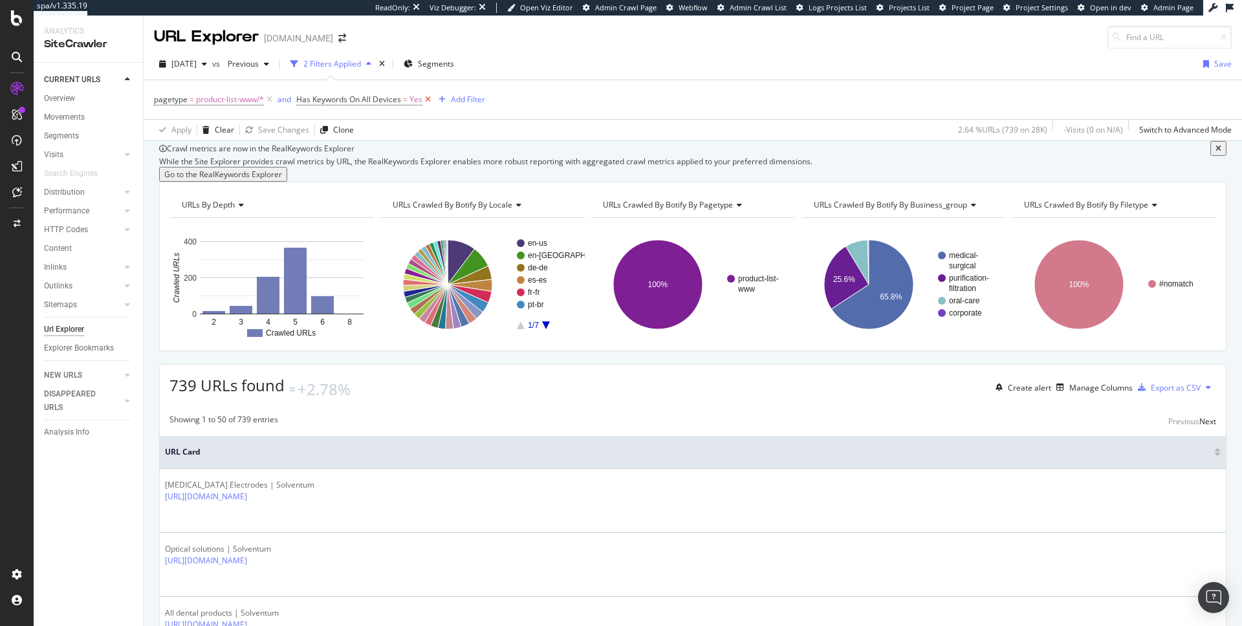
click at [426, 98] on icon at bounding box center [427, 99] width 11 height 13
click at [426, 98] on div "pagetype = product-list-www/* and Has Keywords On All Devices = Yes Add Filter" at bounding box center [693, 99] width 1078 height 39
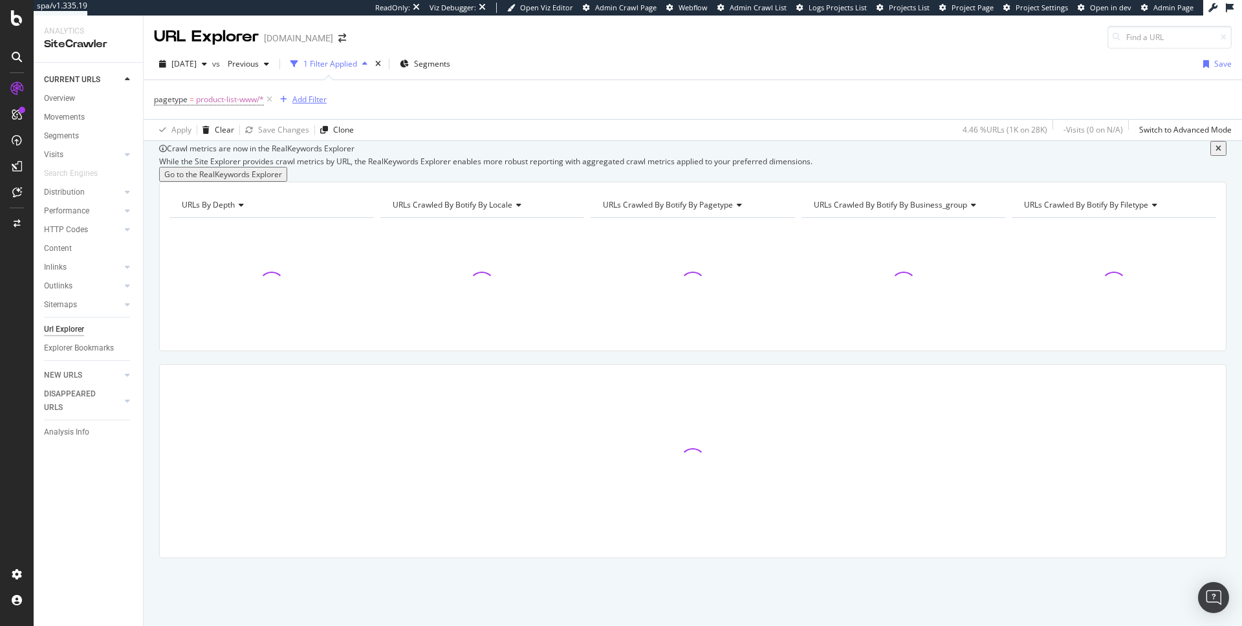
click at [309, 98] on div "Add Filter" at bounding box center [309, 99] width 34 height 11
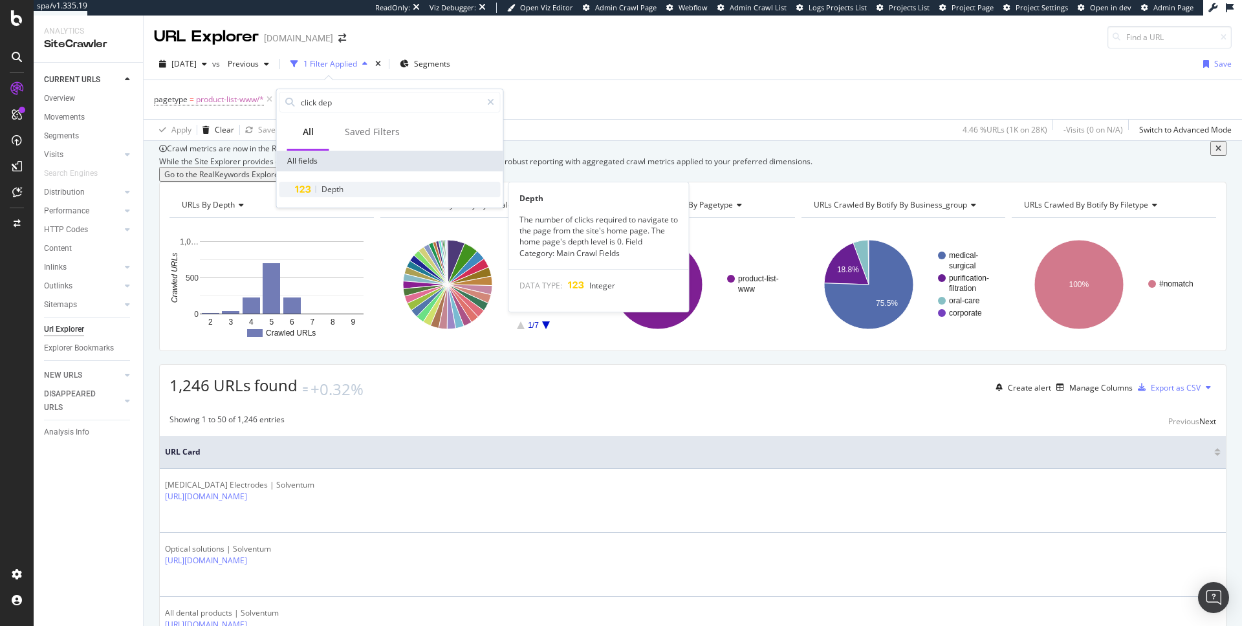
type input "click dep"
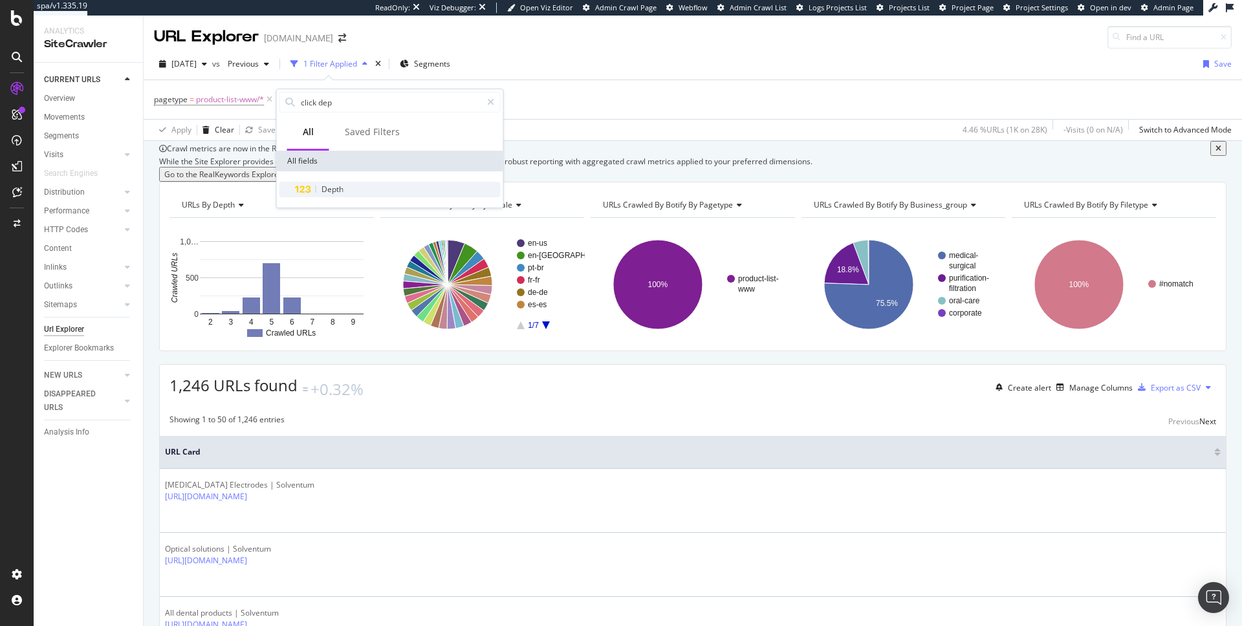
click at [334, 183] on div "Depth" at bounding box center [398, 190] width 206 height 16
click at [309, 155] on span "Equal to" at bounding box center [302, 152] width 29 height 11
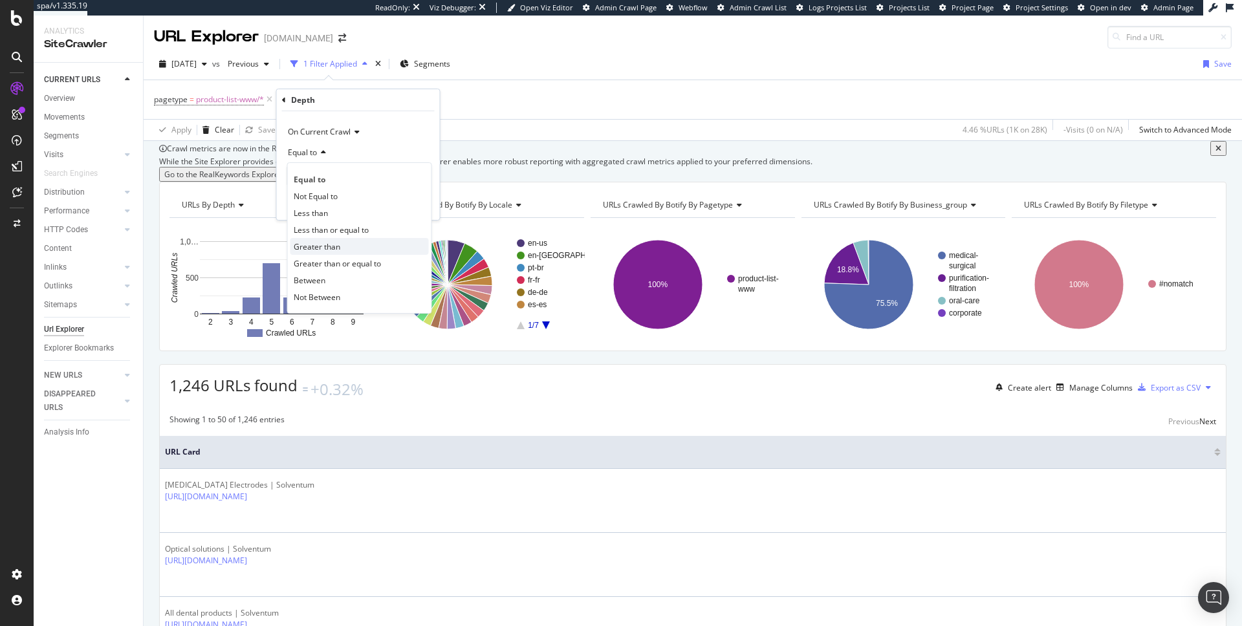
click at [310, 243] on span "Greater than" at bounding box center [317, 246] width 47 height 11
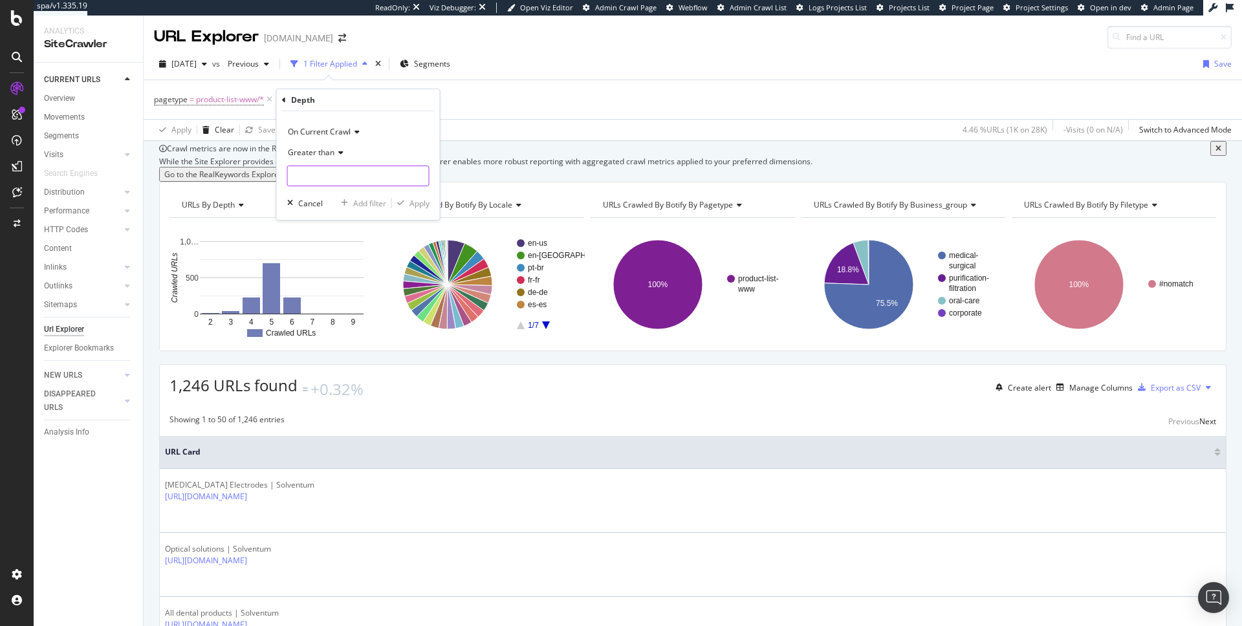
click at [338, 176] on input "number" at bounding box center [358, 176] width 142 height 21
type input "6"
click at [411, 198] on div "Apply" at bounding box center [419, 203] width 20 height 11
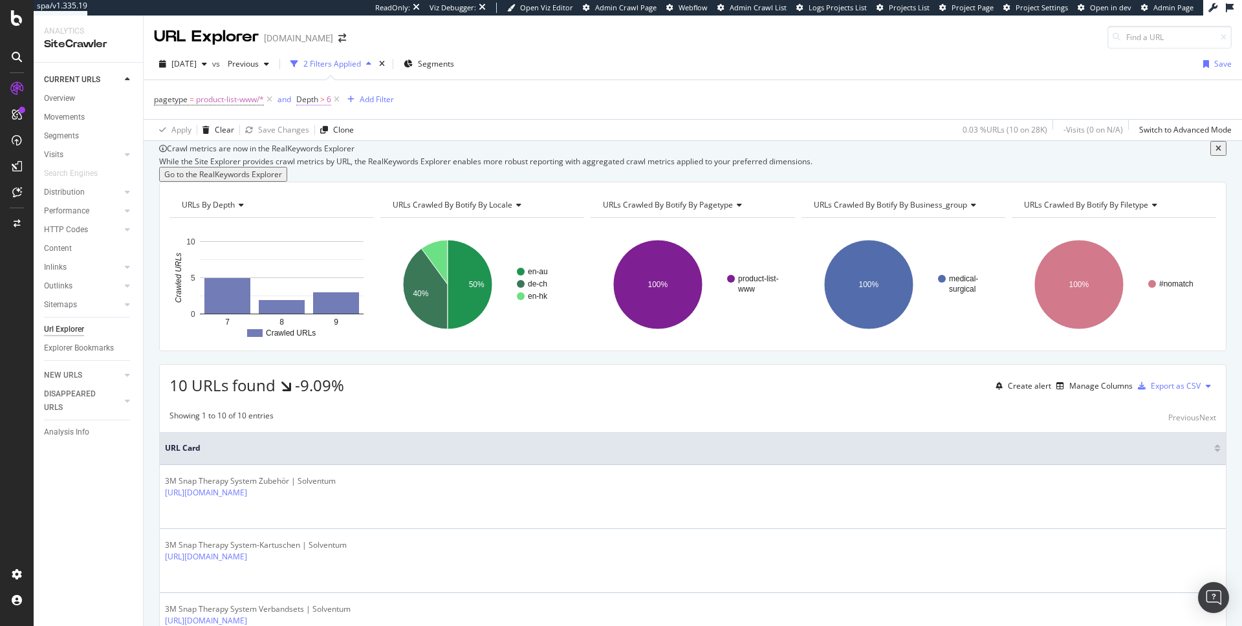
click at [323, 101] on span ">" at bounding box center [322, 99] width 5 height 11
click at [343, 153] on span "Greater than" at bounding box center [332, 150] width 47 height 11
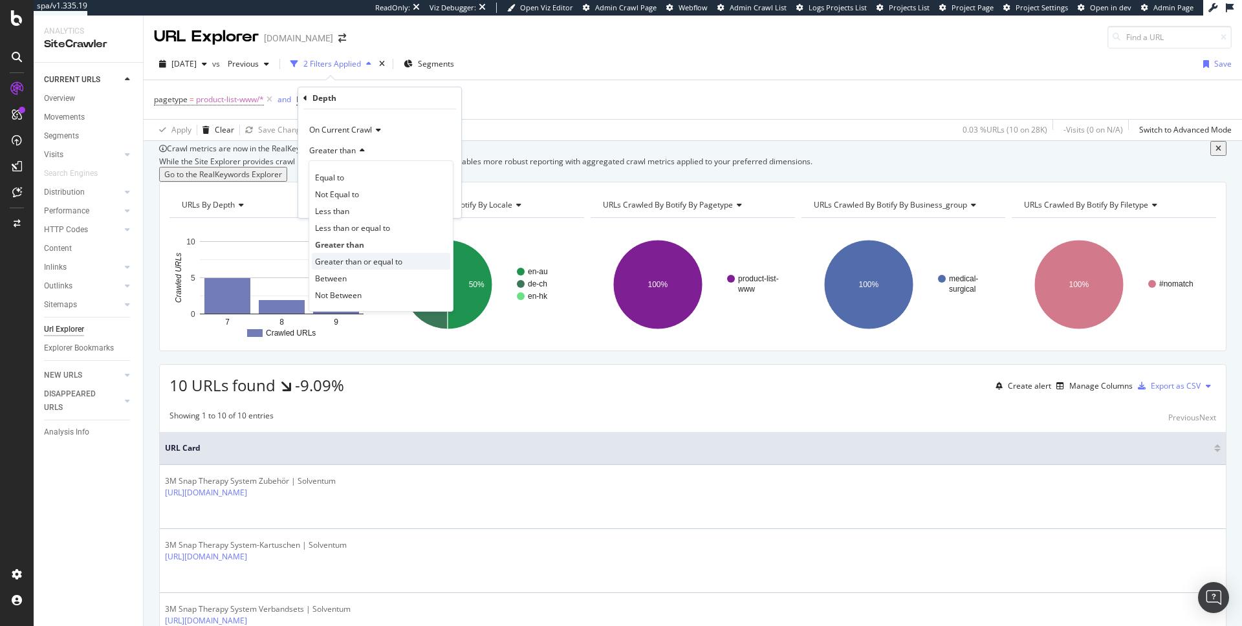
click at [350, 259] on span "Greater than or equal to" at bounding box center [358, 261] width 87 height 11
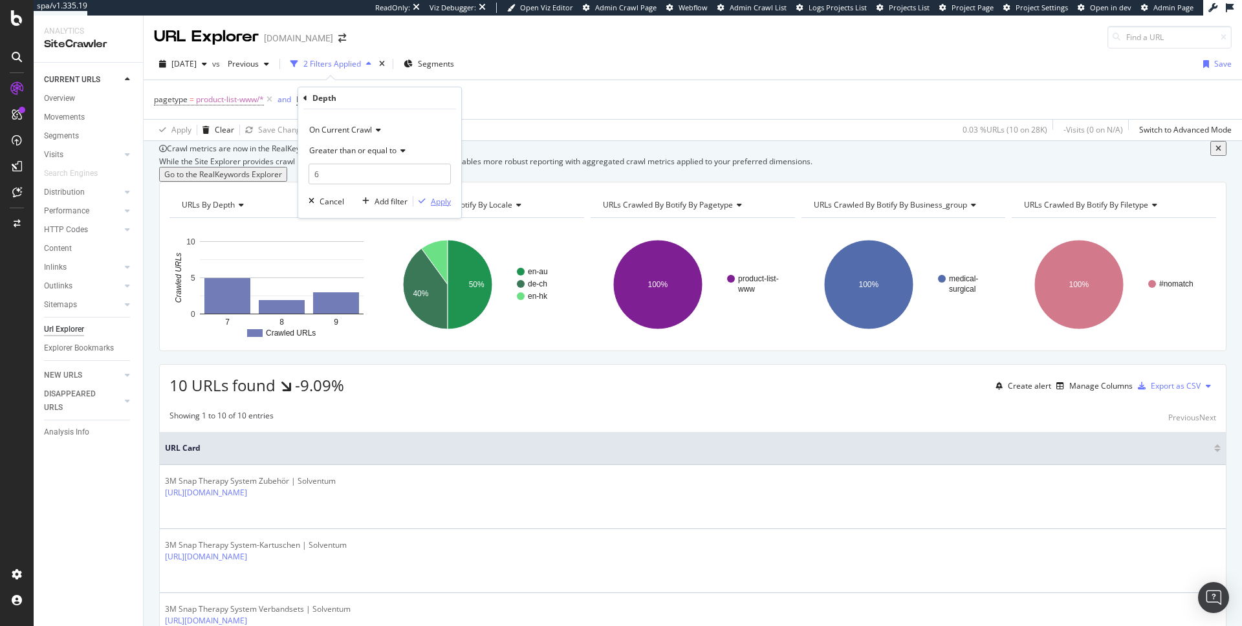
click at [435, 199] on div "Apply" at bounding box center [441, 201] width 20 height 11
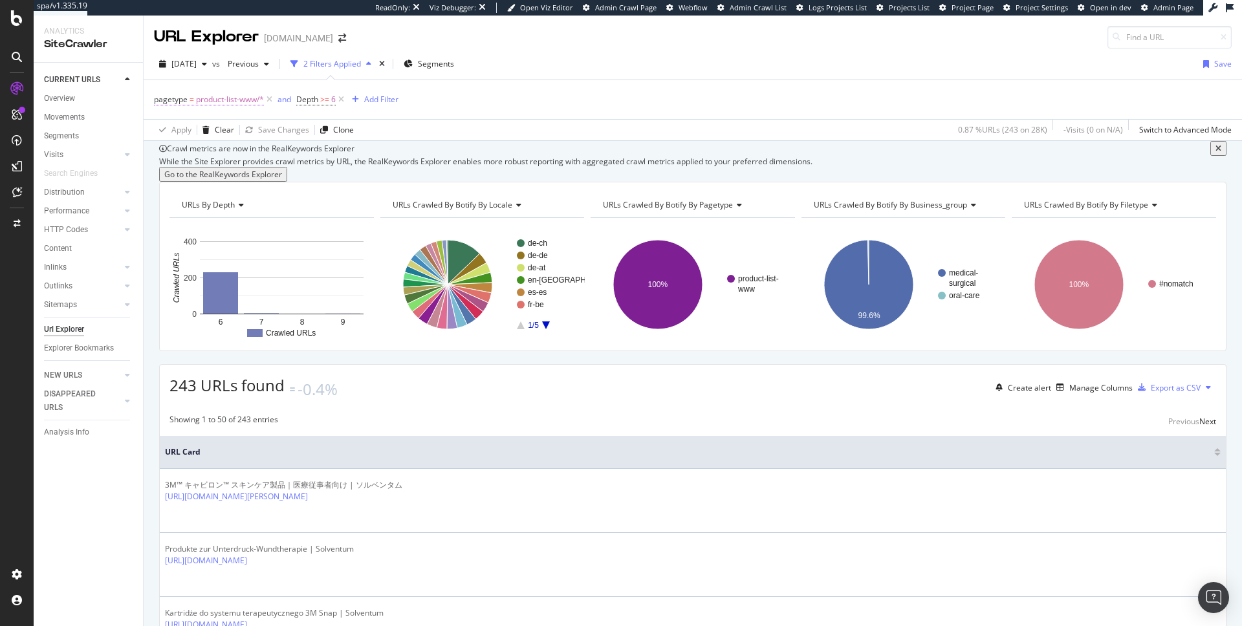
click at [259, 100] on span "product-list-www/*" at bounding box center [230, 100] width 68 height 18
click at [230, 172] on icon at bounding box center [231, 175] width 9 height 8
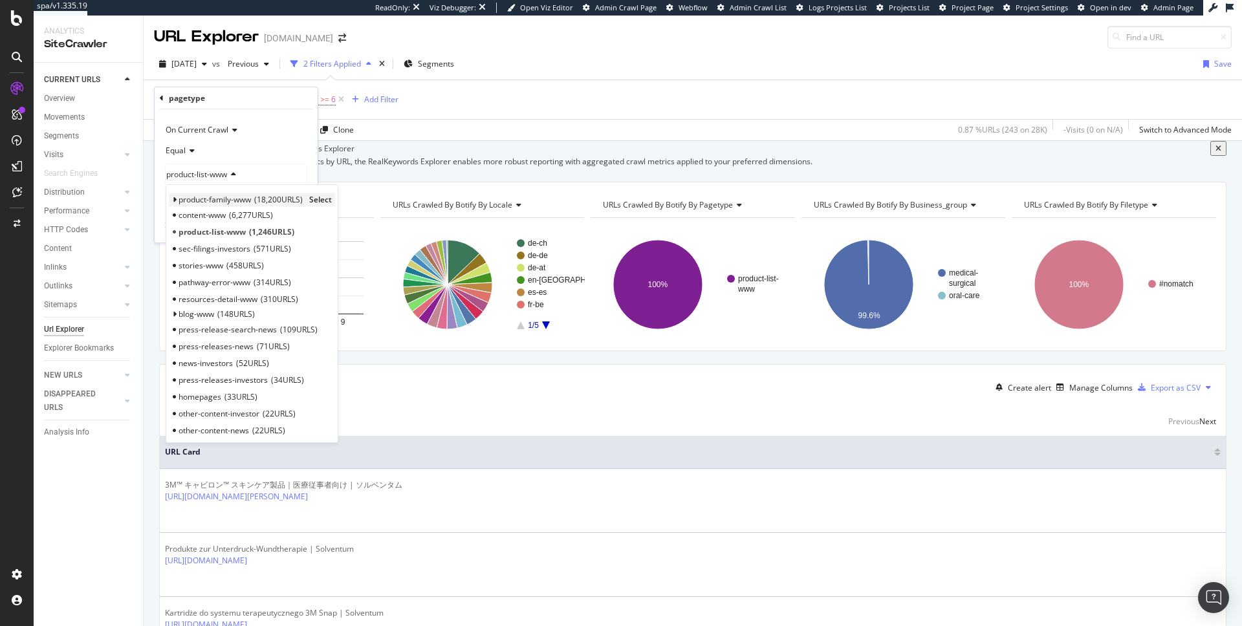
click at [229, 195] on span "product-family-www" at bounding box center [215, 199] width 72 height 11
click at [245, 284] on span "product-list-www" at bounding box center [212, 282] width 67 height 11
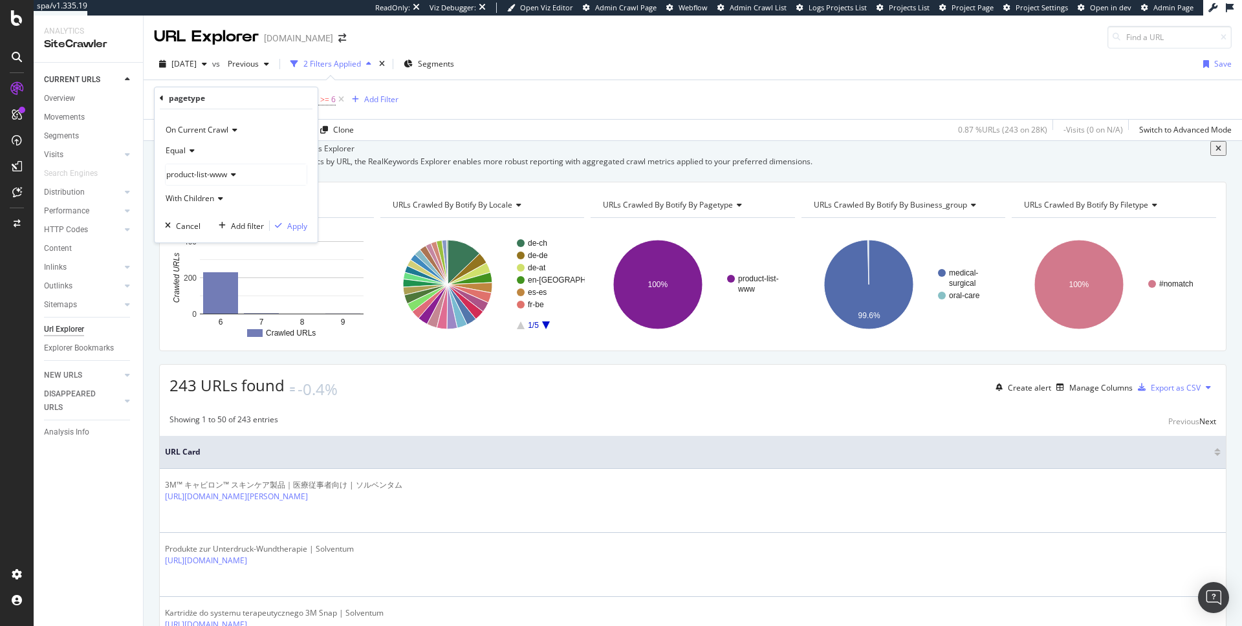
click at [230, 175] on icon at bounding box center [231, 175] width 9 height 8
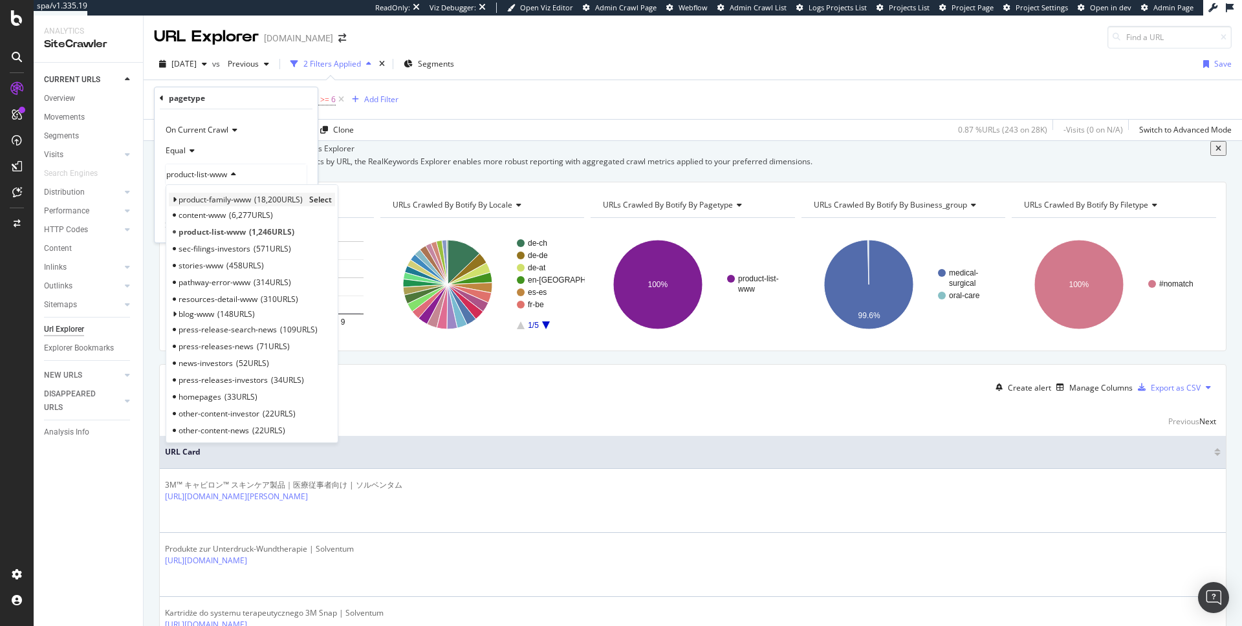
click at [215, 198] on span "product-family-www" at bounding box center [215, 199] width 72 height 11
click at [224, 196] on span "product-family-www" at bounding box center [215, 199] width 72 height 11
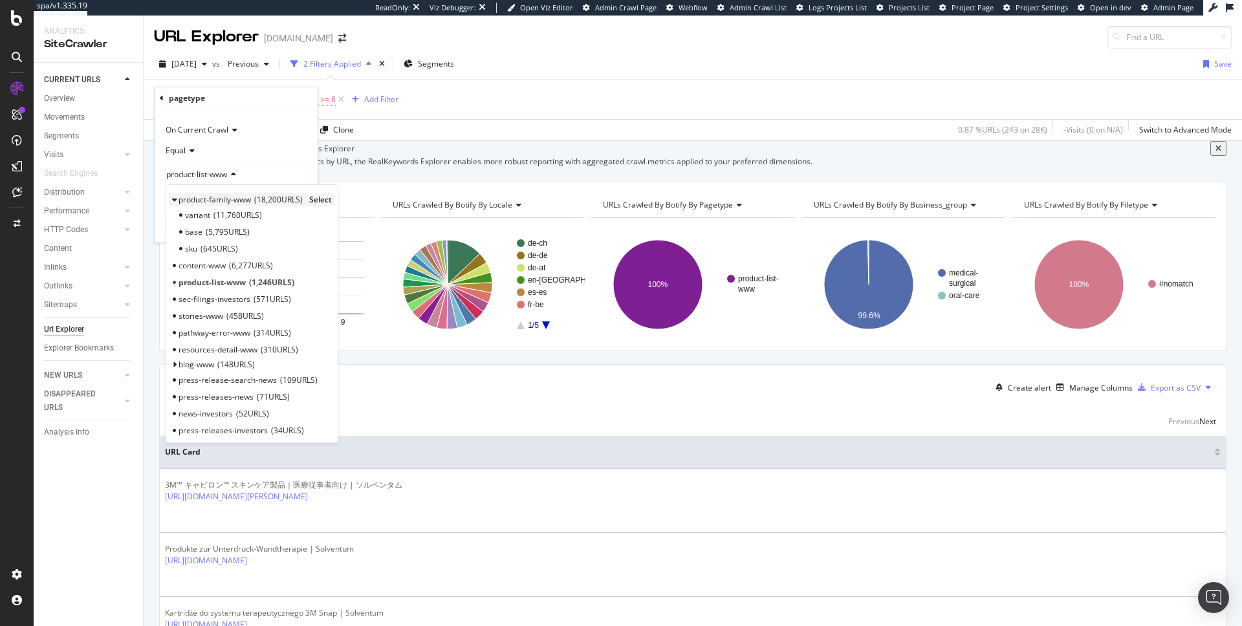
click at [317, 195] on span "Select" at bounding box center [320, 199] width 23 height 11
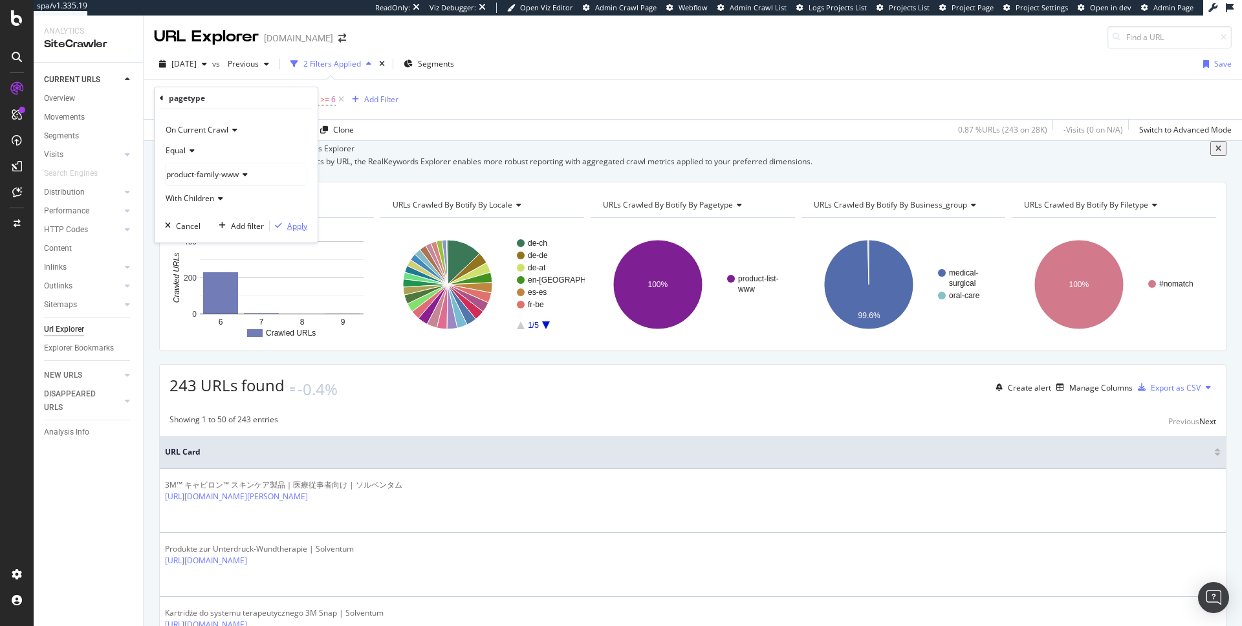
click at [291, 226] on div "Apply" at bounding box center [297, 226] width 20 height 11
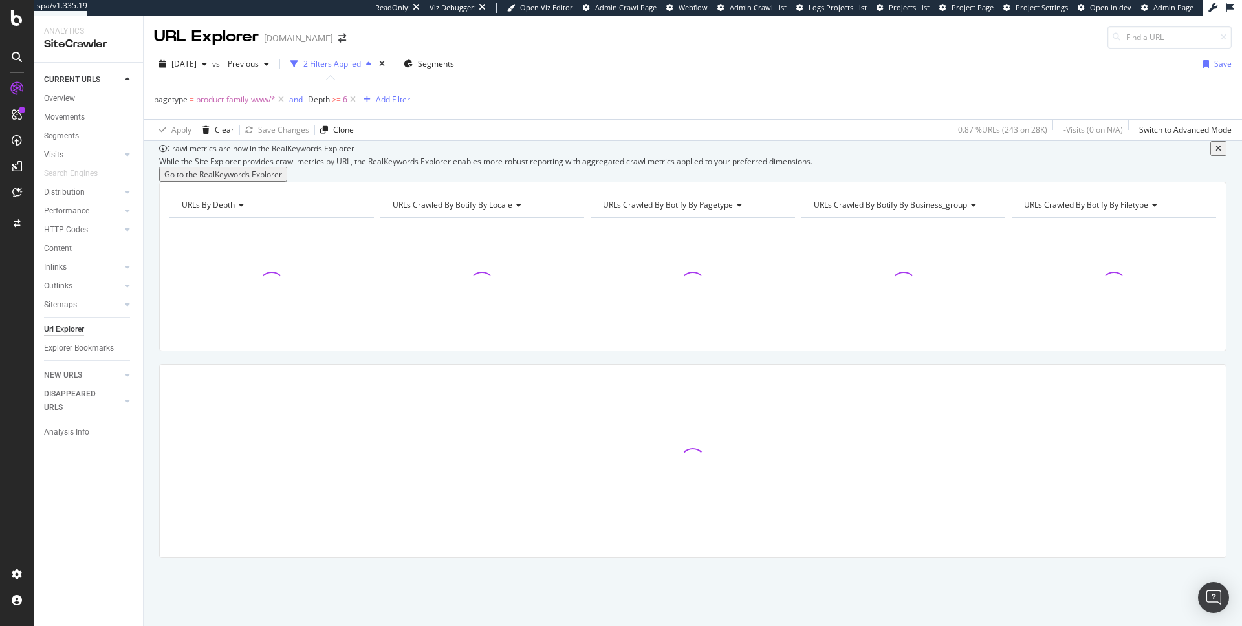
click at [332, 101] on span "Depth >= 6" at bounding box center [327, 100] width 39 height 12
click at [340, 174] on input "6" at bounding box center [391, 174] width 142 height 21
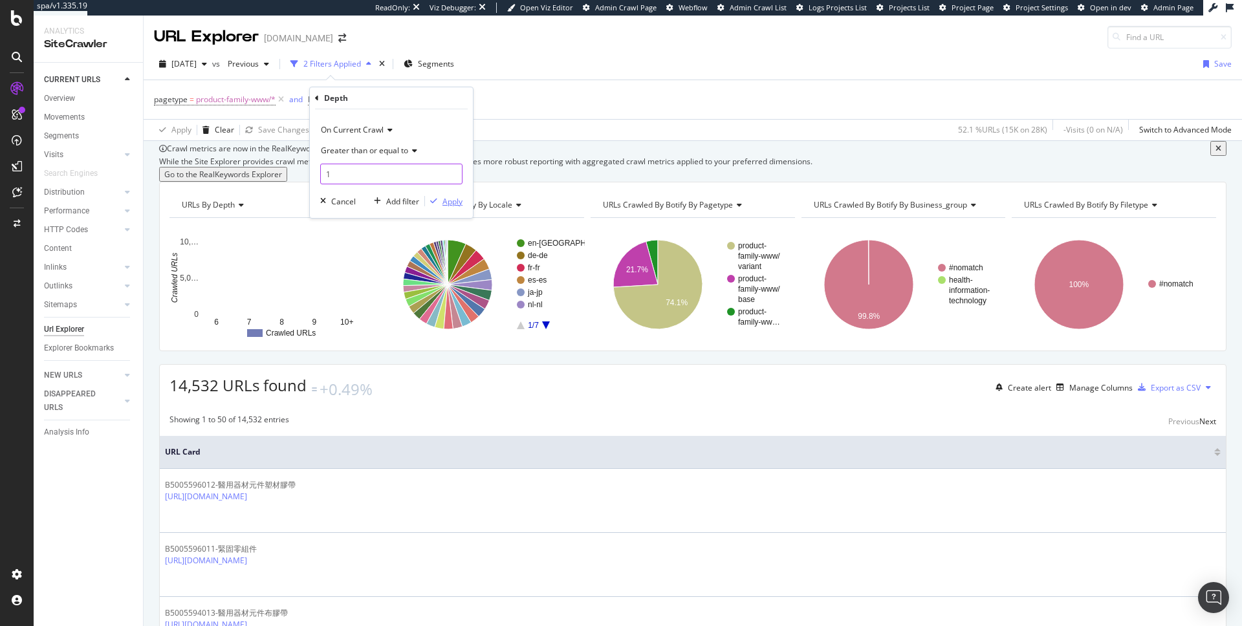
type input "1"
click at [437, 196] on div "Apply" at bounding box center [444, 201] width 38 height 12
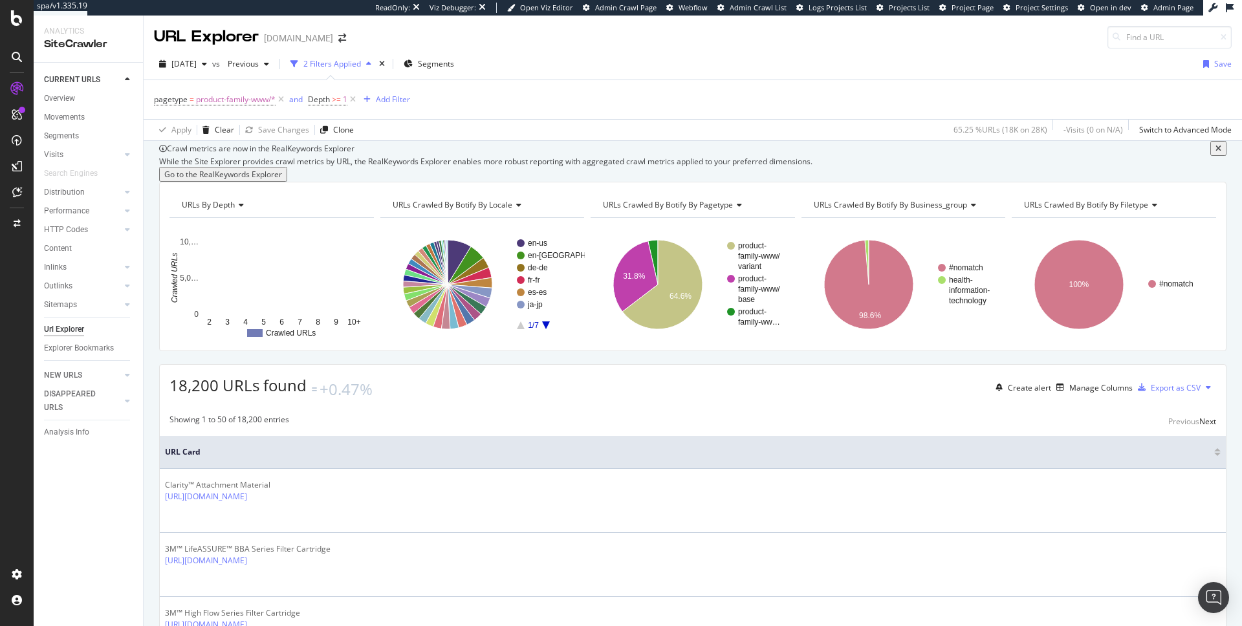
click at [462, 120] on div "Apply Clear Save Changes Clone 65.25 % URLs ( 18K on 28K ) - Visits ( 0 on N/A …" at bounding box center [693, 129] width 1098 height 21
click at [508, 83] on div "pagetype = product-family-www/* and Depth >= 1 Add Filter" at bounding box center [693, 99] width 1078 height 39
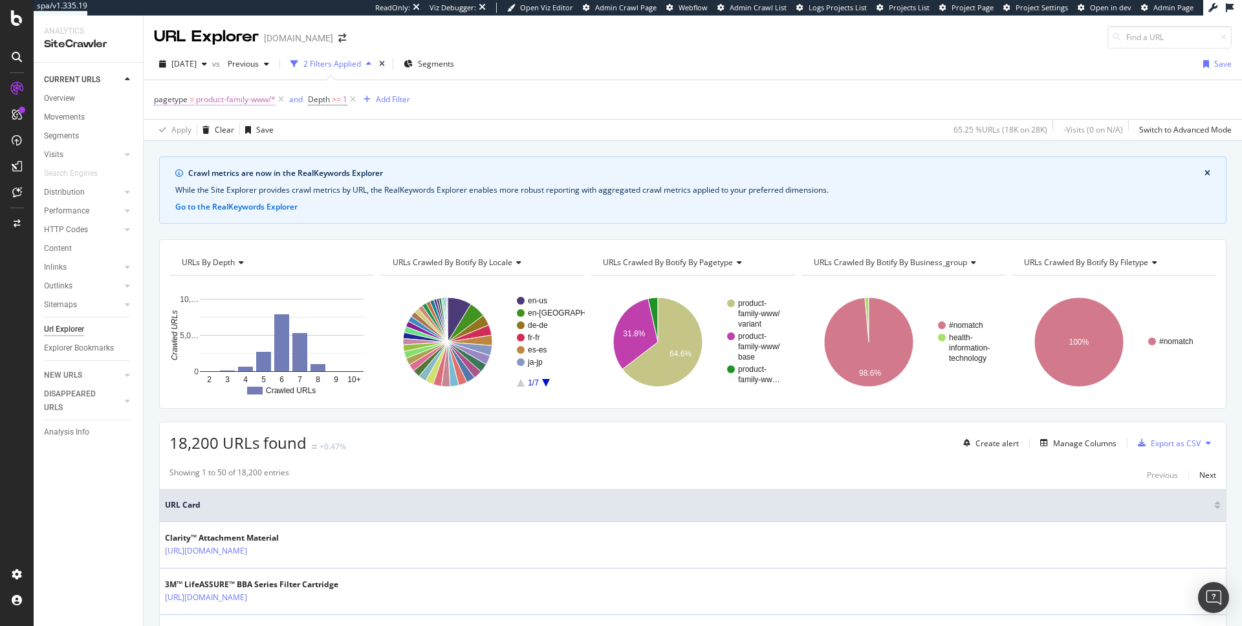
click at [262, 101] on span "product-family-www/*" at bounding box center [236, 100] width 80 height 18
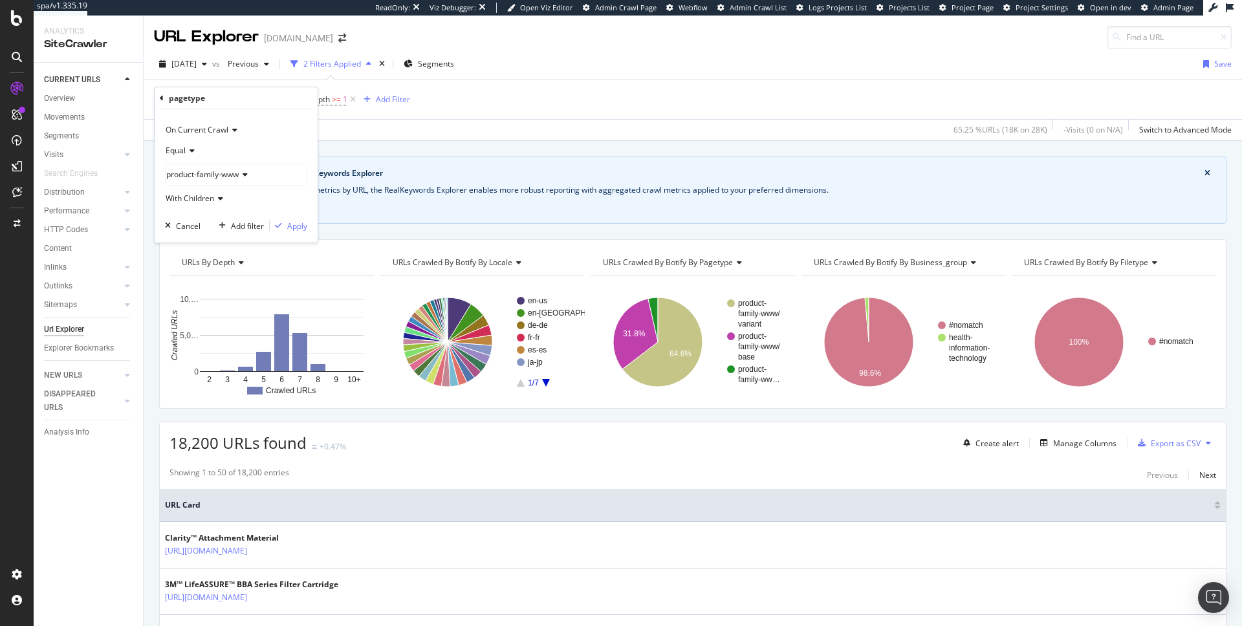
click at [196, 167] on div "product-family-www" at bounding box center [236, 174] width 141 height 21
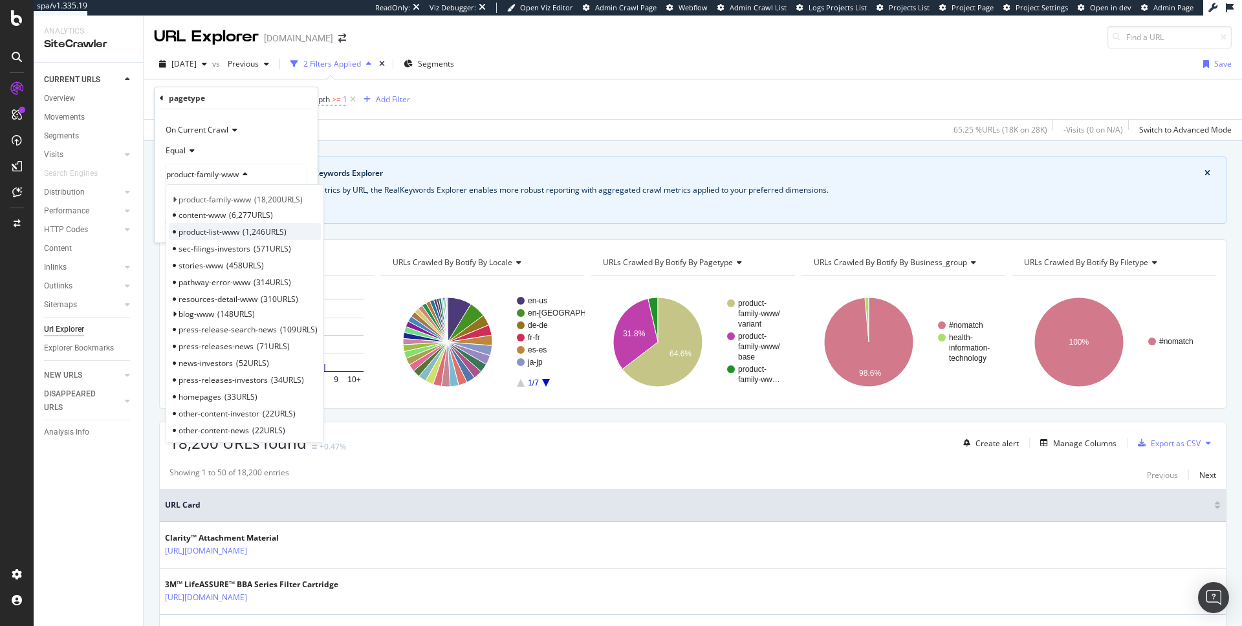
click at [195, 228] on span "product-list-www" at bounding box center [209, 231] width 61 height 11
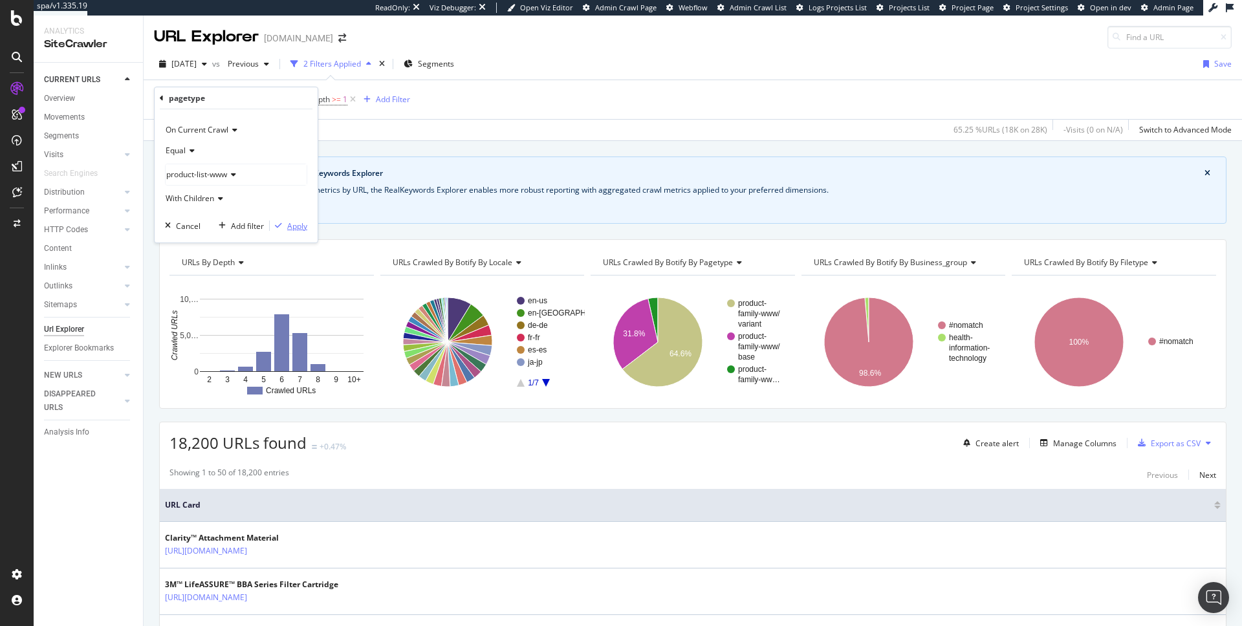
click at [290, 223] on div "Apply" at bounding box center [297, 226] width 20 height 11
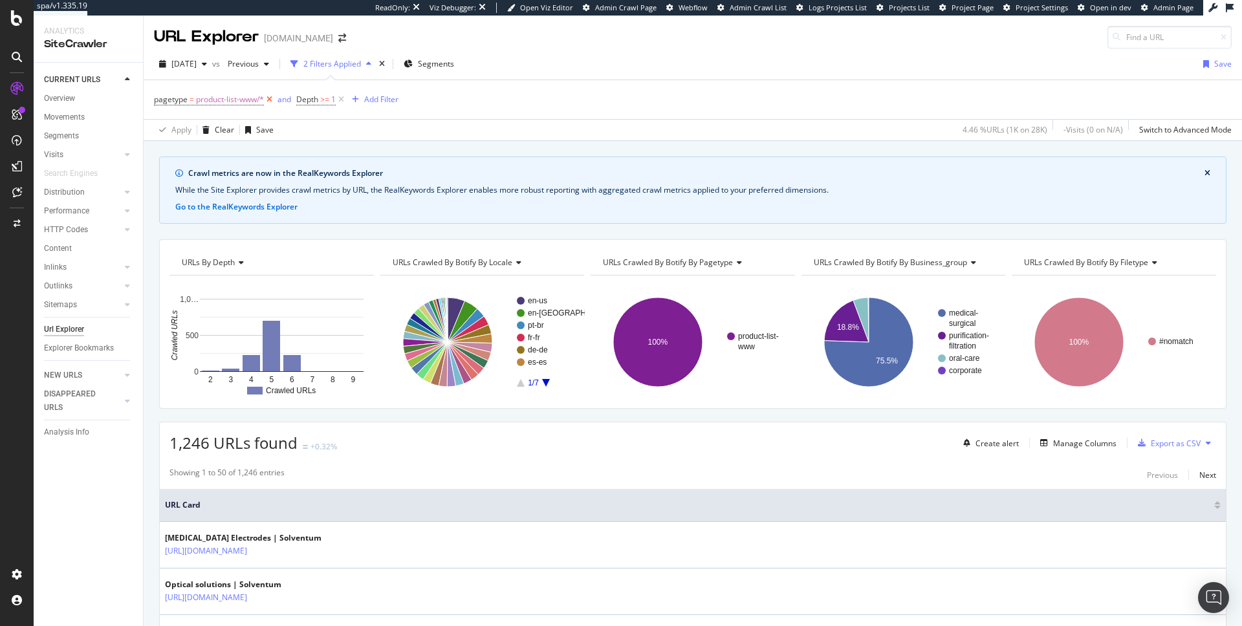
click at [268, 95] on icon at bounding box center [269, 99] width 11 height 13
click at [248, 93] on span "product-list-www/*" at bounding box center [230, 100] width 68 height 18
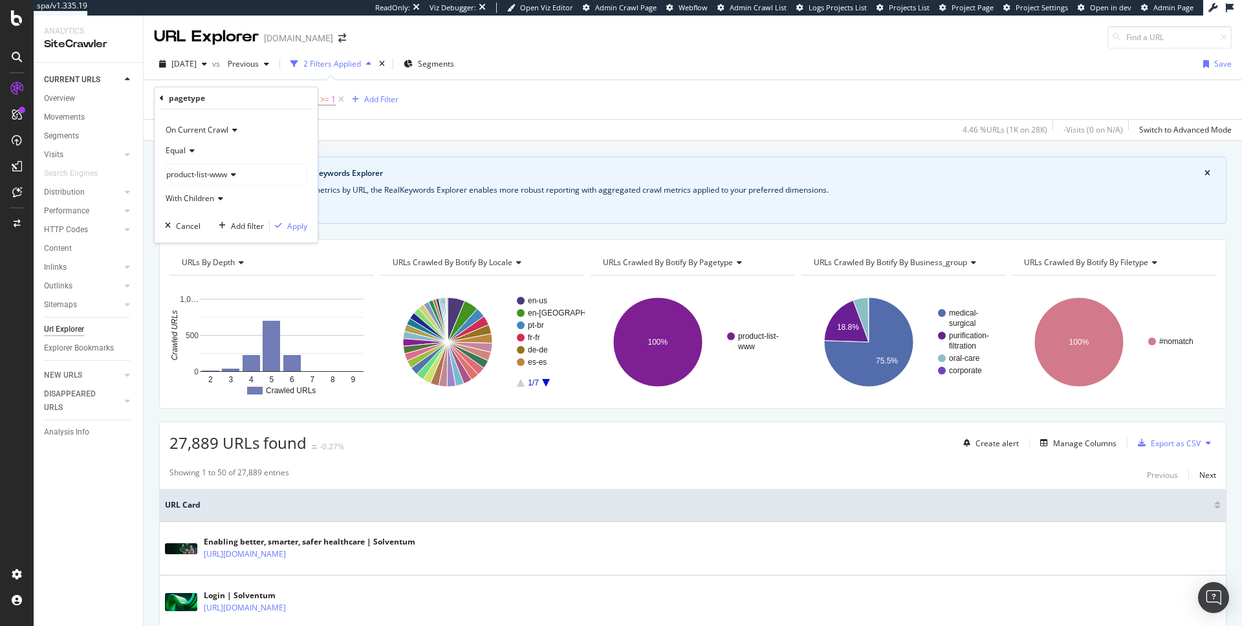
click at [226, 180] on div "product-list-www" at bounding box center [236, 174] width 141 height 21
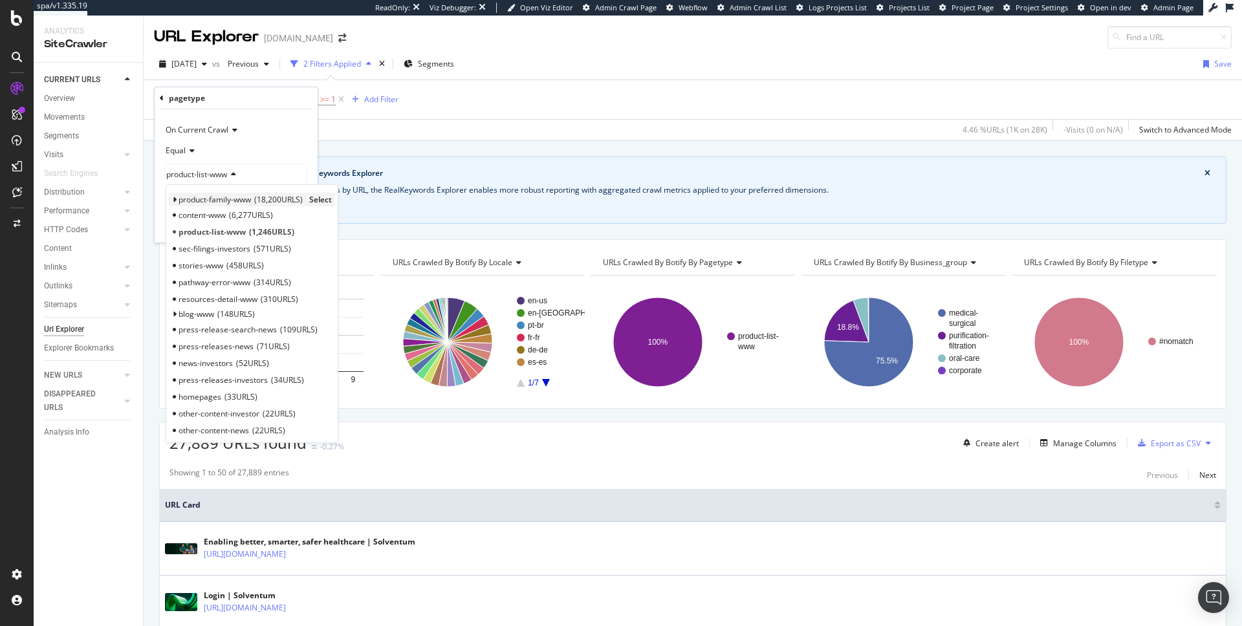
click at [219, 197] on span "product-family-www" at bounding box center [215, 199] width 72 height 11
click at [233, 193] on div "product-family-www 18,200 URLS Select" at bounding box center [252, 200] width 166 height 14
click at [230, 198] on span "product-family-www" at bounding box center [215, 199] width 72 height 11
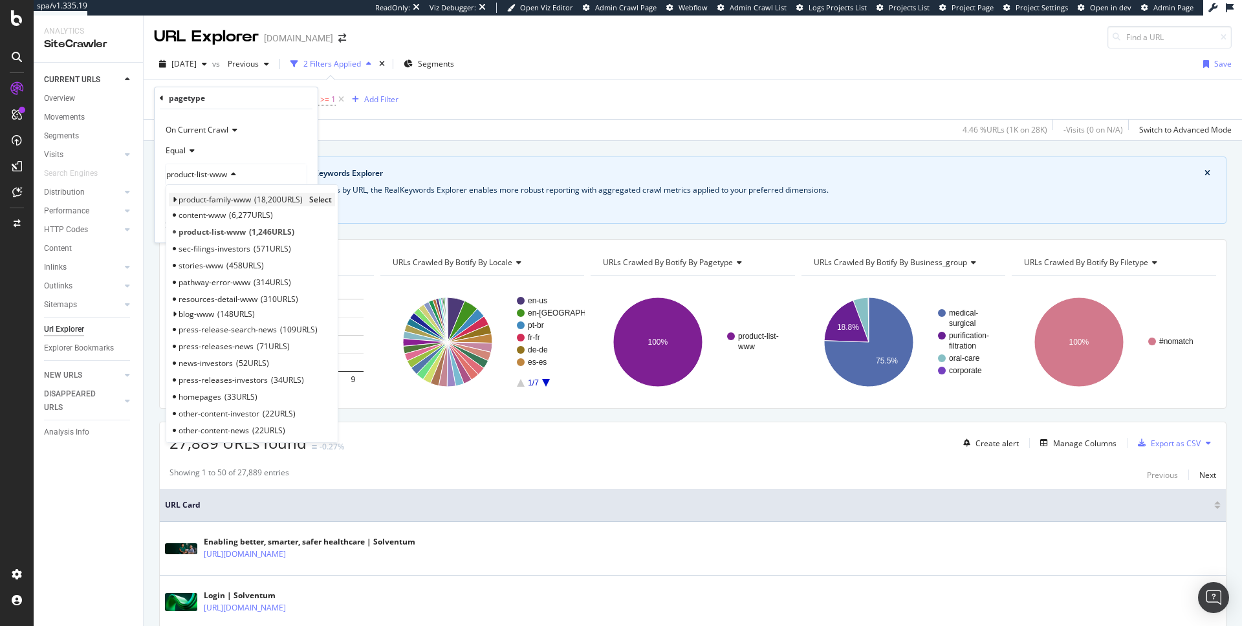
click at [230, 198] on span "product-family-www" at bounding box center [215, 199] width 72 height 11
click at [314, 197] on span "Select" at bounding box center [320, 199] width 23 height 11
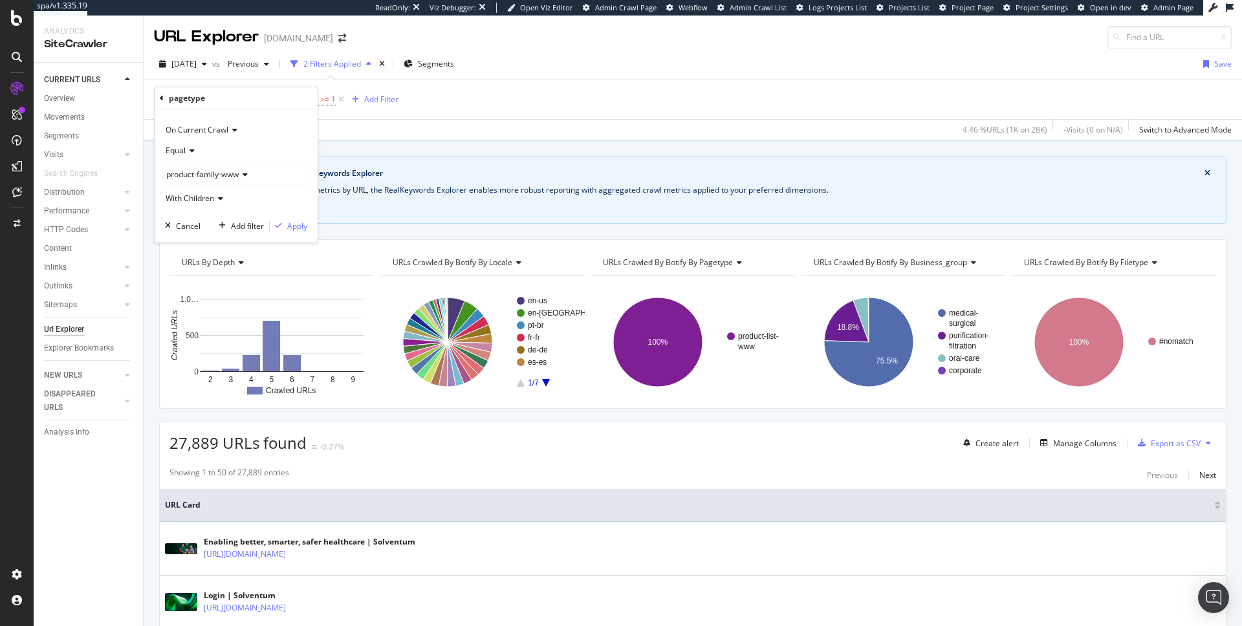
click at [301, 217] on div "On Current Crawl Equal product-family-www With Children Cancel Add filter Apply" at bounding box center [236, 175] width 163 height 133
click at [298, 222] on div "Apply" at bounding box center [297, 226] width 20 height 11
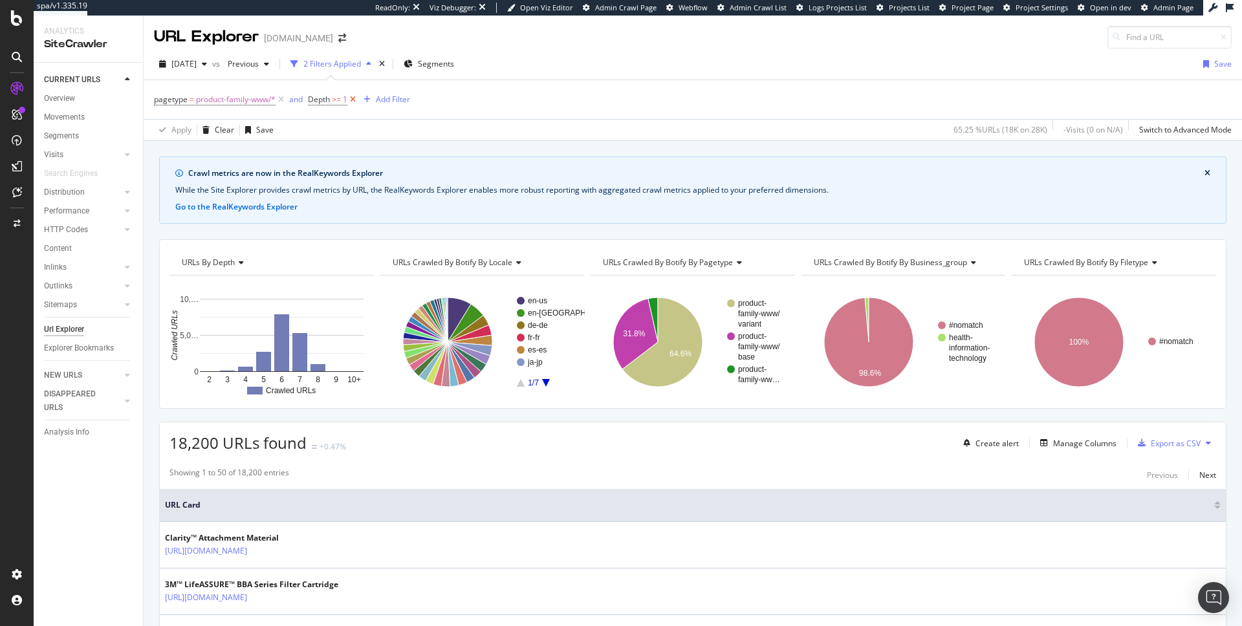
click at [348, 105] on icon at bounding box center [352, 99] width 11 height 13
click at [312, 97] on div "Add Filter" at bounding box center [321, 99] width 34 height 11
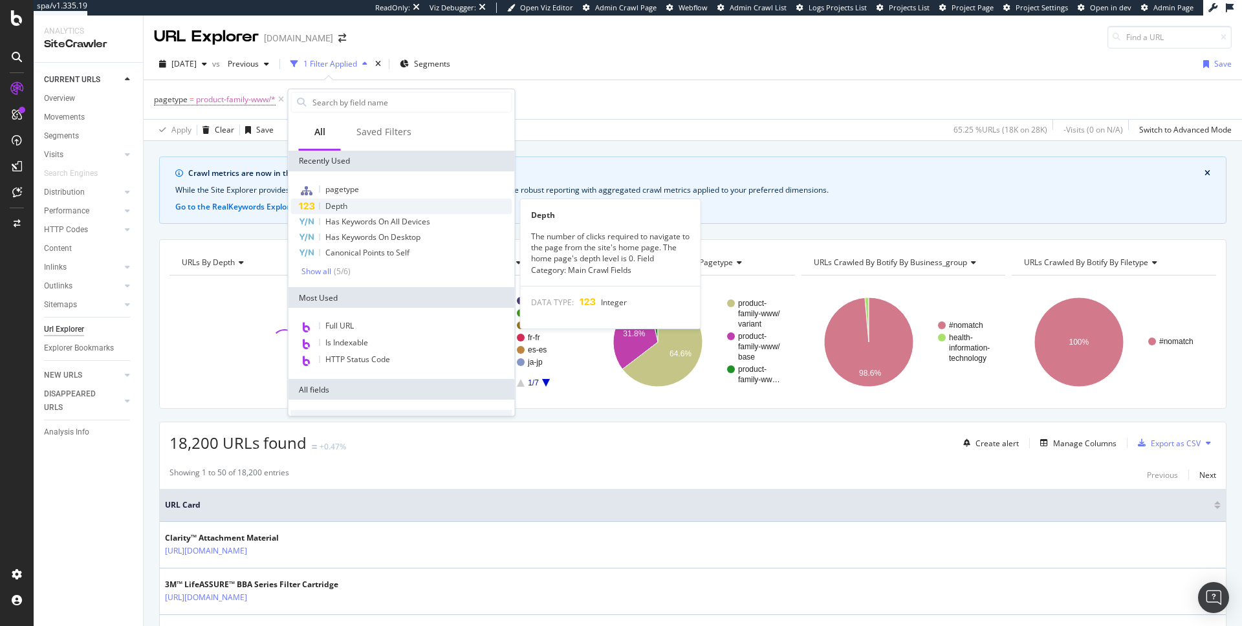
click at [324, 200] on div "Depth" at bounding box center [401, 207] width 221 height 16
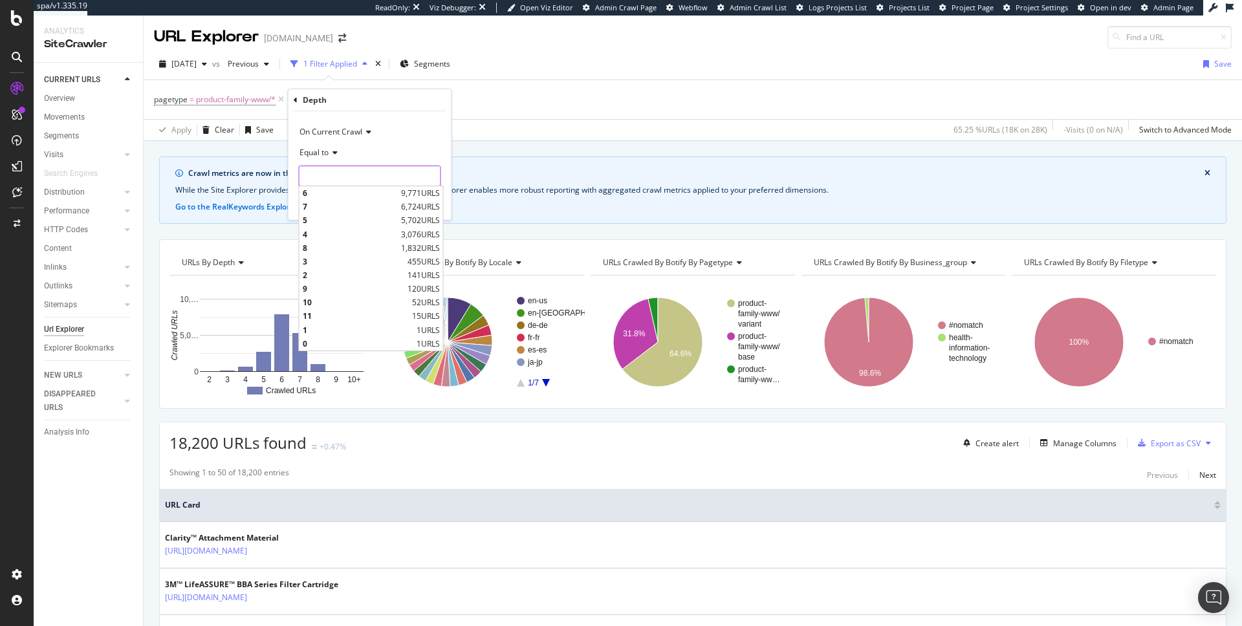
click at [374, 166] on input "number" at bounding box center [370, 176] width 142 height 21
click at [332, 149] on icon at bounding box center [333, 153] width 9 height 8
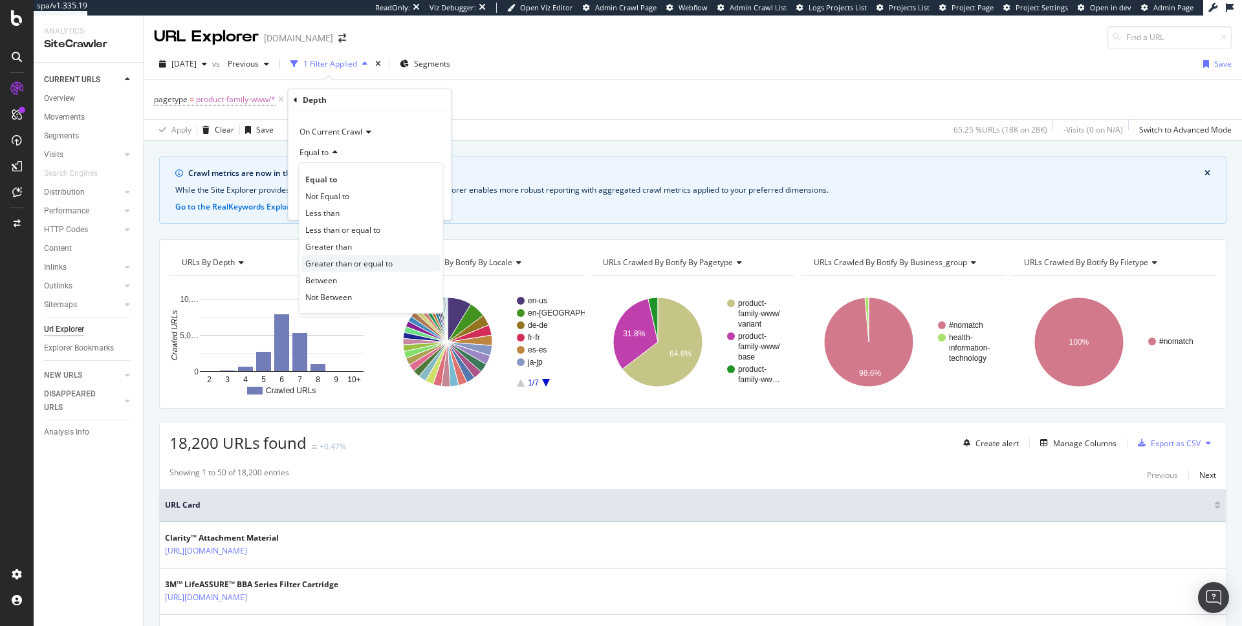
click at [342, 259] on span "Greater than or equal to" at bounding box center [348, 263] width 87 height 11
click at [426, 173] on input "1" at bounding box center [370, 176] width 142 height 21
click at [426, 173] on input "2" at bounding box center [370, 176] width 142 height 21
click at [426, 173] on input "3" at bounding box center [370, 176] width 142 height 21
click at [426, 173] on input "4" at bounding box center [370, 176] width 142 height 21
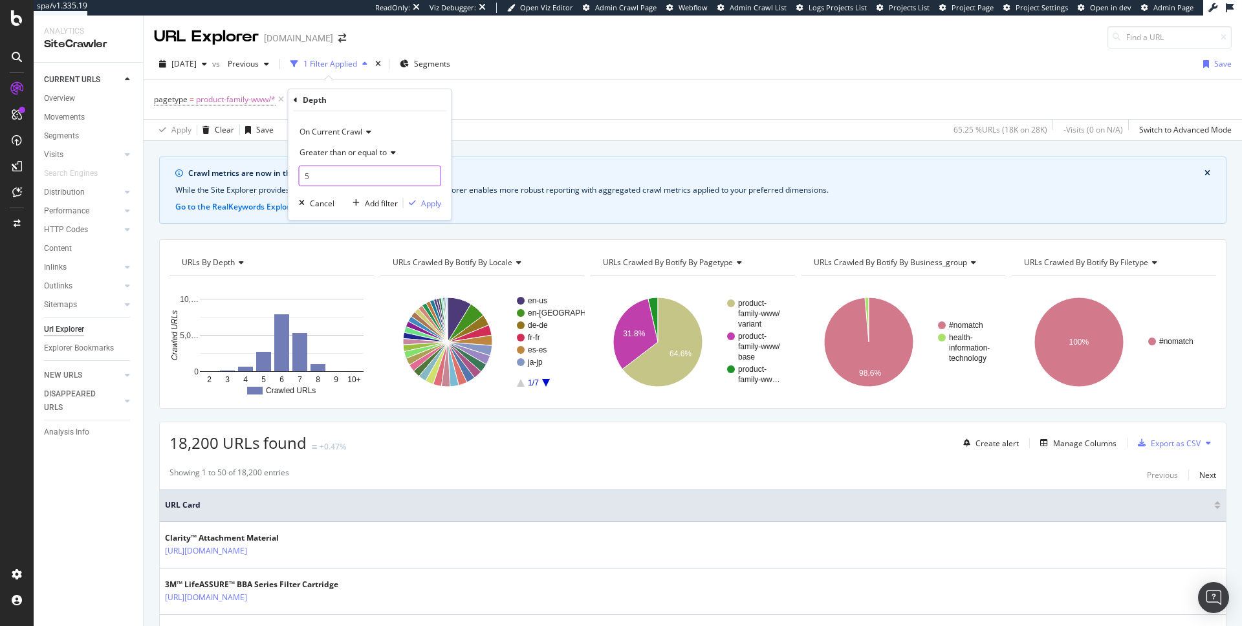
click at [426, 173] on input "5" at bounding box center [370, 176] width 142 height 21
type input "6"
click at [426, 173] on input "6" at bounding box center [370, 176] width 142 height 21
click at [424, 208] on div "Apply" at bounding box center [431, 203] width 20 height 11
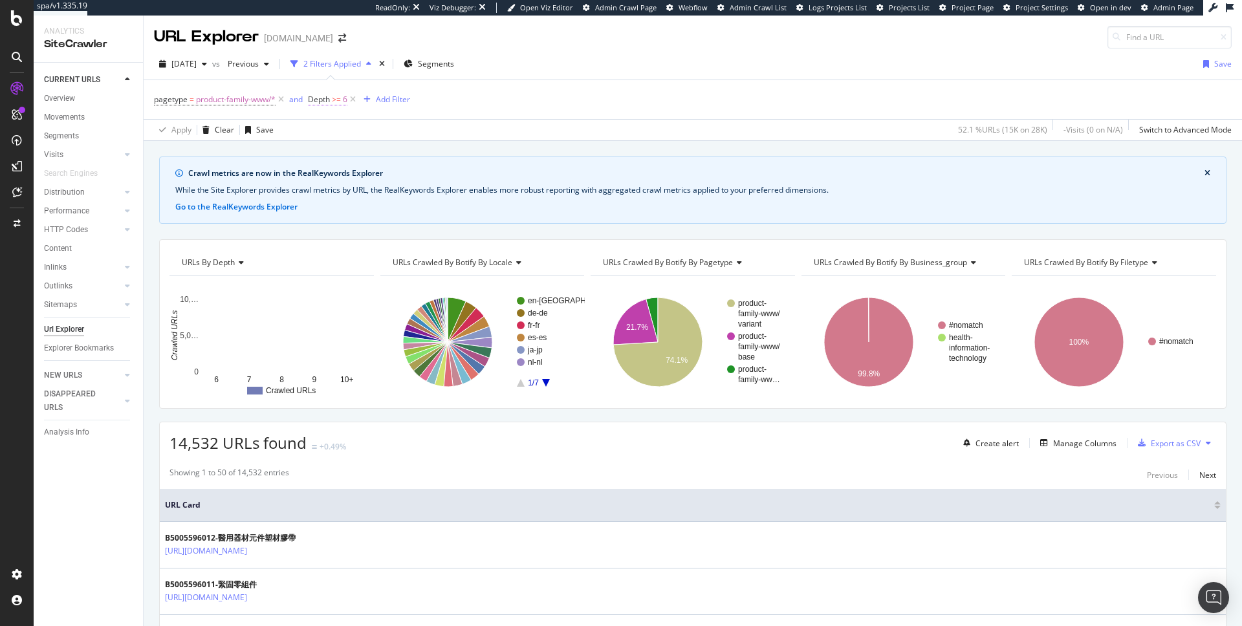
click at [327, 98] on span "Depth" at bounding box center [319, 99] width 22 height 11
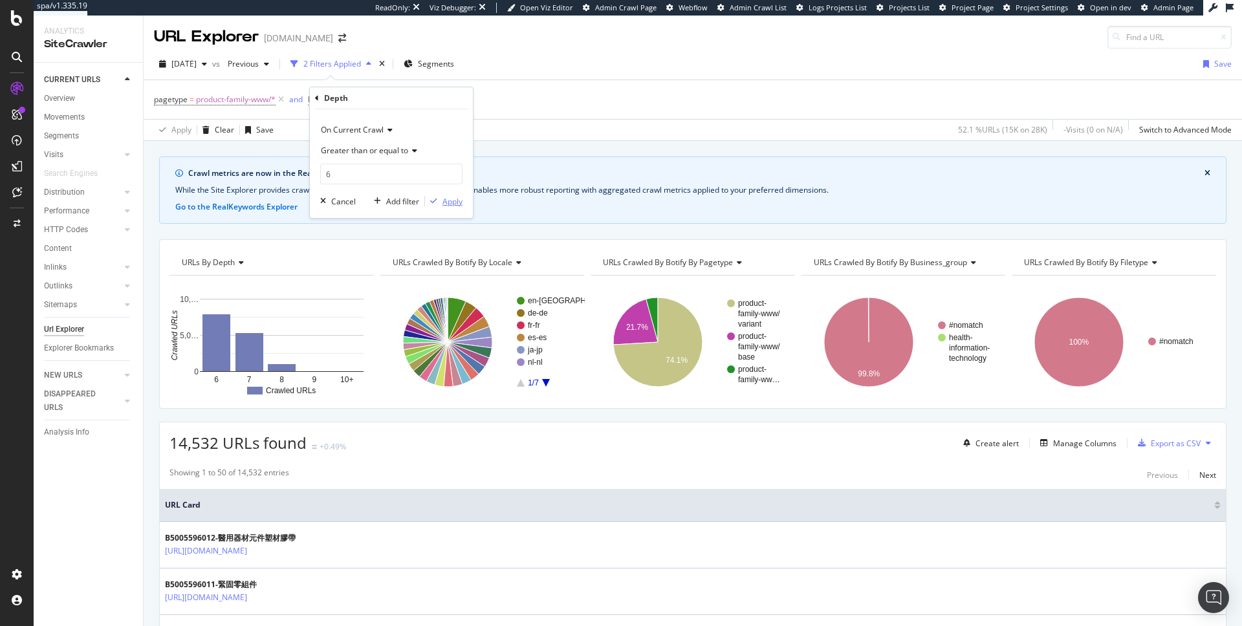
click at [453, 202] on div "Apply" at bounding box center [452, 201] width 20 height 11
click at [270, 103] on span "product-family-www/*" at bounding box center [236, 100] width 80 height 18
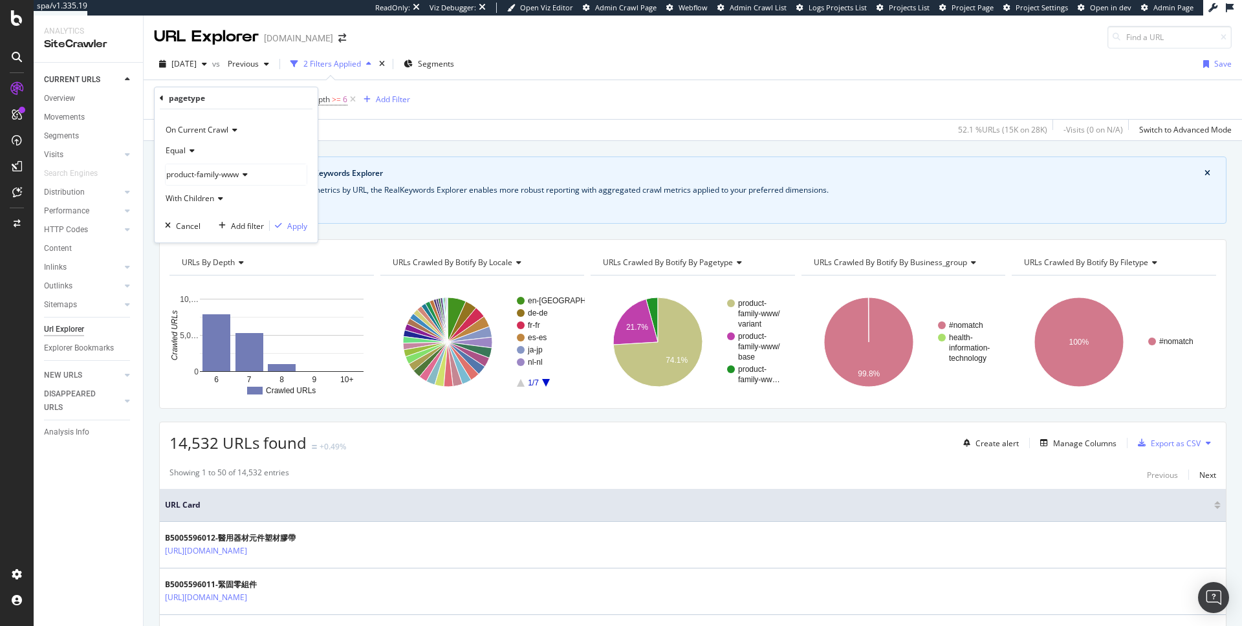
click at [232, 171] on span "product-family-www" at bounding box center [202, 174] width 72 height 11
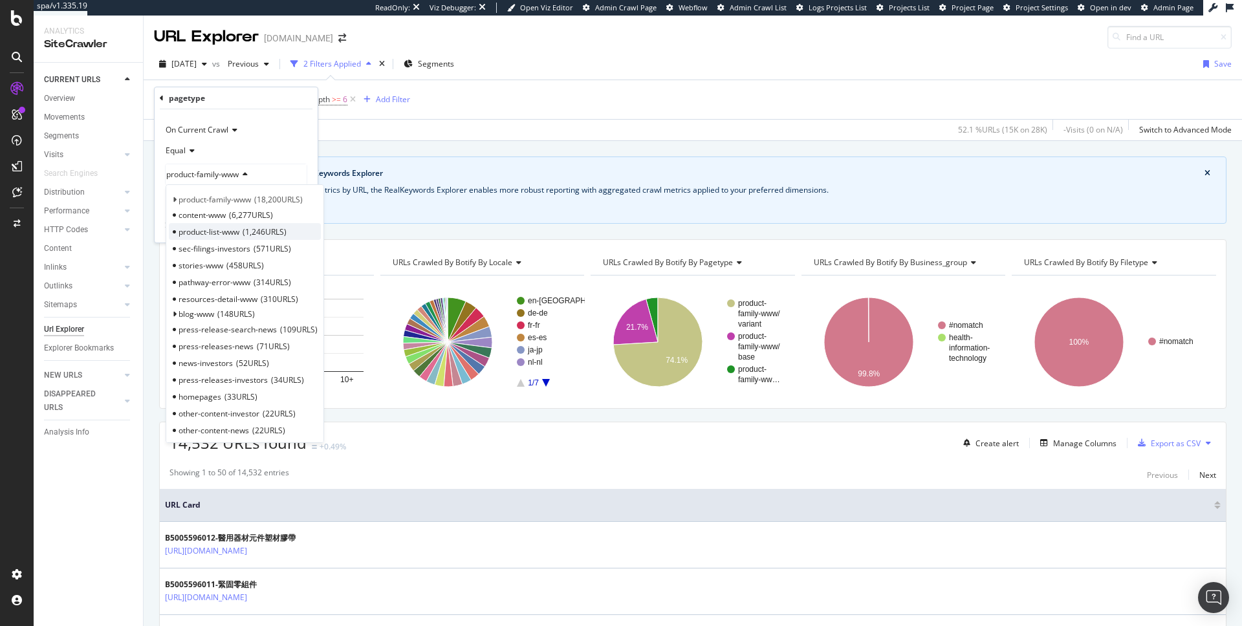
click at [222, 225] on div "product-list-www 1,246 URLS" at bounding box center [245, 231] width 152 height 17
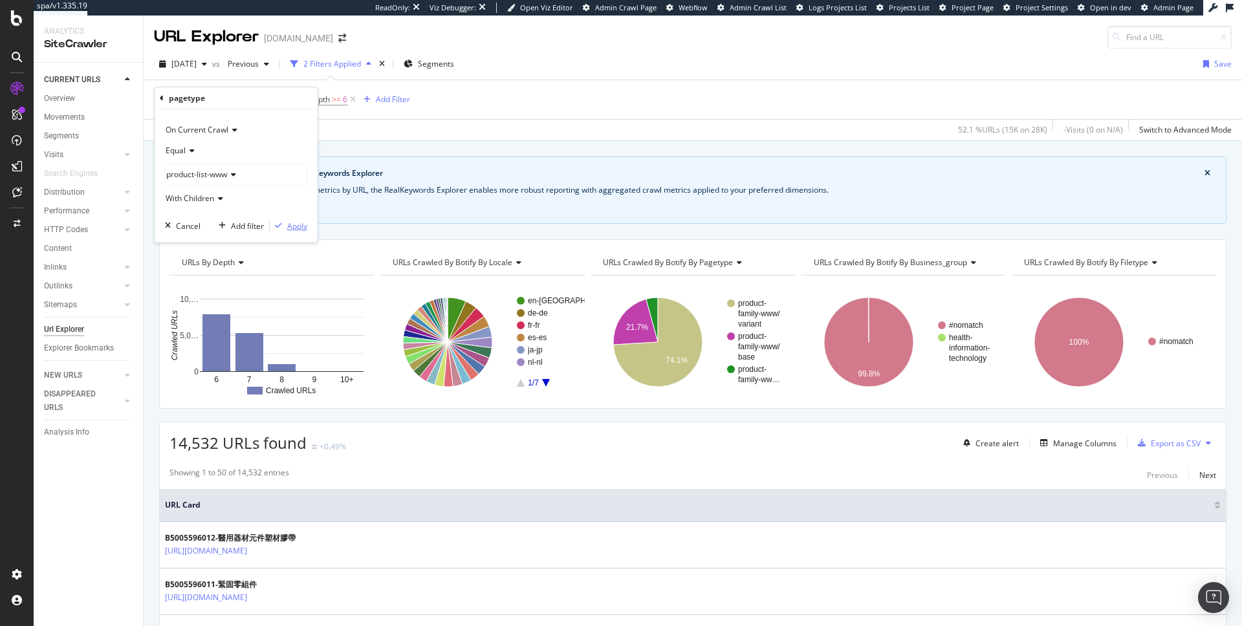
click at [287, 223] on div "Apply" at bounding box center [297, 226] width 20 height 11
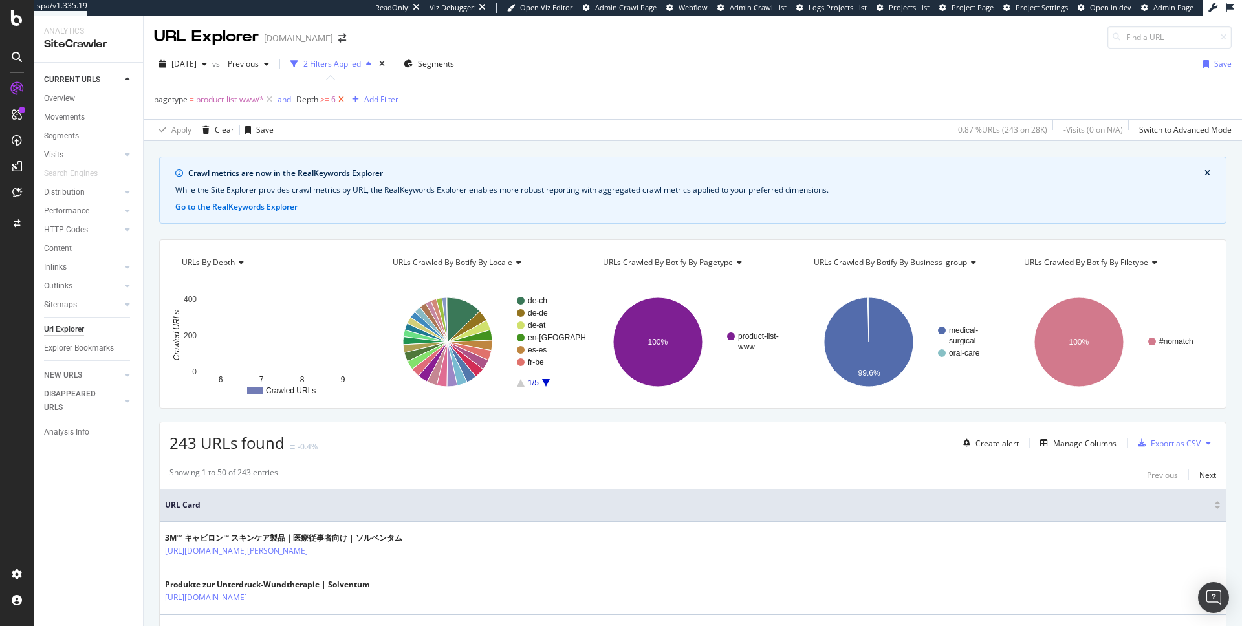
click at [340, 98] on icon at bounding box center [341, 99] width 11 height 13
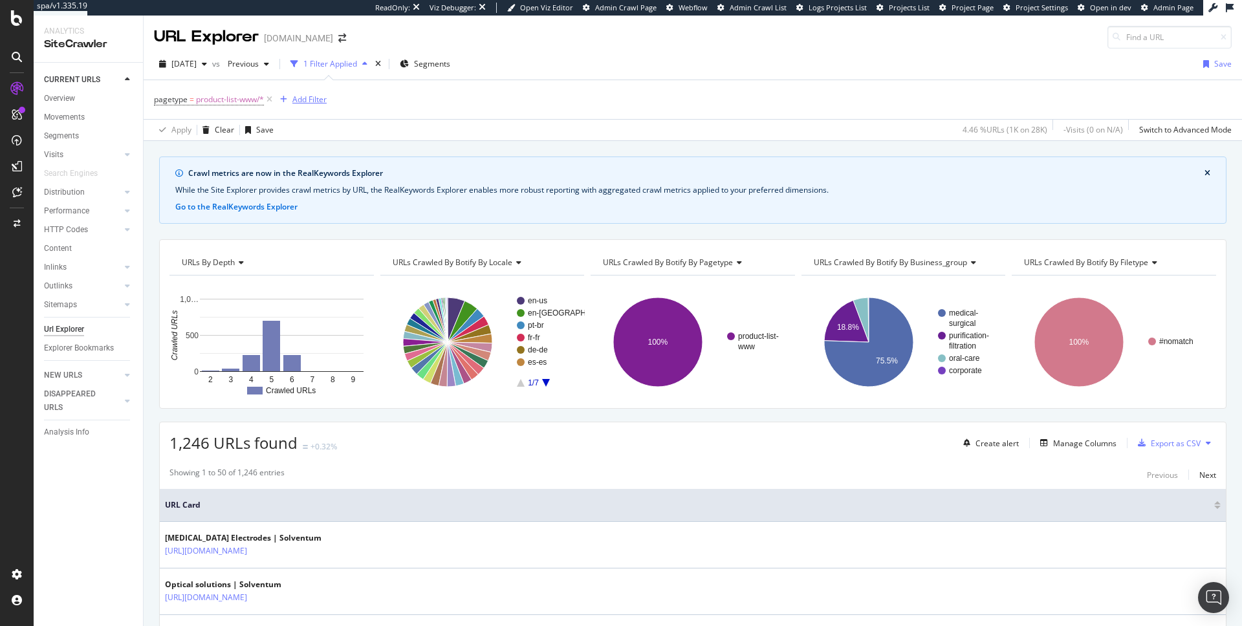
click at [327, 98] on div "Add Filter" at bounding box center [309, 99] width 34 height 11
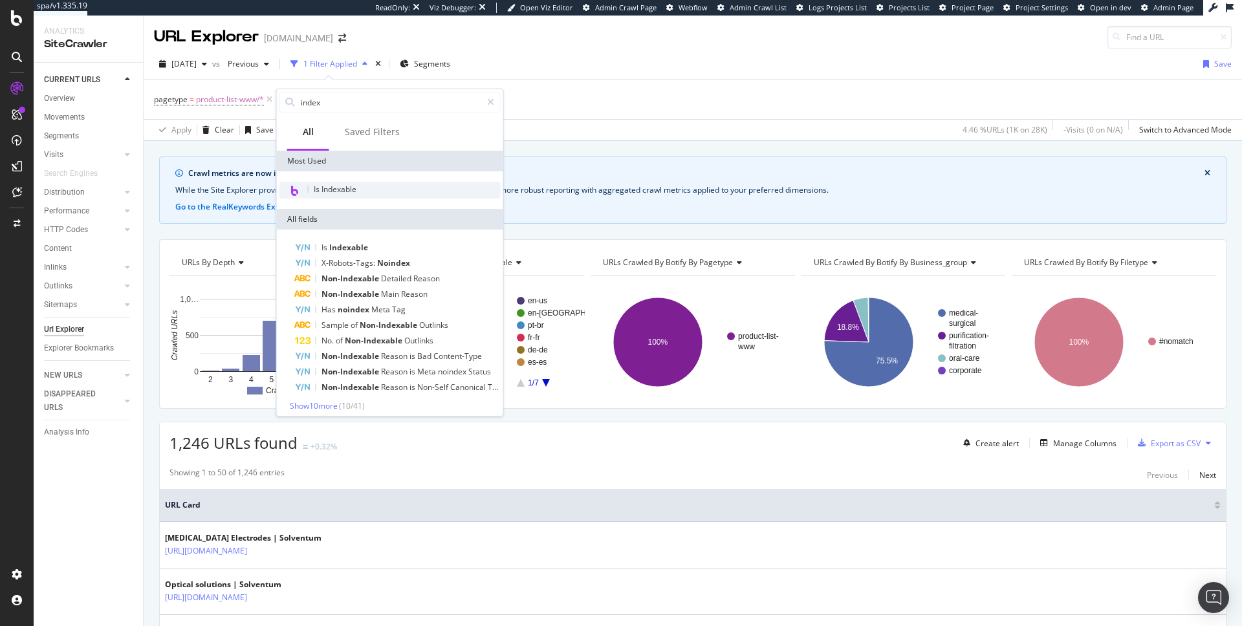
type input "index"
click at [340, 190] on span "Is Indexable" at bounding box center [335, 189] width 43 height 11
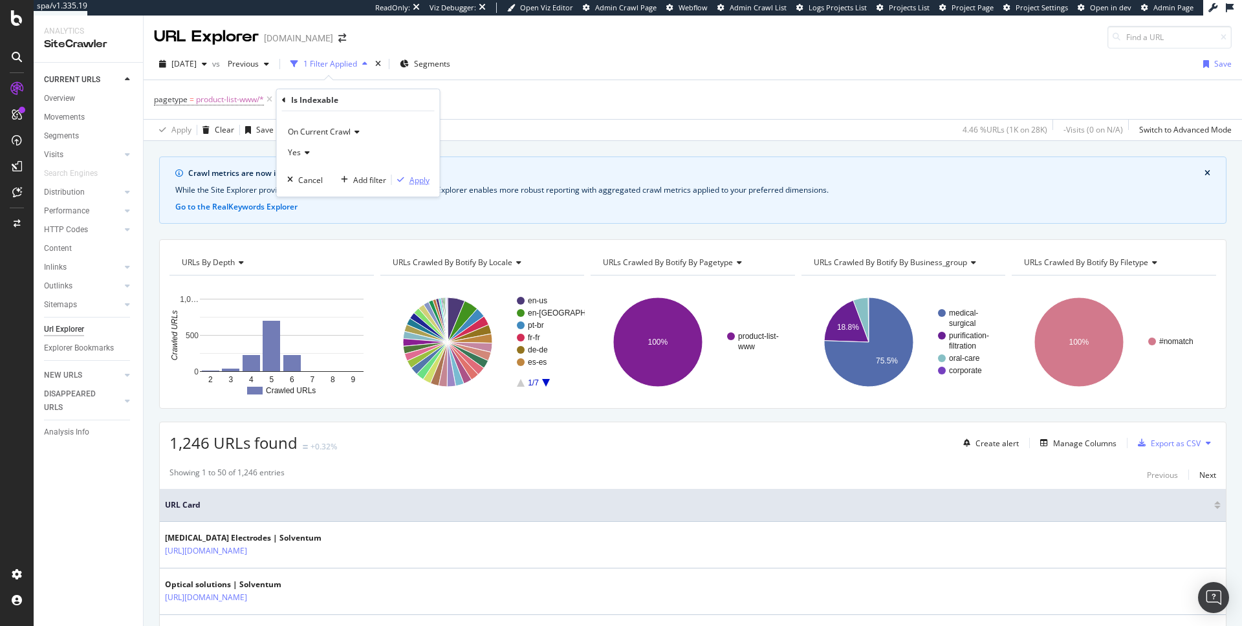
click at [419, 177] on div "Apply" at bounding box center [419, 180] width 20 height 11
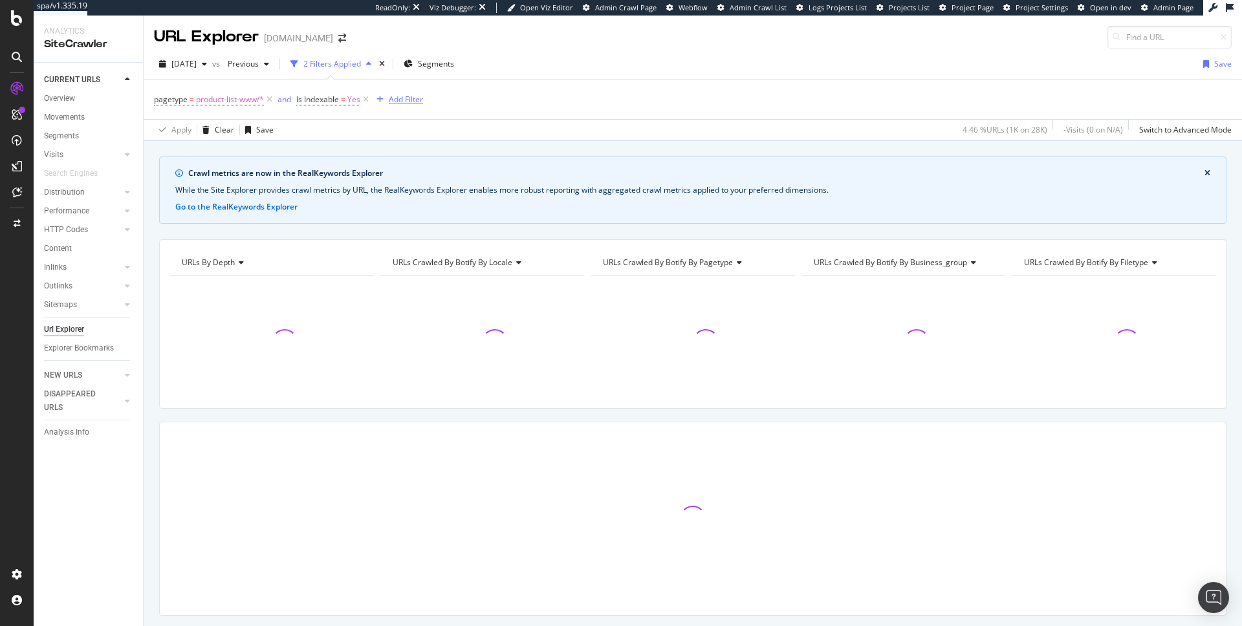
click at [409, 100] on div "Add Filter" at bounding box center [406, 99] width 34 height 11
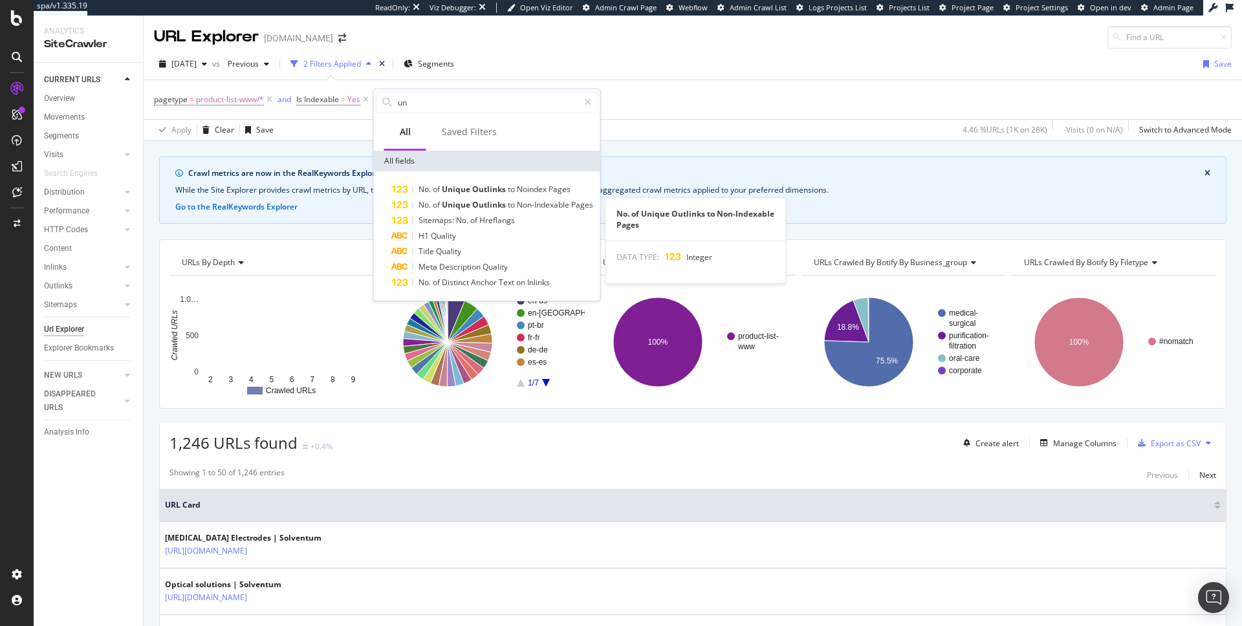
type input "u"
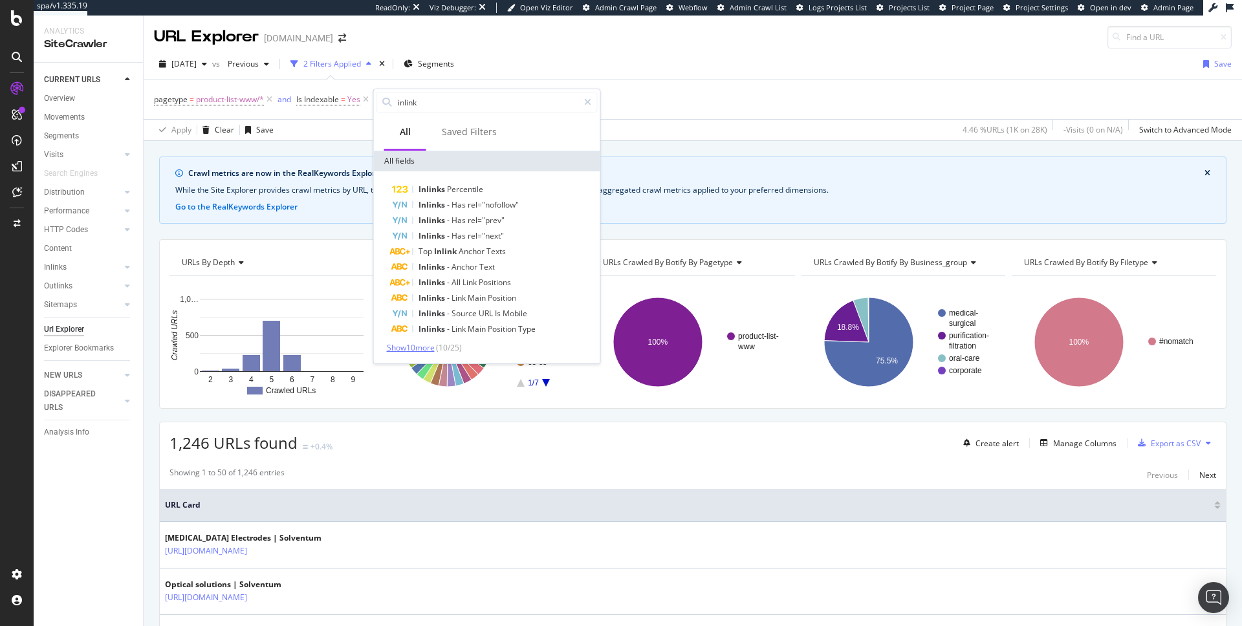
type input "inlink"
click at [390, 347] on span "Show 10 more" at bounding box center [411, 347] width 48 height 11
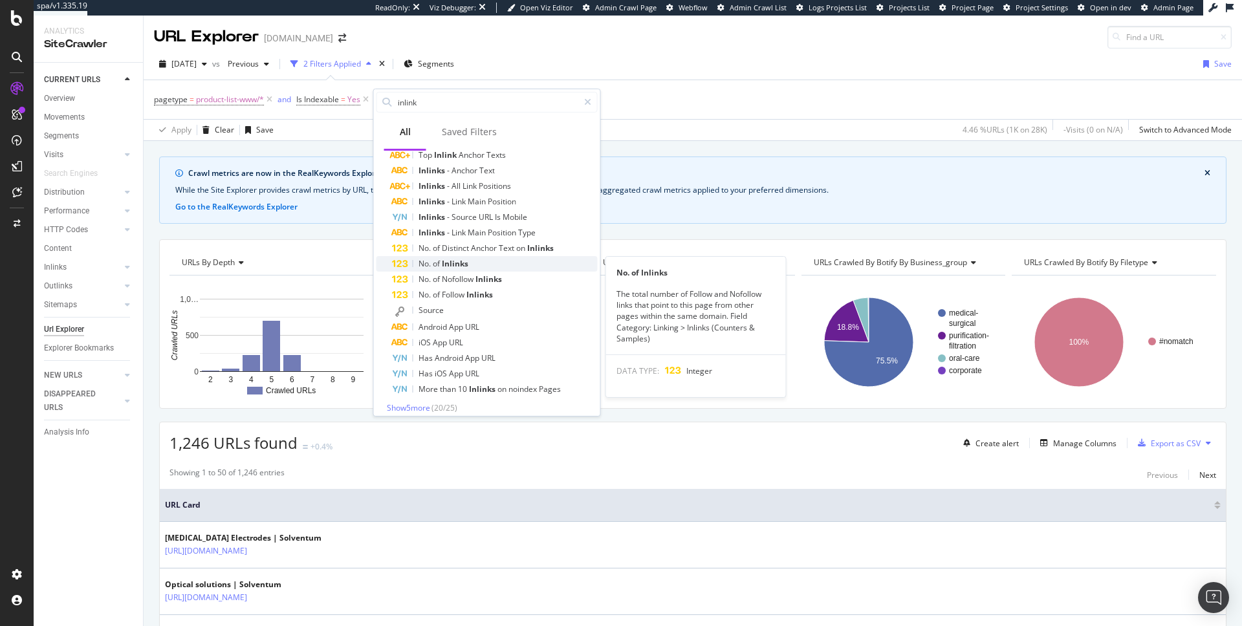
scroll to position [104, 0]
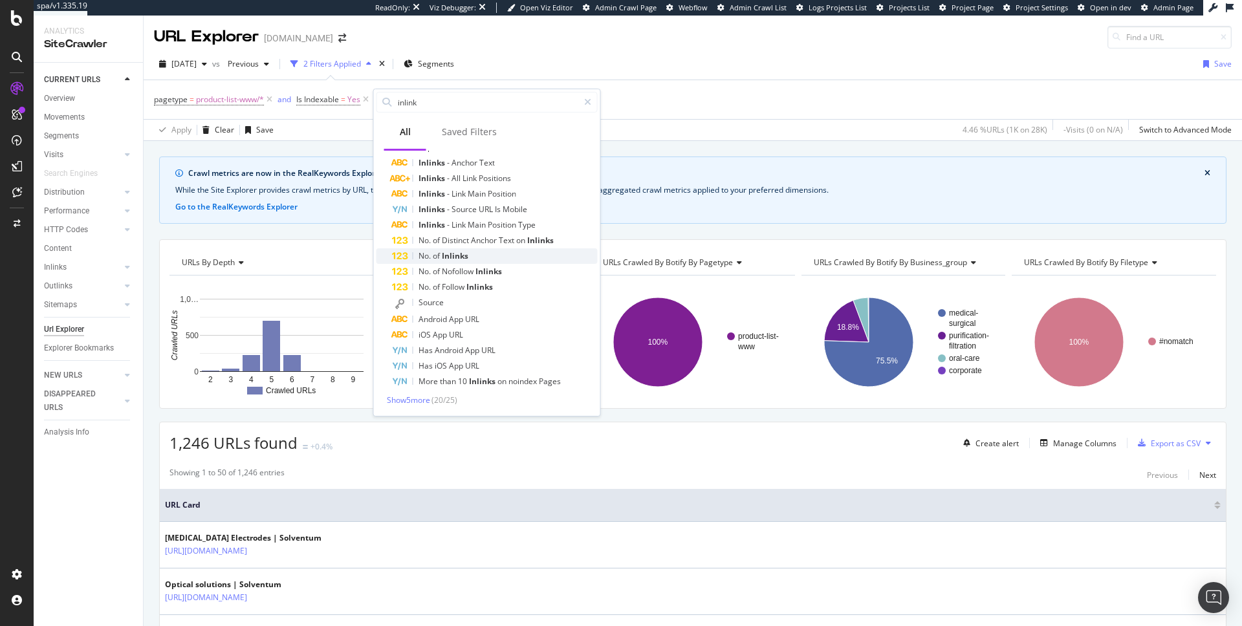
click at [449, 250] on div "No. of Inlinks" at bounding box center [495, 256] width 206 height 16
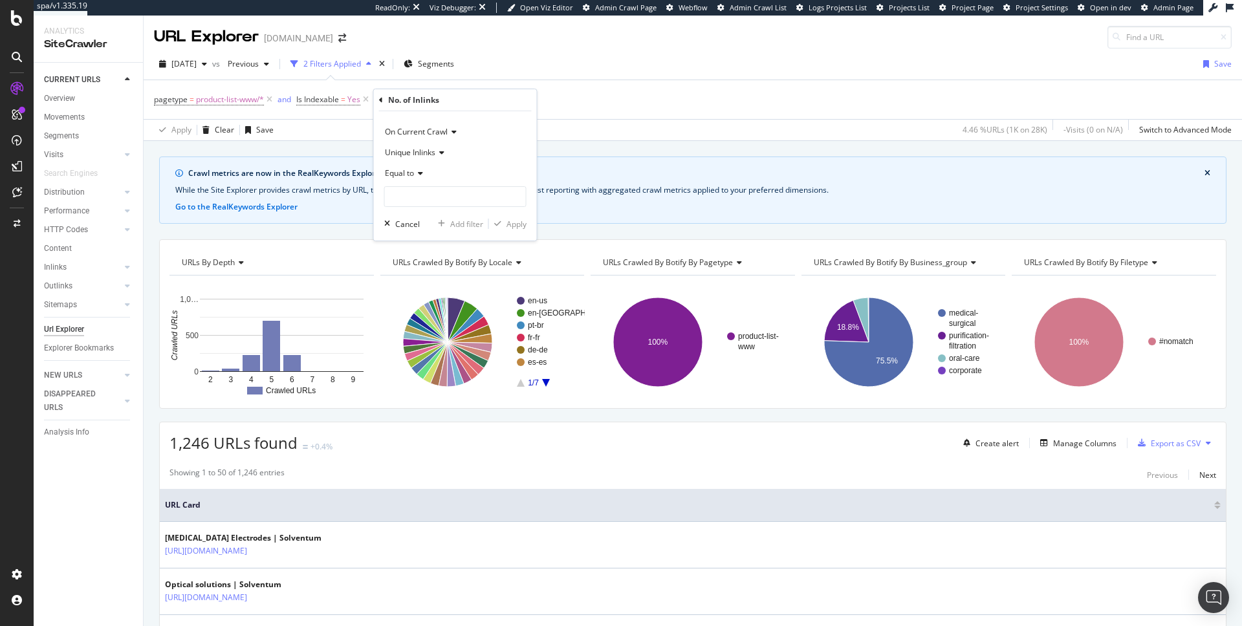
click at [408, 173] on span "Equal to" at bounding box center [399, 173] width 29 height 11
click at [409, 246] on span "Less than or equal to" at bounding box center [428, 250] width 75 height 11
click at [514, 194] on input "1" at bounding box center [455, 196] width 142 height 21
click at [514, 194] on input "2" at bounding box center [455, 196] width 142 height 21
click at [514, 194] on input "3" at bounding box center [455, 196] width 142 height 21
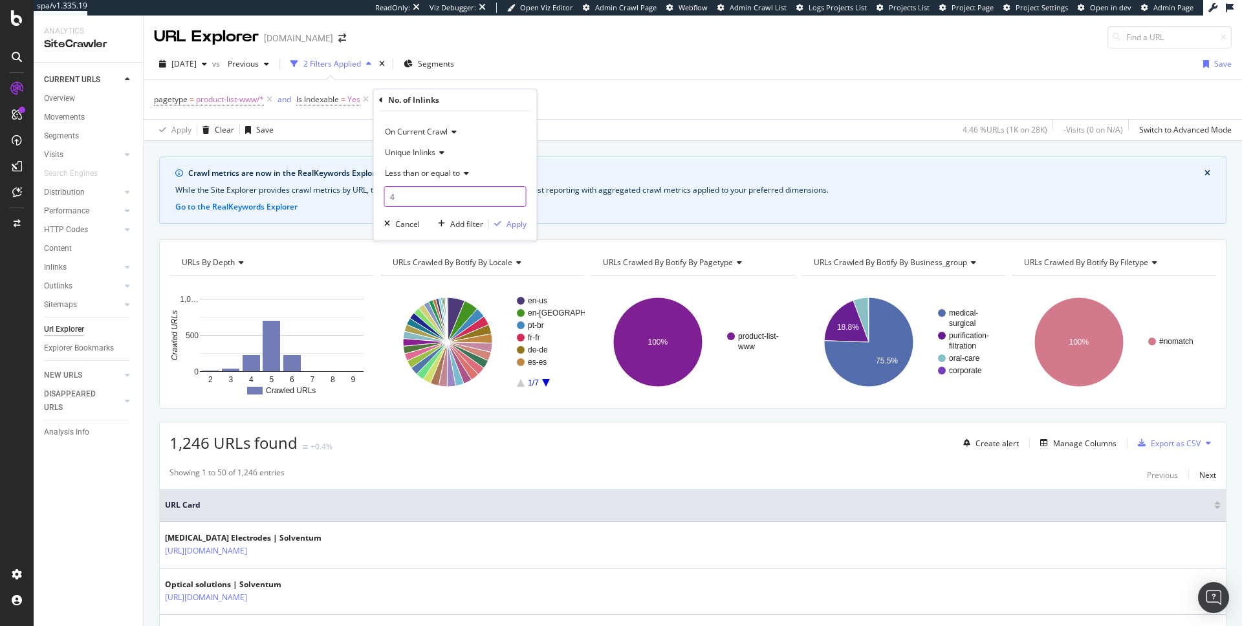
click at [514, 194] on input "4" at bounding box center [455, 196] width 142 height 21
type input "5"
click at [514, 194] on input "5" at bounding box center [455, 196] width 142 height 21
click at [513, 229] on div "Apply" at bounding box center [516, 224] width 20 height 11
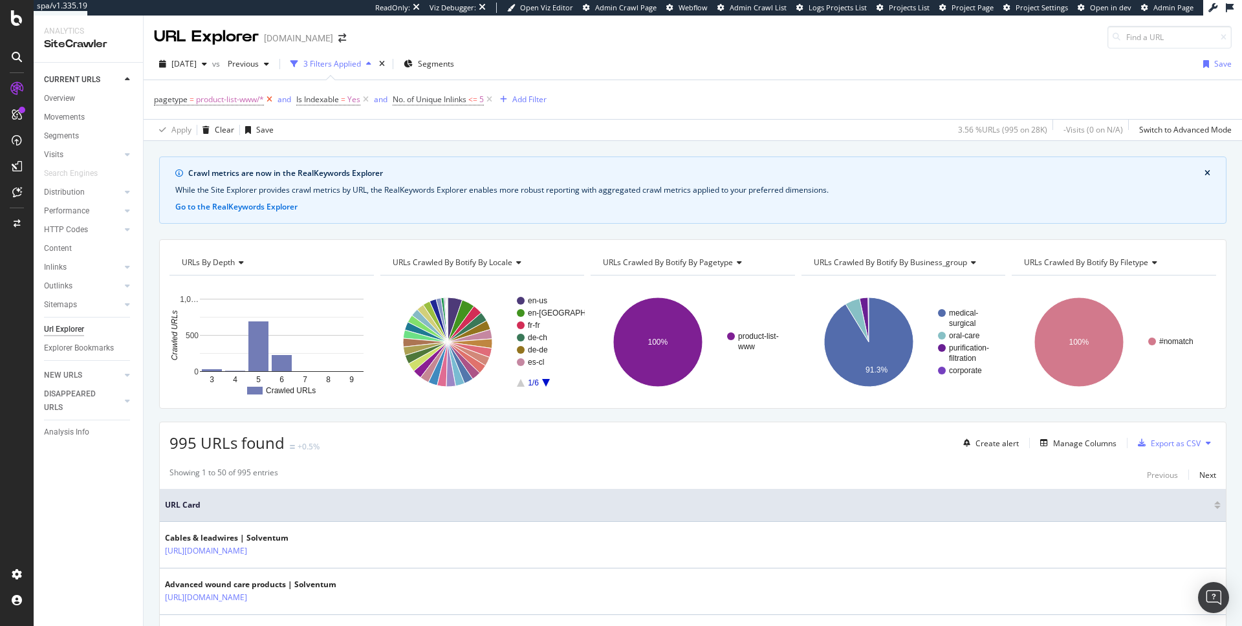
click at [268, 98] on icon at bounding box center [269, 99] width 11 height 13
click at [223, 101] on span "product-list-www/*" at bounding box center [230, 100] width 68 height 18
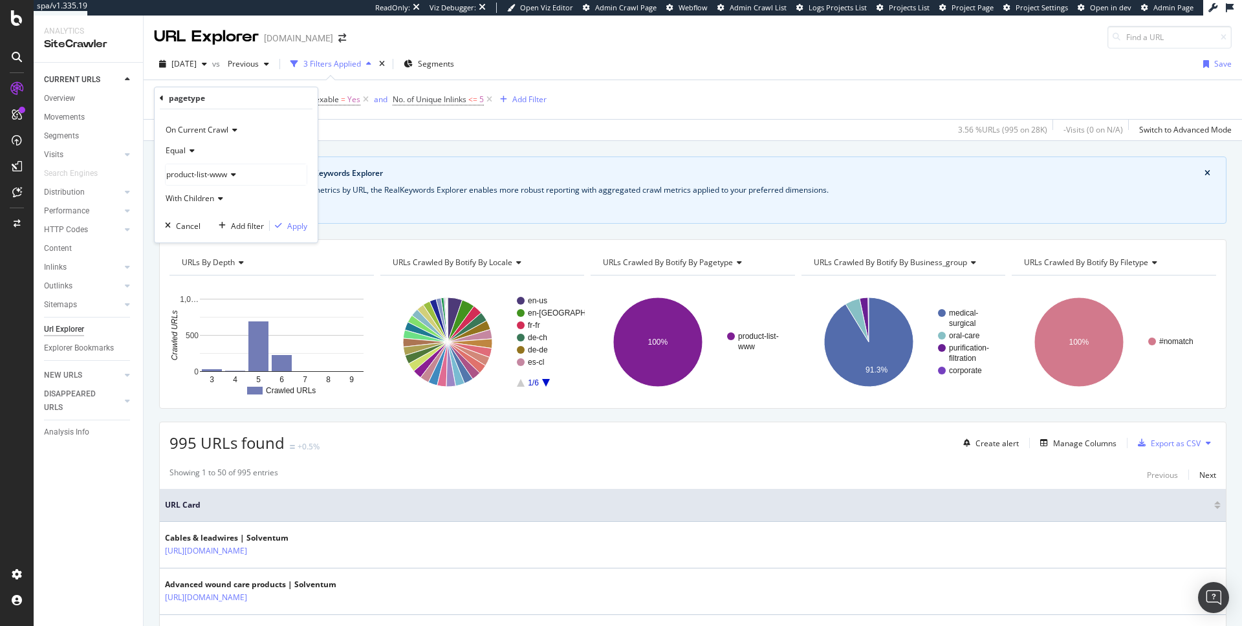
click at [216, 175] on span "product-list-www" at bounding box center [196, 174] width 61 height 11
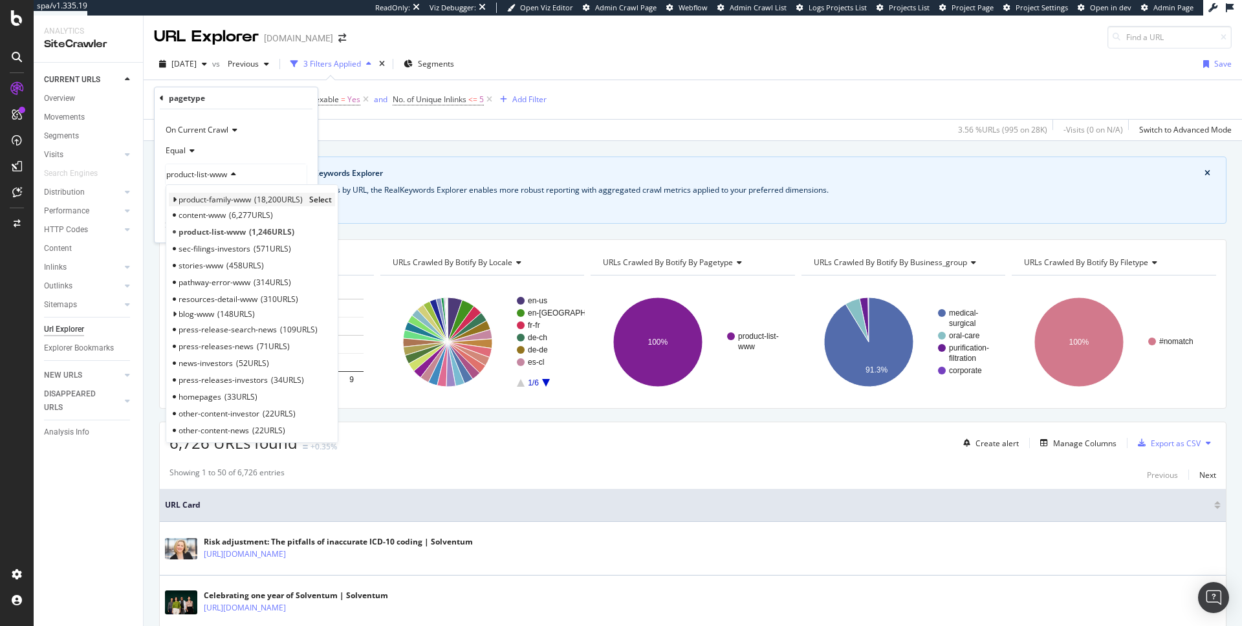
click at [231, 197] on span "product-family-www" at bounding box center [215, 199] width 72 height 11
click at [319, 198] on span "Select" at bounding box center [320, 199] width 23 height 11
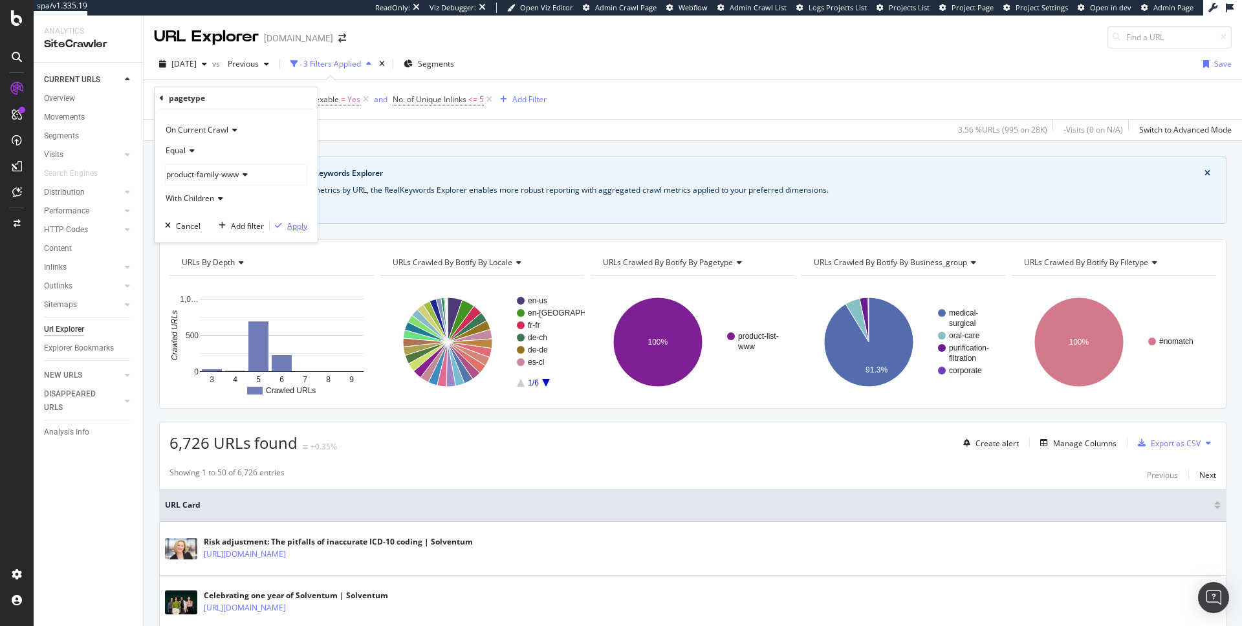
click at [292, 226] on div "Apply" at bounding box center [297, 226] width 20 height 11
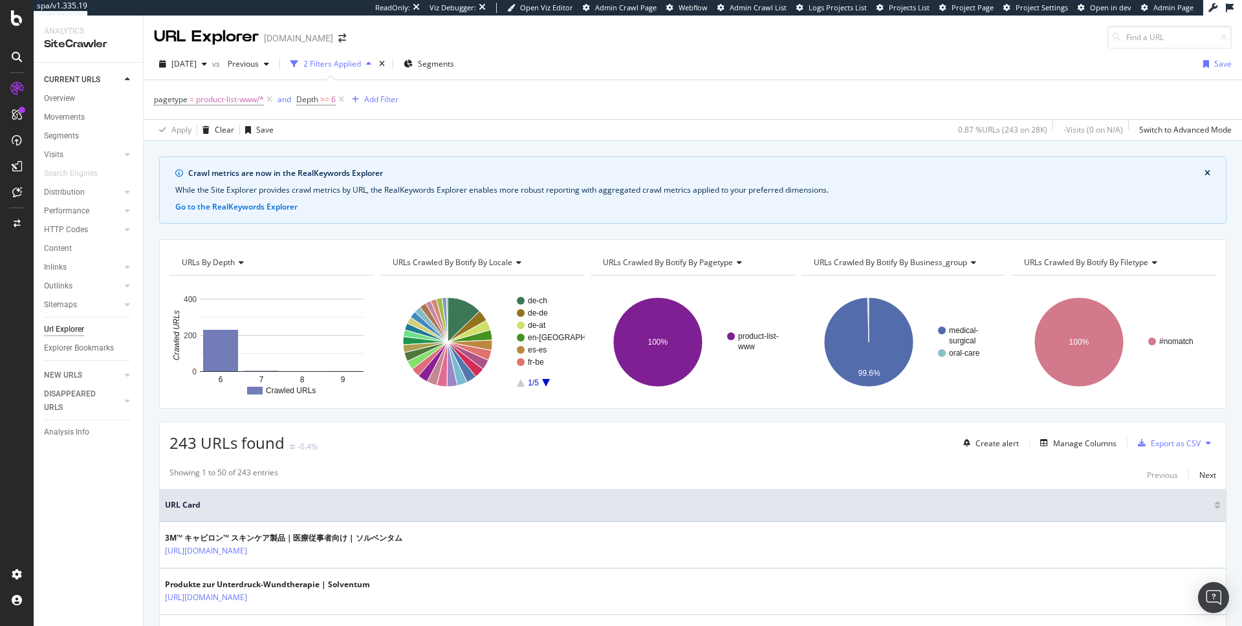
click at [240, 360] on rect "A chart." at bounding box center [282, 335] width 164 height 73
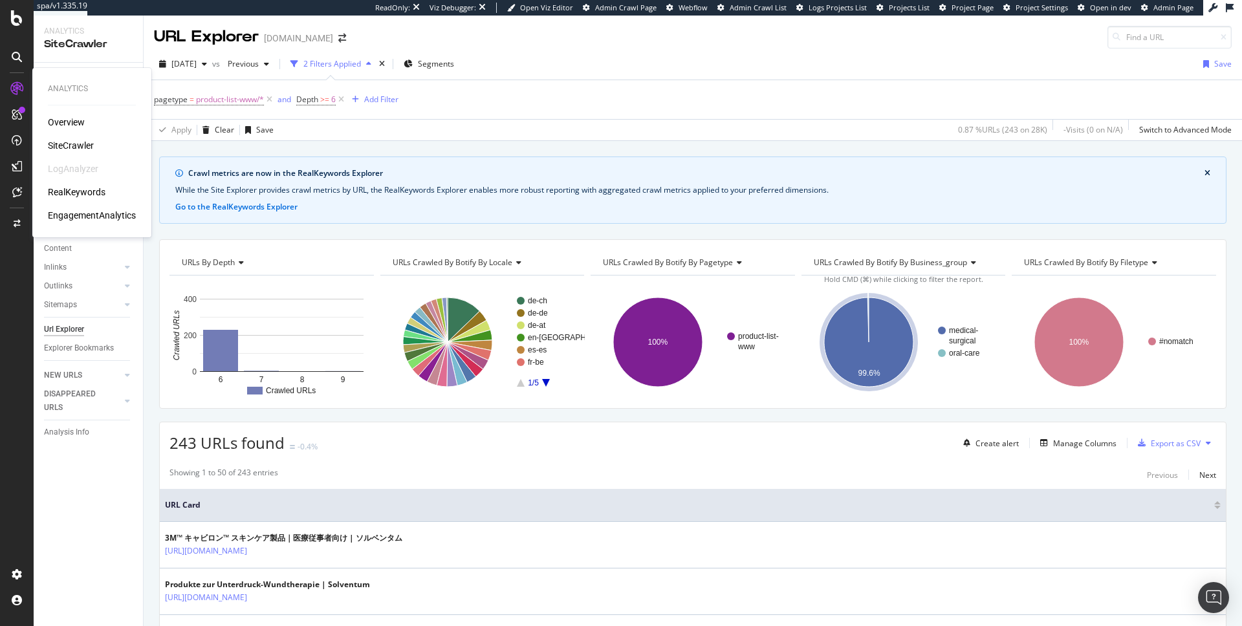
click at [65, 146] on div "SiteCrawler" at bounding box center [71, 145] width 46 height 13
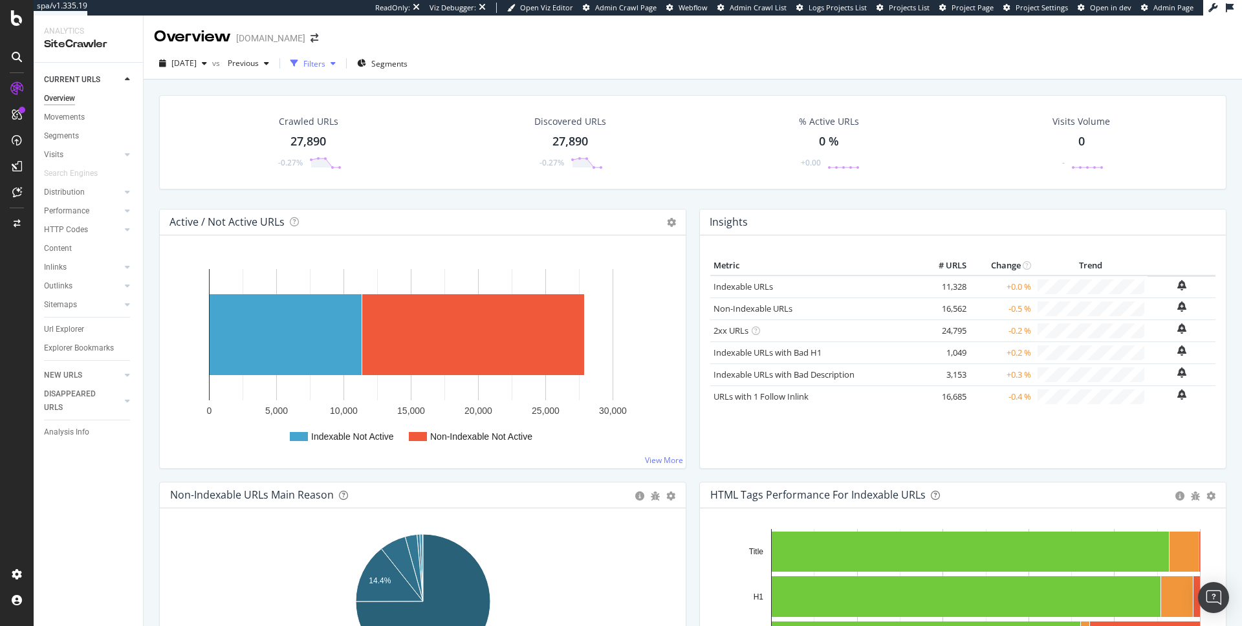
click at [325, 65] on div "Filters" at bounding box center [314, 63] width 22 height 11
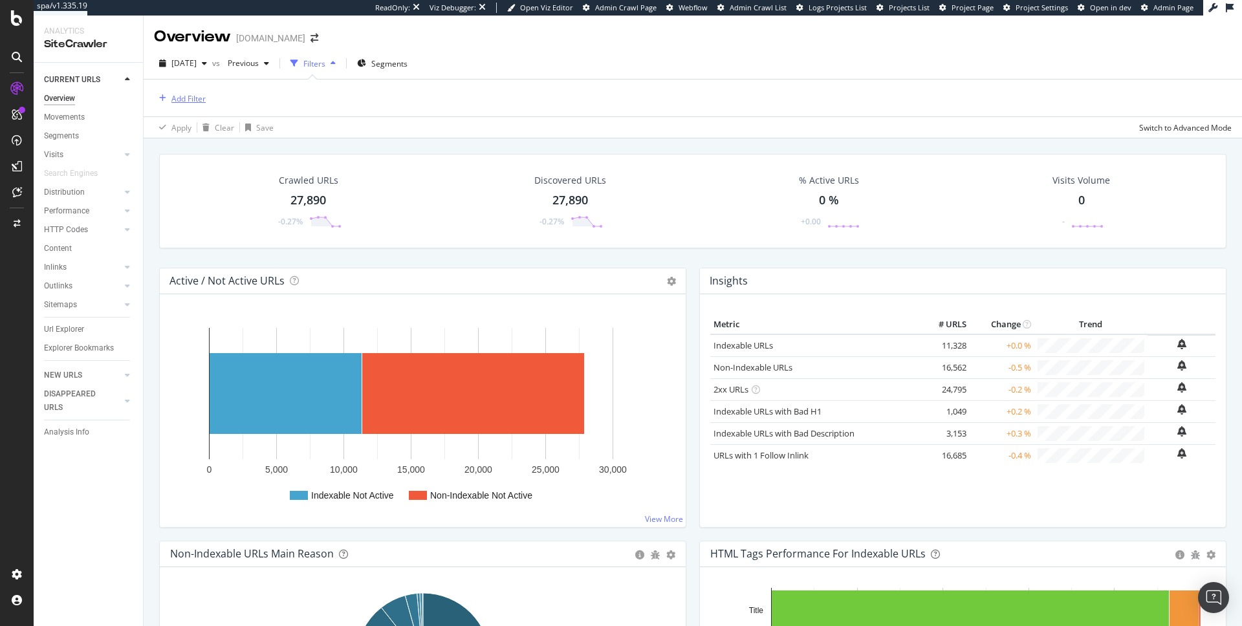
click at [187, 103] on div "Add Filter" at bounding box center [188, 98] width 34 height 11
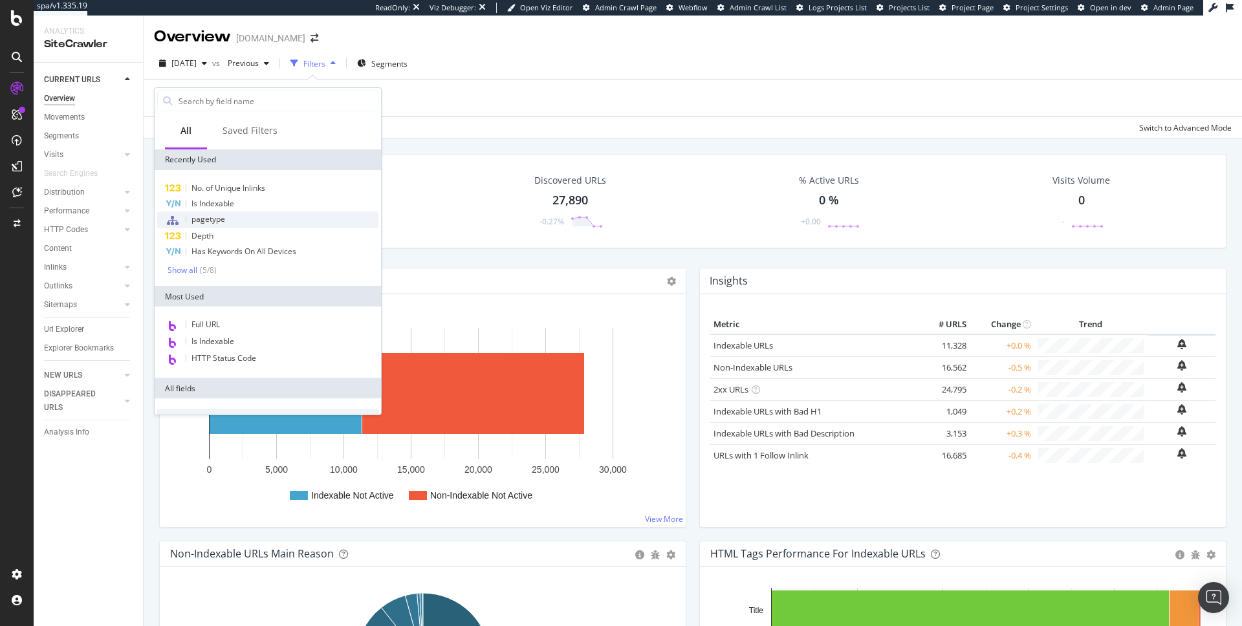
click at [262, 223] on div "pagetype" at bounding box center [267, 220] width 221 height 17
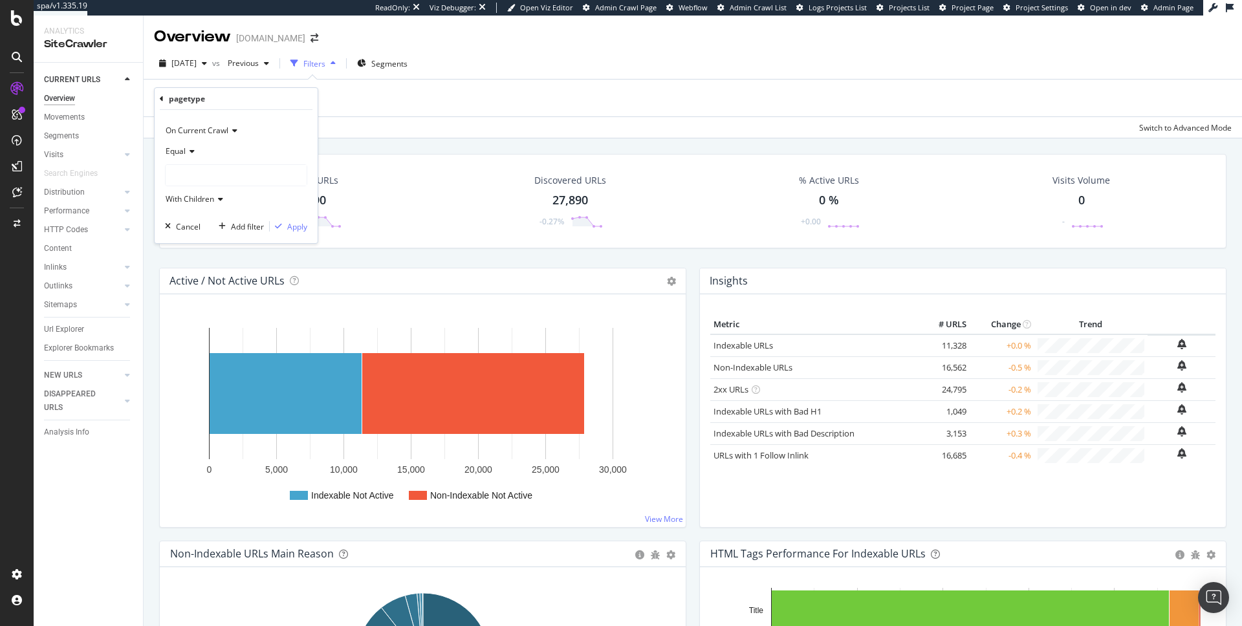
click at [221, 180] on div at bounding box center [236, 175] width 141 height 21
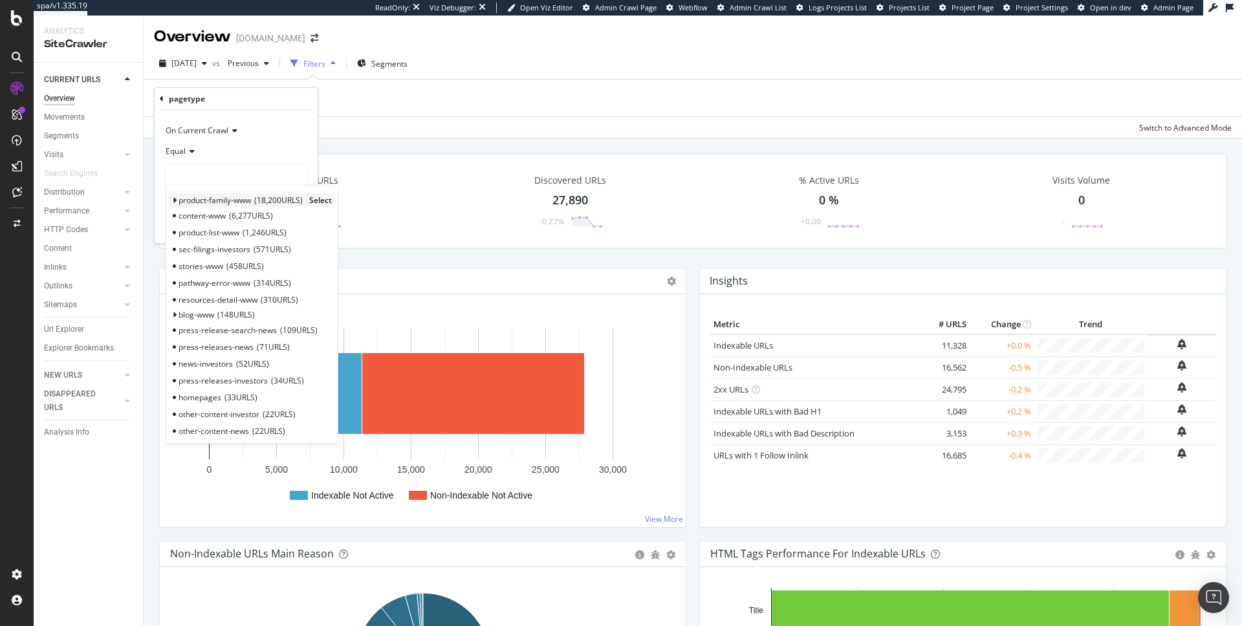
click at [211, 198] on span "product-family-www" at bounding box center [215, 200] width 72 height 11
click at [324, 198] on span "Select" at bounding box center [320, 200] width 23 height 11
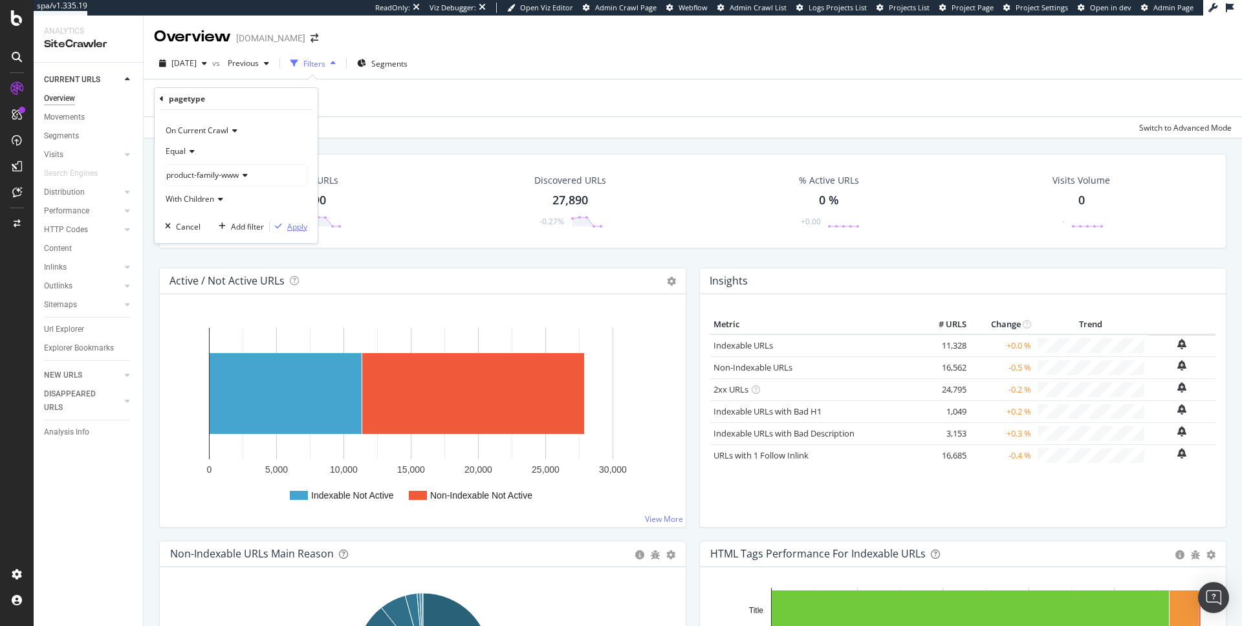
click at [282, 222] on div "Apply" at bounding box center [289, 227] width 38 height 12
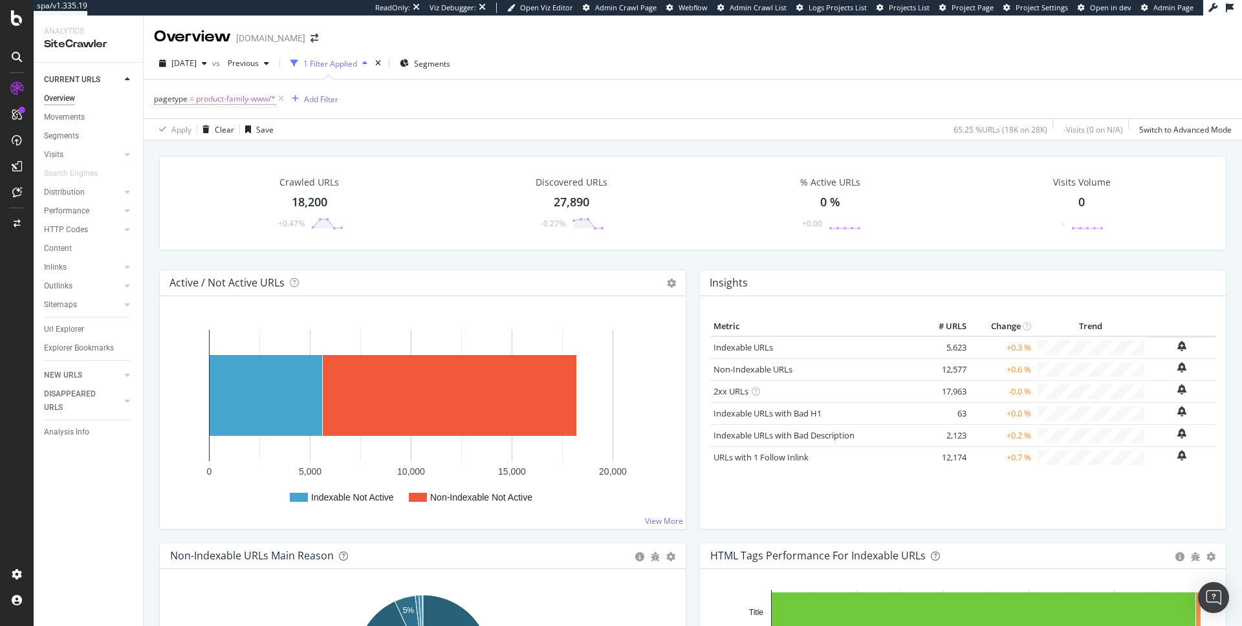
click at [269, 98] on span "product-family-www/*" at bounding box center [236, 99] width 80 height 18
click at [215, 181] on div "product-family-www" at bounding box center [236, 174] width 141 height 21
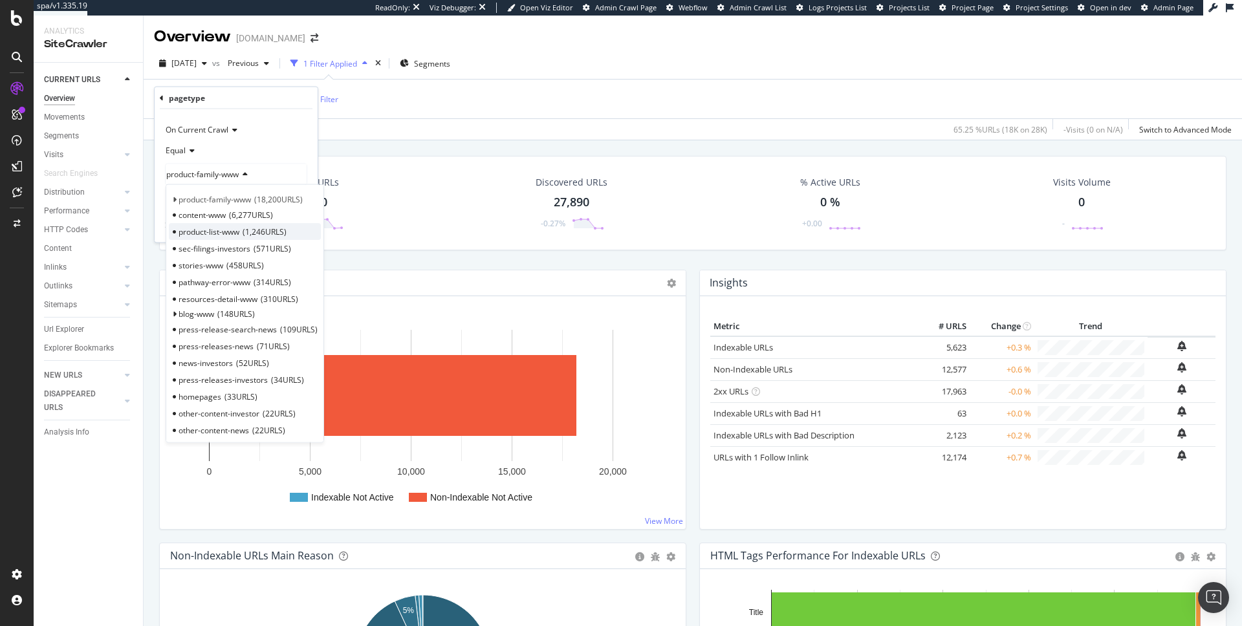
click at [220, 232] on span "product-list-www" at bounding box center [209, 231] width 61 height 11
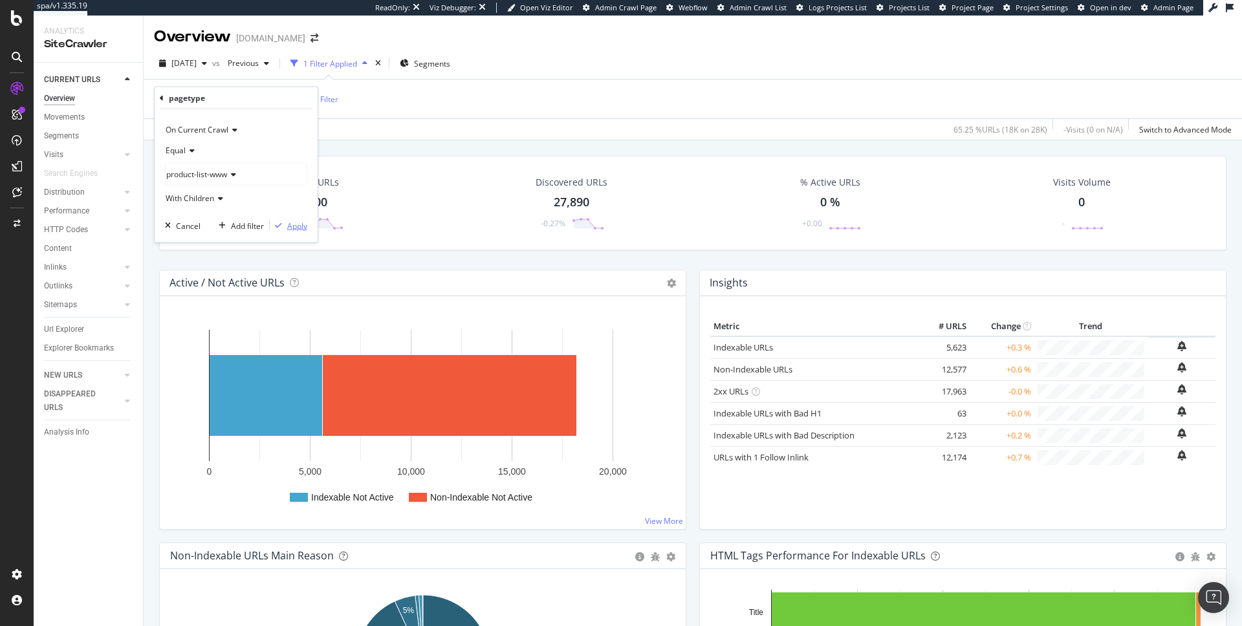
click at [282, 222] on div "button" at bounding box center [278, 226] width 17 height 8
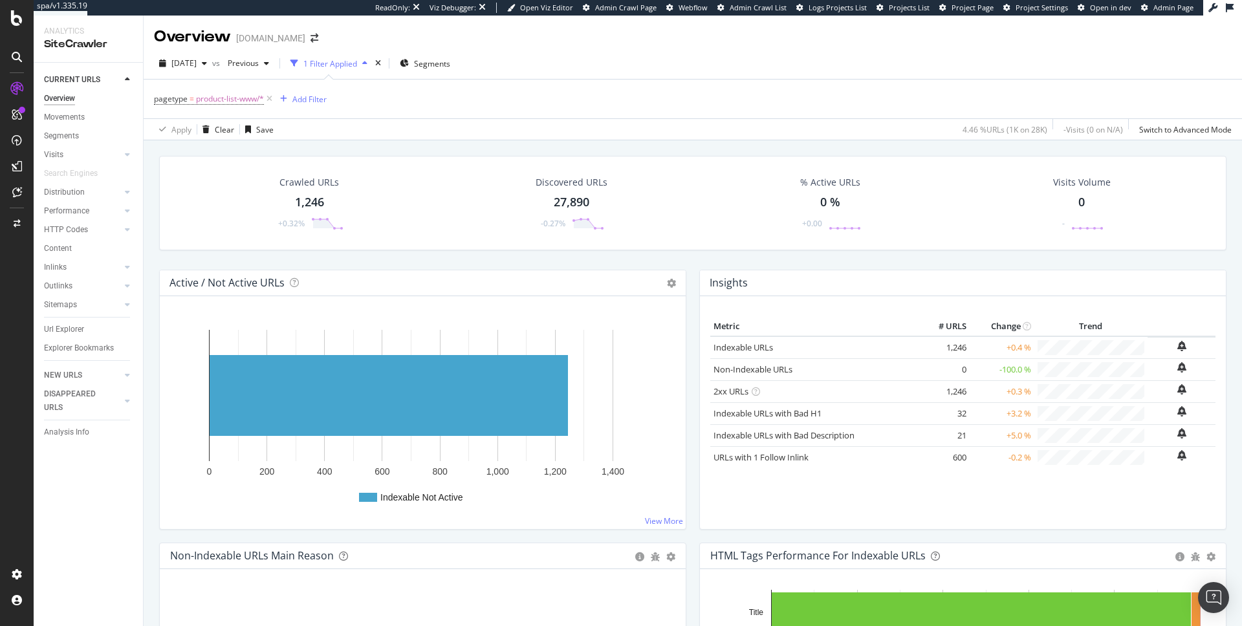
click at [277, 43] on div "[DOMAIN_NAME]" at bounding box center [270, 38] width 69 height 13
copy div "[DOMAIN_NAME]"
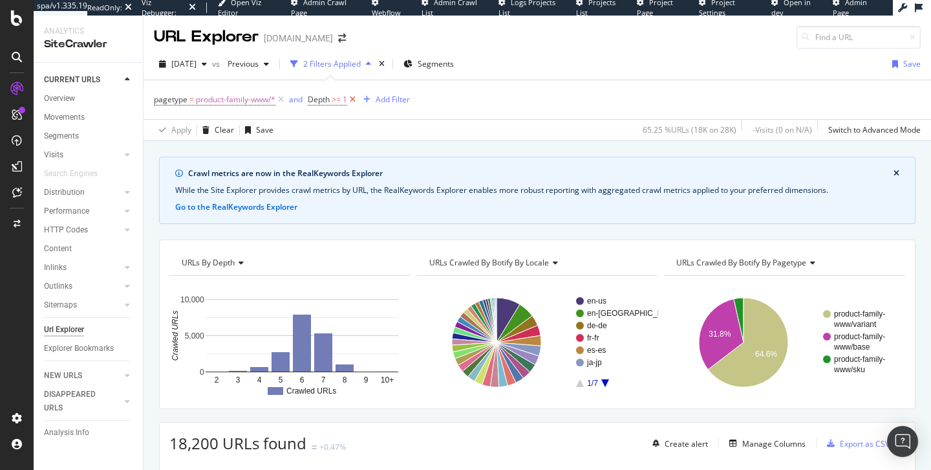
click at [355, 97] on icon at bounding box center [352, 99] width 11 height 13
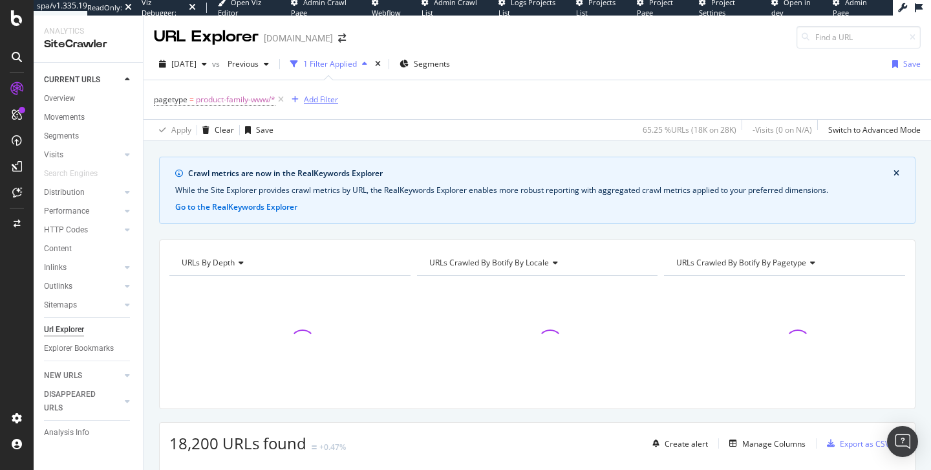
click at [332, 99] on div "Add Filter" at bounding box center [321, 99] width 34 height 11
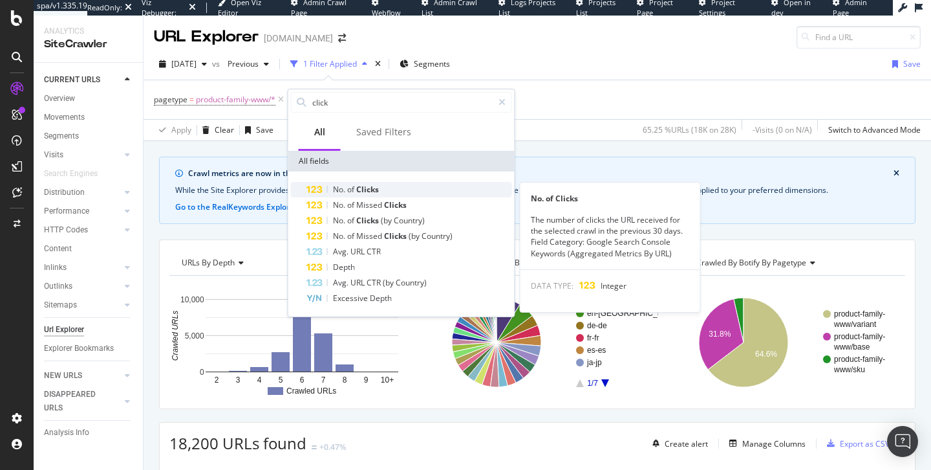
type input "click"
click at [397, 190] on div "No. of Clicks" at bounding box center [410, 190] width 206 height 16
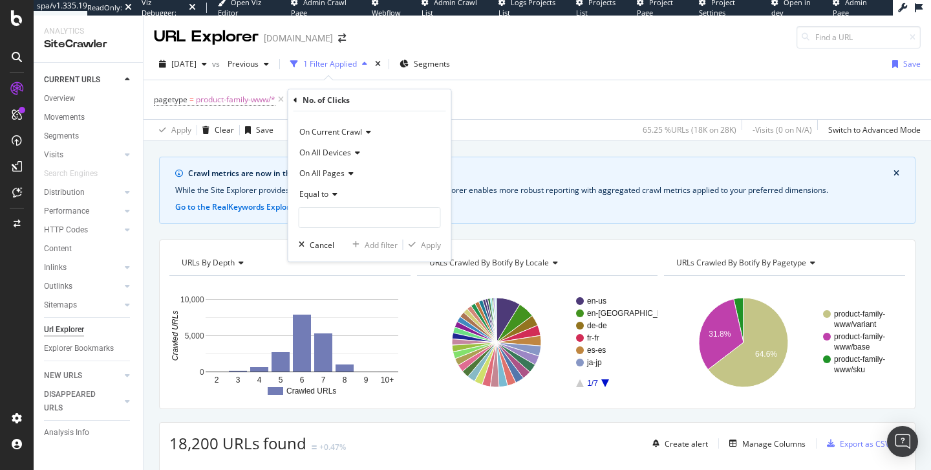
click at [337, 196] on icon at bounding box center [333, 194] width 9 height 8
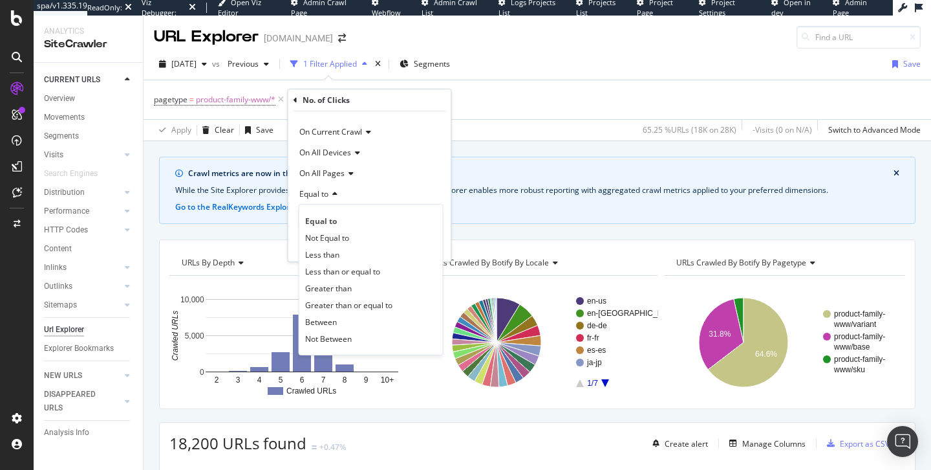
click at [340, 174] on span "On All Pages" at bounding box center [321, 173] width 45 height 11
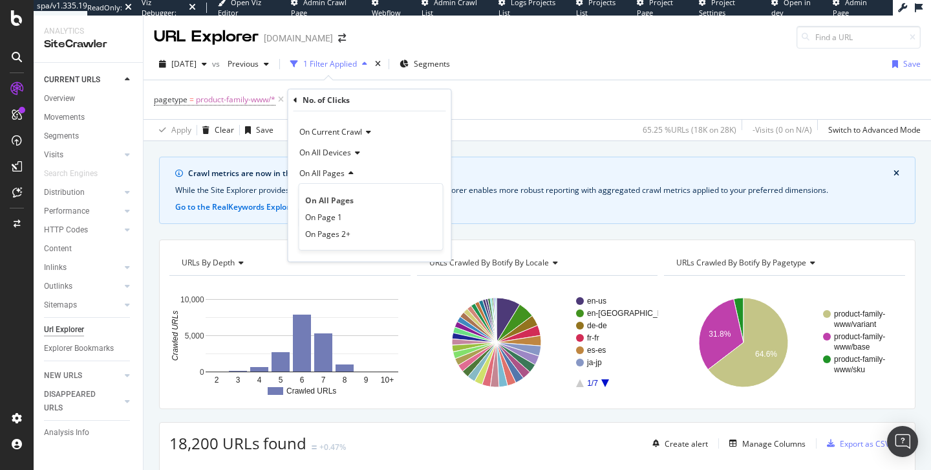
click at [340, 174] on span "On All Pages" at bounding box center [321, 173] width 45 height 11
click at [326, 190] on span "Equal to" at bounding box center [313, 193] width 29 height 11
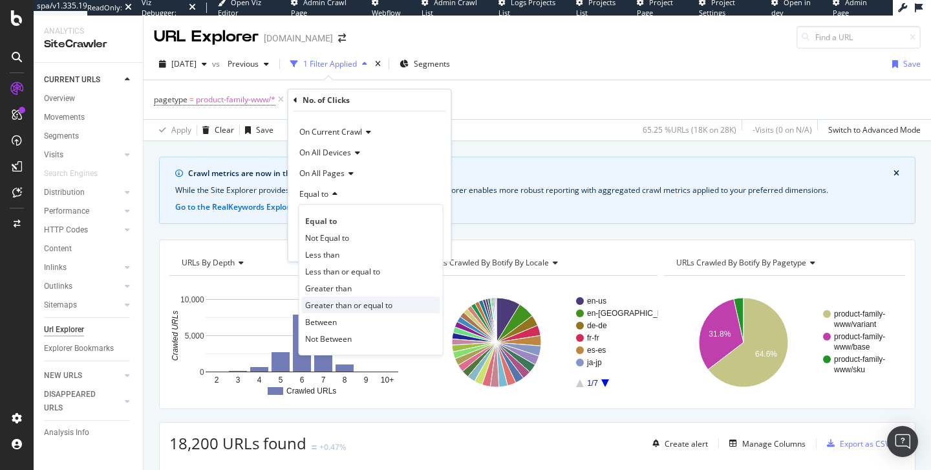
click at [321, 303] on span "Greater than or equal to" at bounding box center [348, 304] width 87 height 11
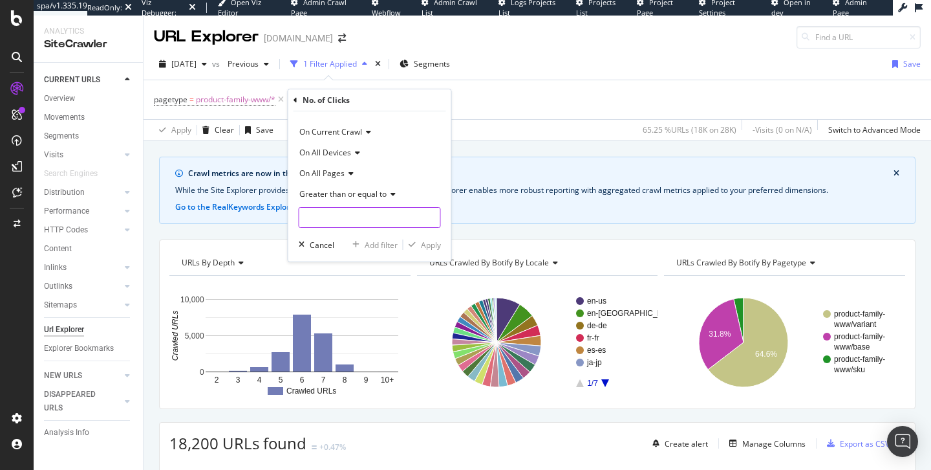
click at [382, 216] on input "number" at bounding box center [370, 217] width 142 height 21
type input "1"
click at [426, 215] on input "1" at bounding box center [370, 217] width 142 height 21
click at [429, 241] on div "Apply" at bounding box center [431, 244] width 20 height 11
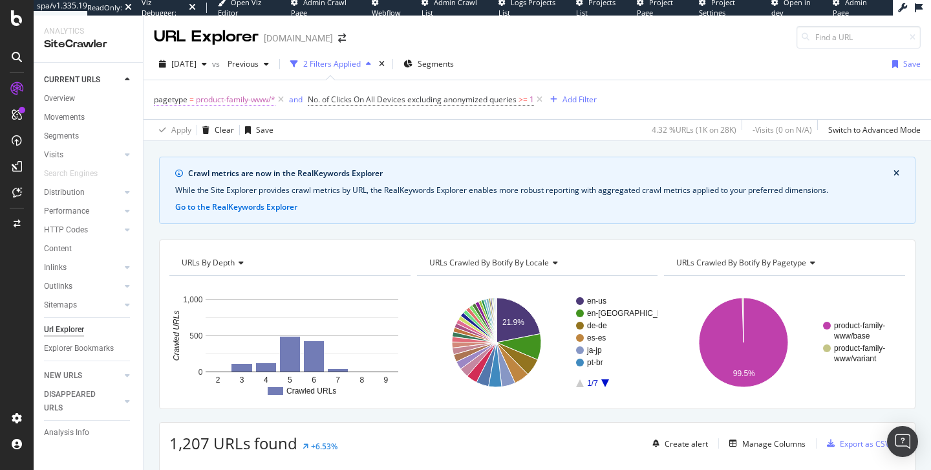
click at [255, 100] on span "product-family-www/*" at bounding box center [236, 100] width 80 height 18
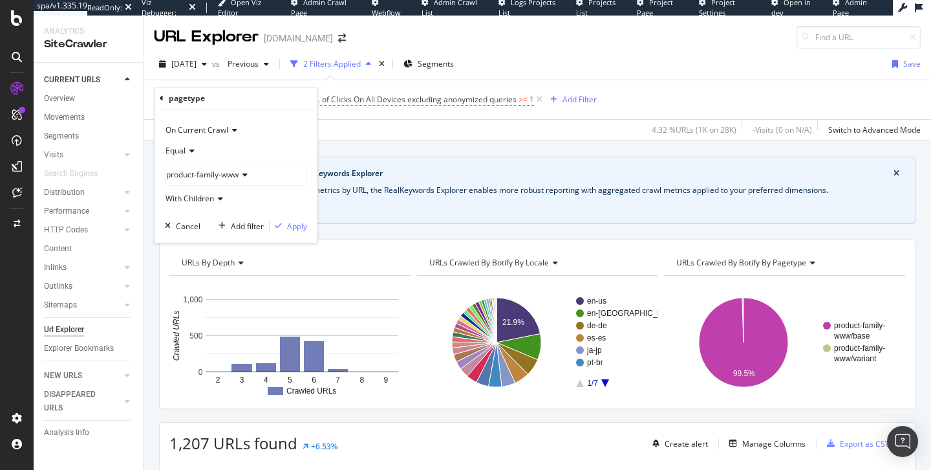
click at [205, 166] on div "product-family-www" at bounding box center [236, 174] width 141 height 21
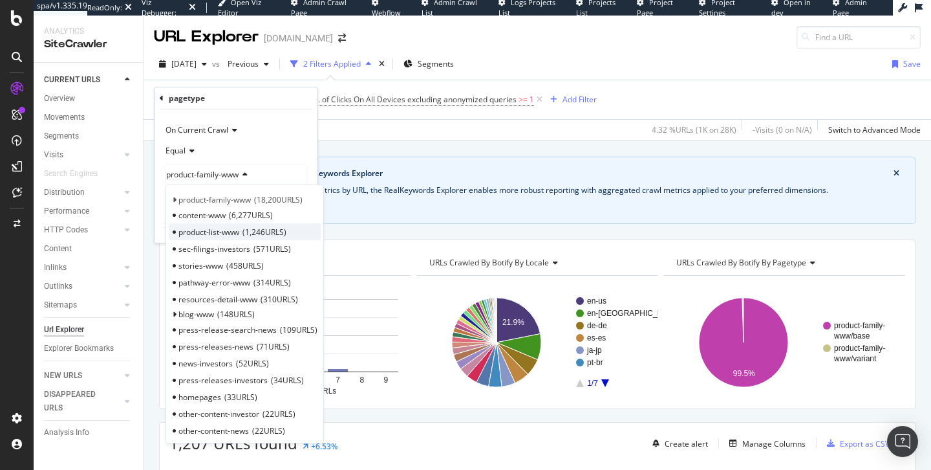
click at [216, 235] on span "product-list-www" at bounding box center [209, 231] width 61 height 11
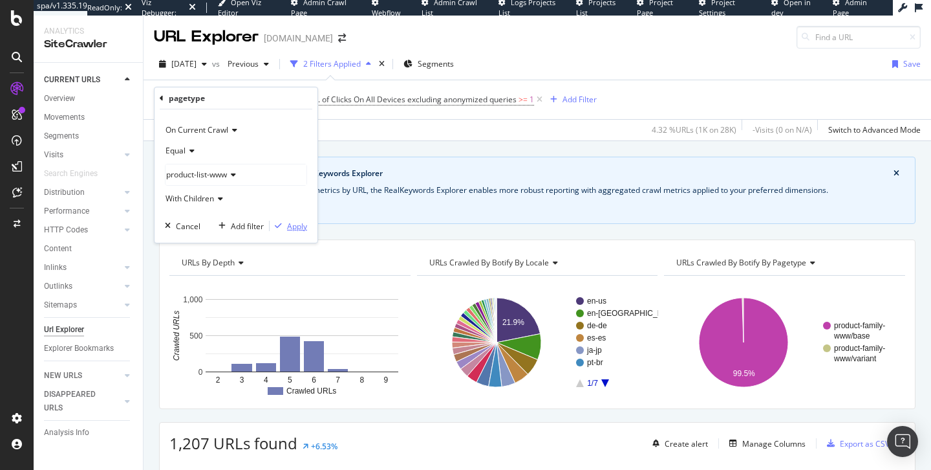
click at [296, 221] on div "Apply" at bounding box center [297, 226] width 20 height 11
